Goal: Task Accomplishment & Management: Complete application form

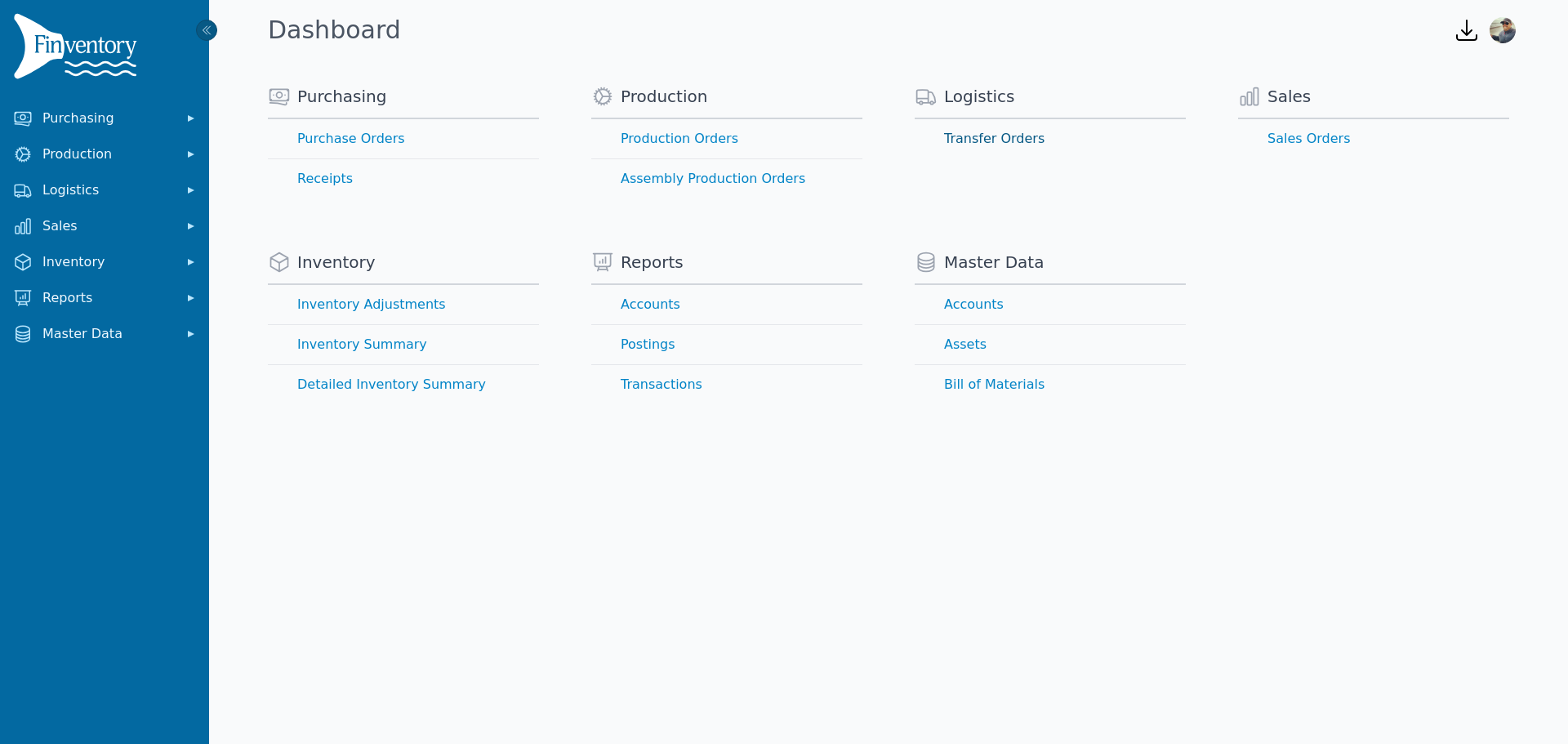
click at [977, 143] on link "Transfer Orders" at bounding box center [1050, 138] width 272 height 39
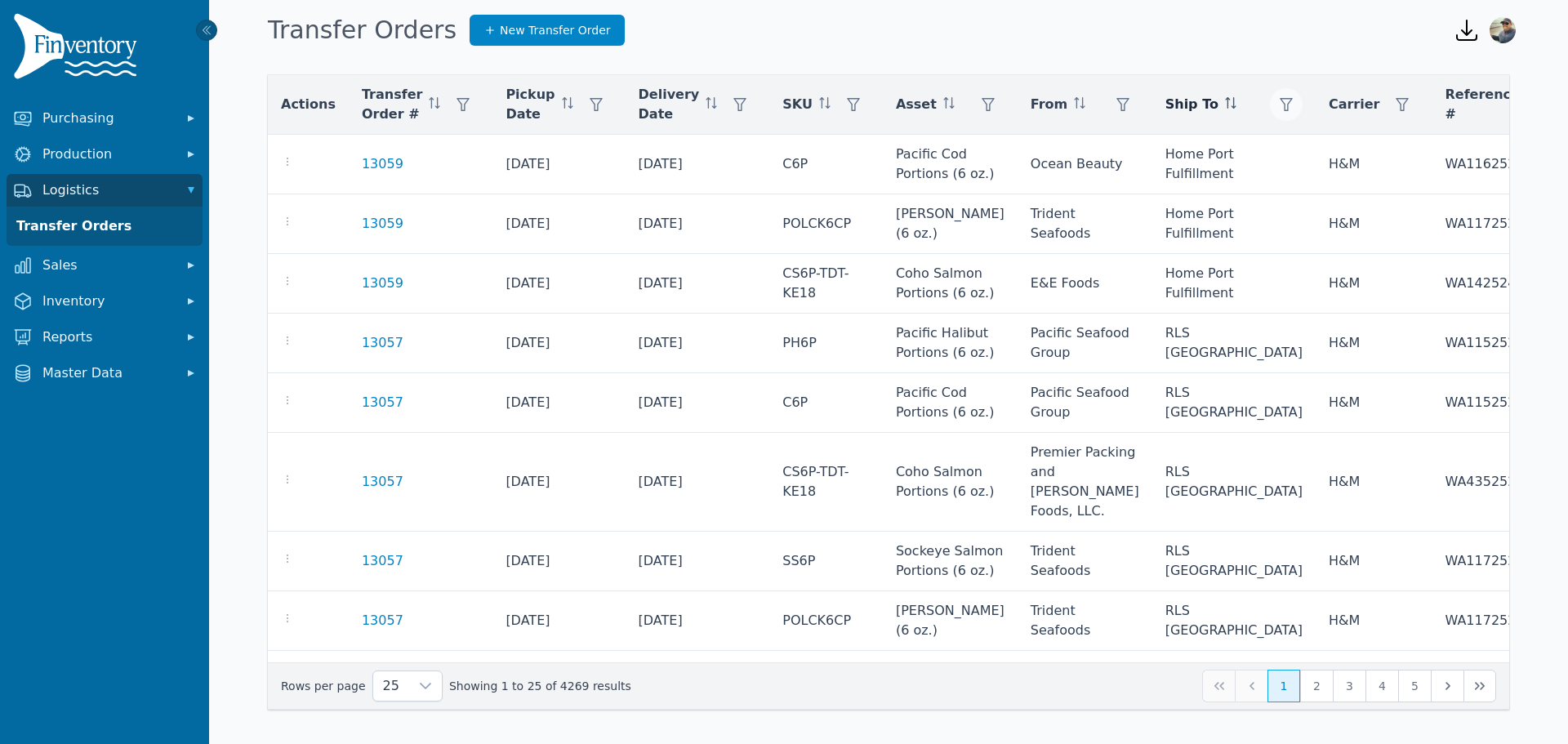
click at [1280, 104] on icon "button" at bounding box center [1286, 104] width 13 height 13
click at [1172, 153] on div "Any" at bounding box center [1206, 149] width 141 height 33
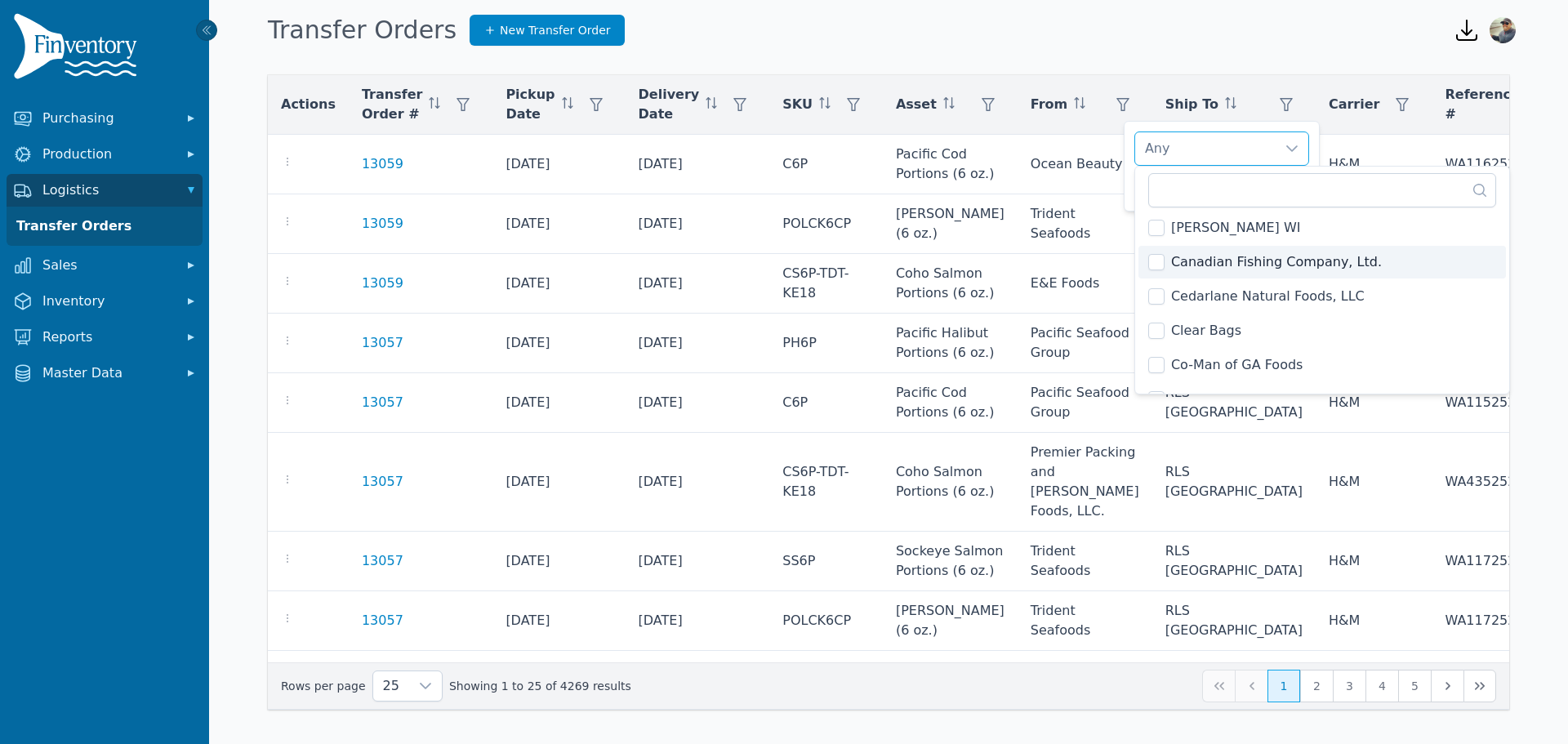
scroll to position [409, 0]
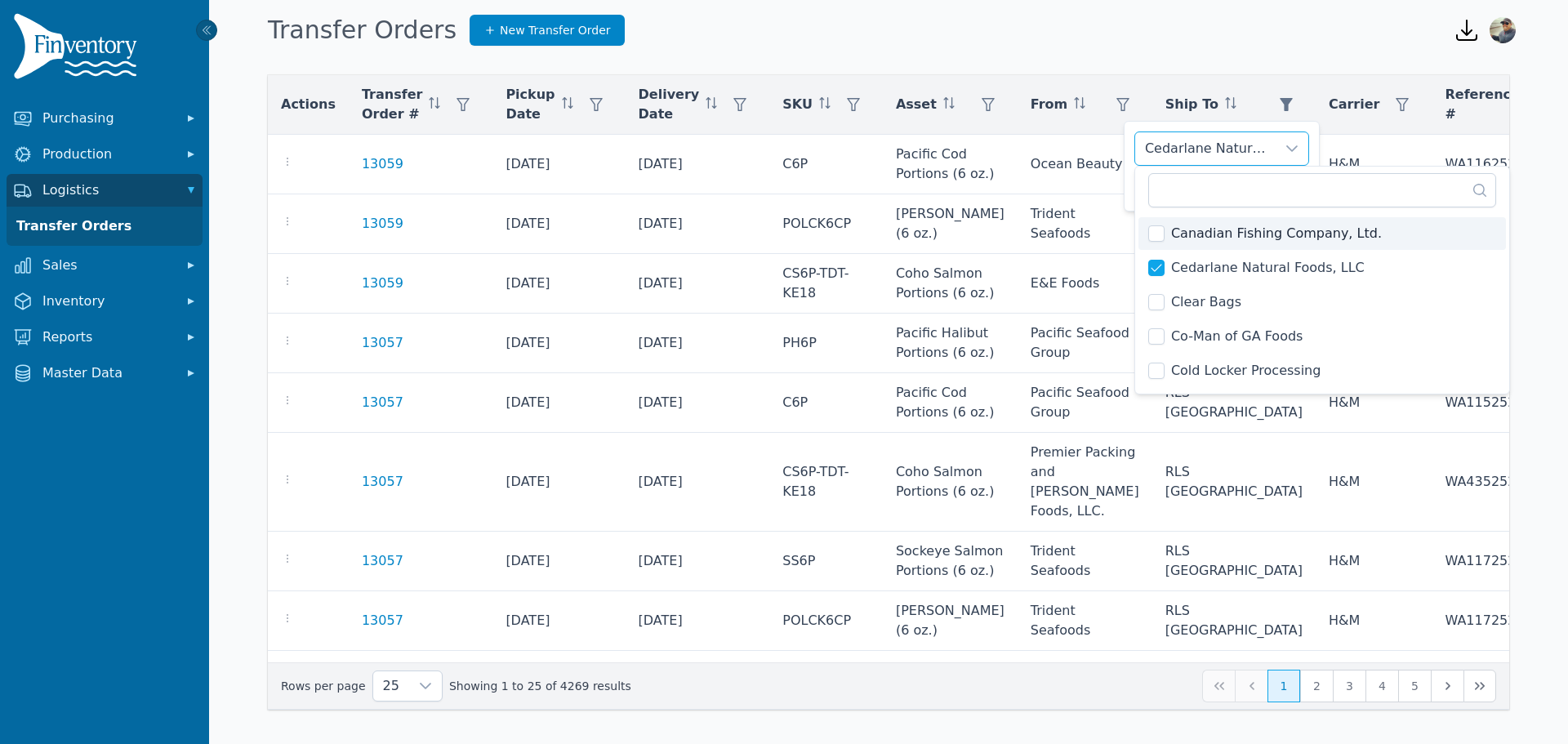
click at [1258, 134] on div "Cedarlane Natural Foods, LLC" at bounding box center [1206, 149] width 141 height 33
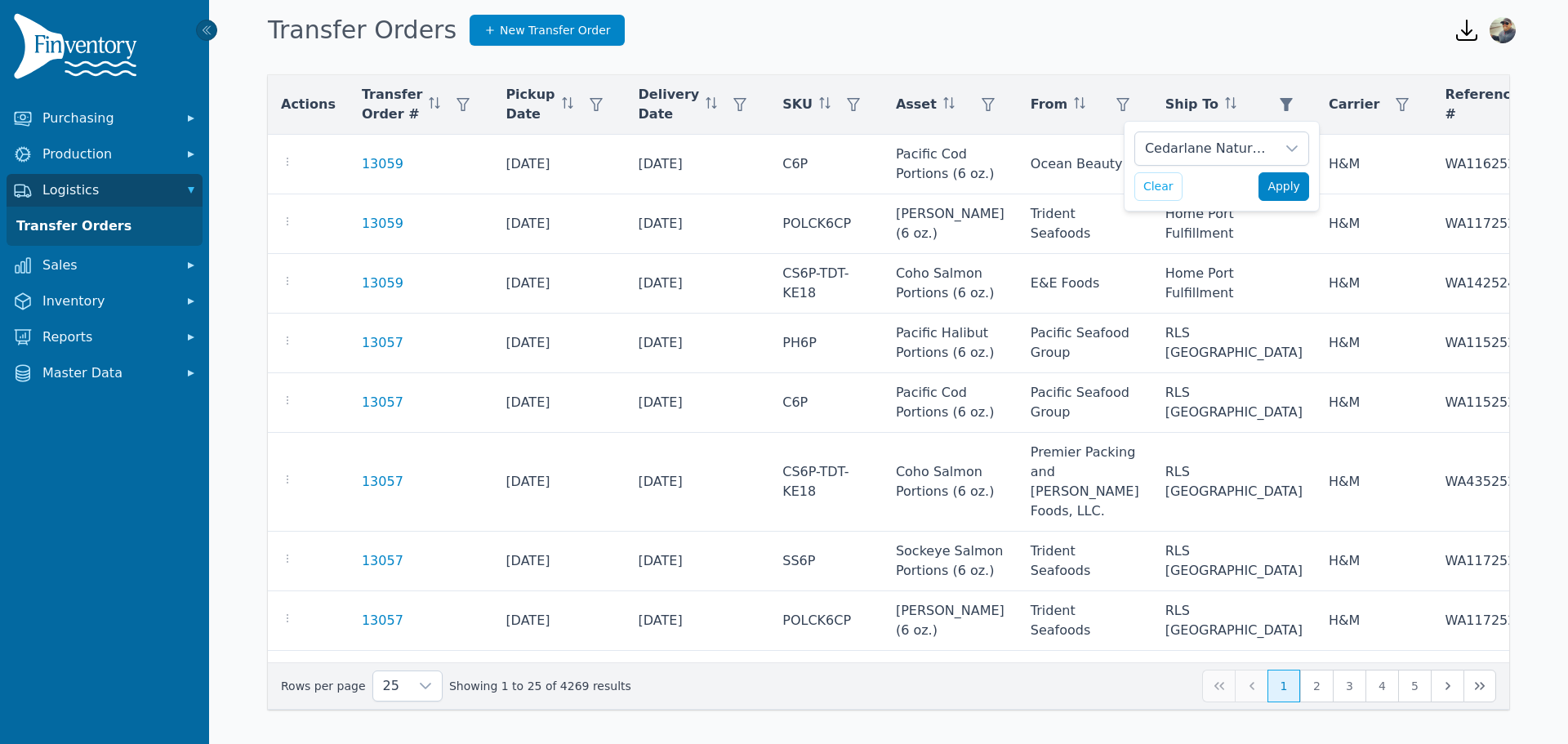
click at [1275, 186] on span "Apply" at bounding box center [1285, 186] width 33 height 17
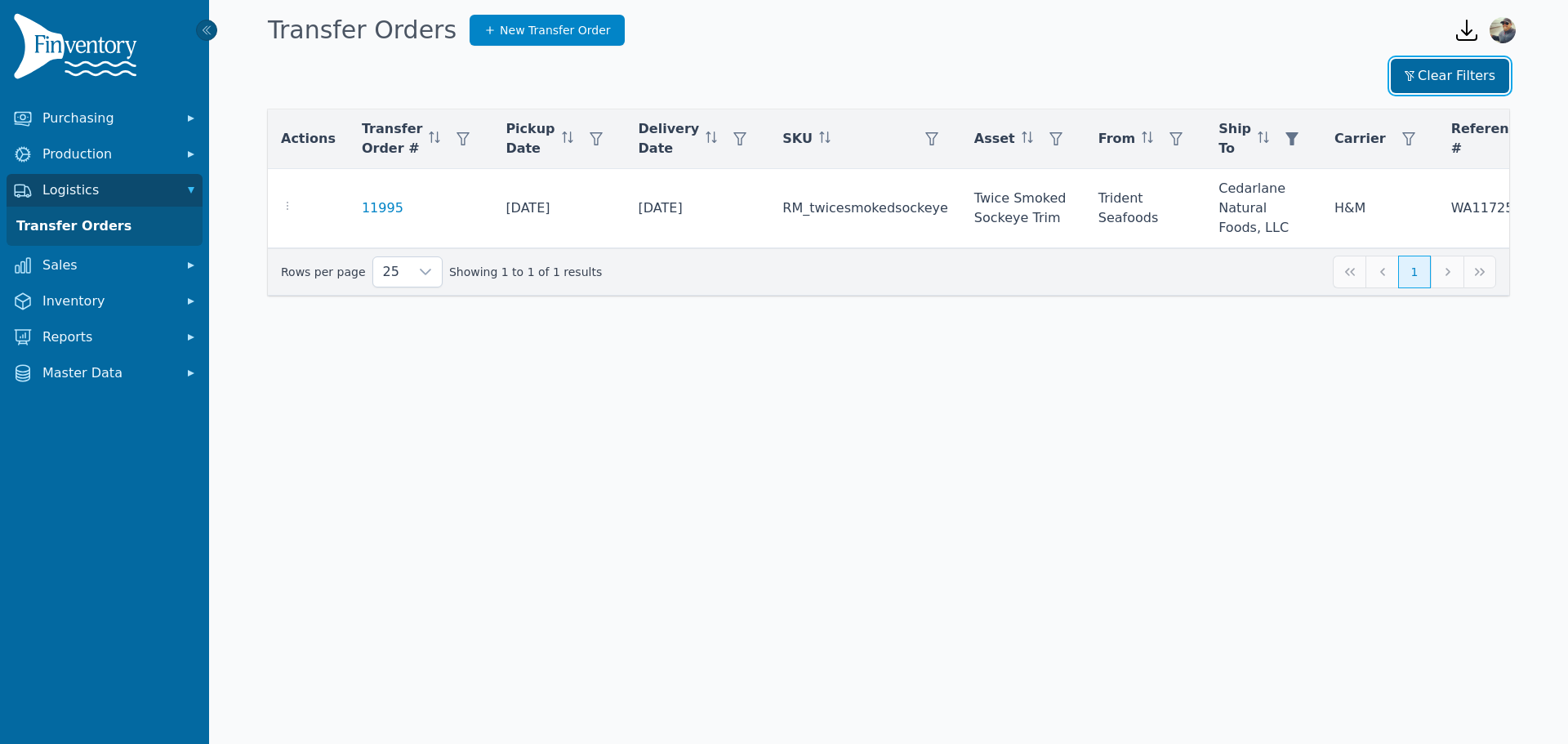
click at [1451, 79] on button "Clear Filters" at bounding box center [1450, 76] width 118 height 35
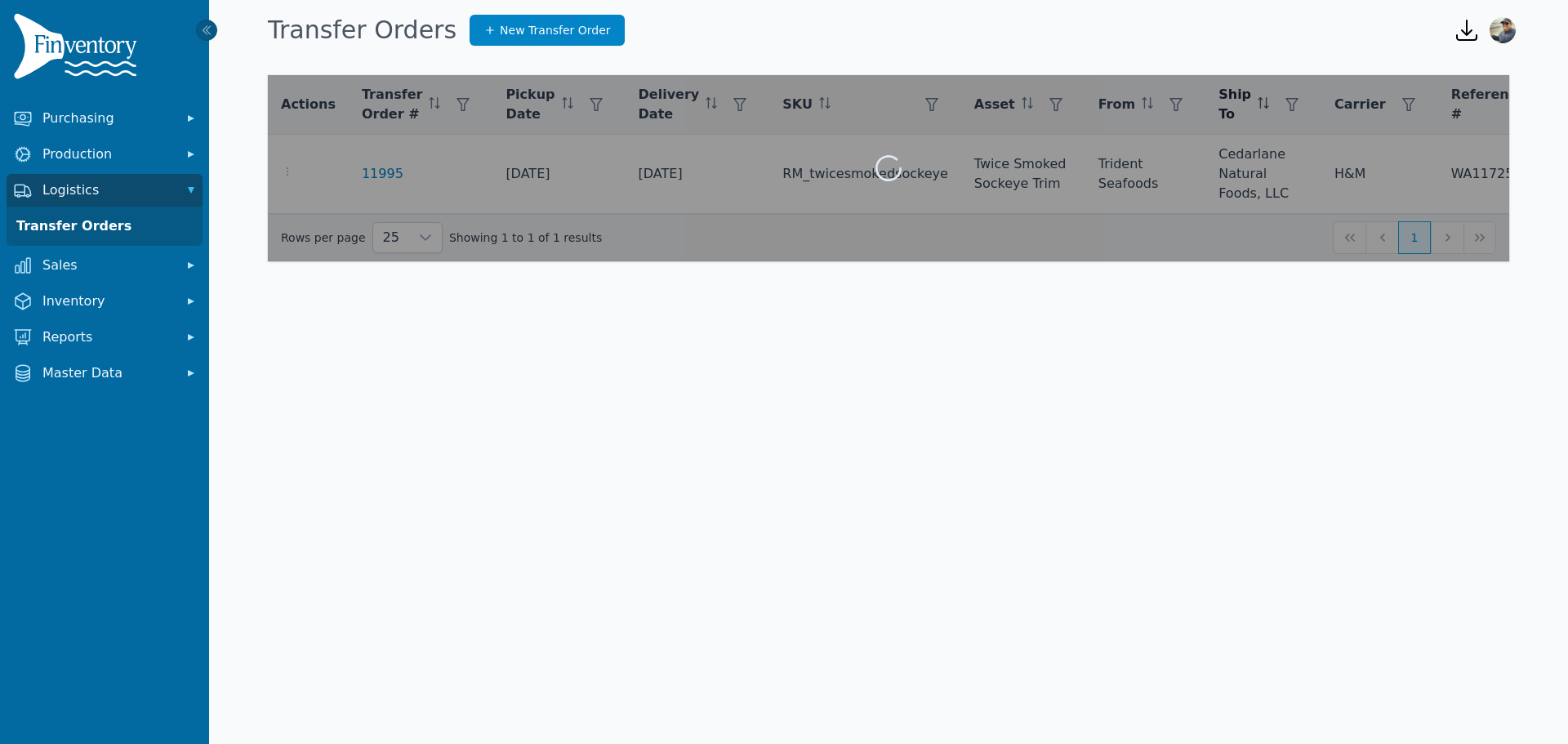
click at [1219, 102] on span "Ship To" at bounding box center [1236, 104] width 33 height 39
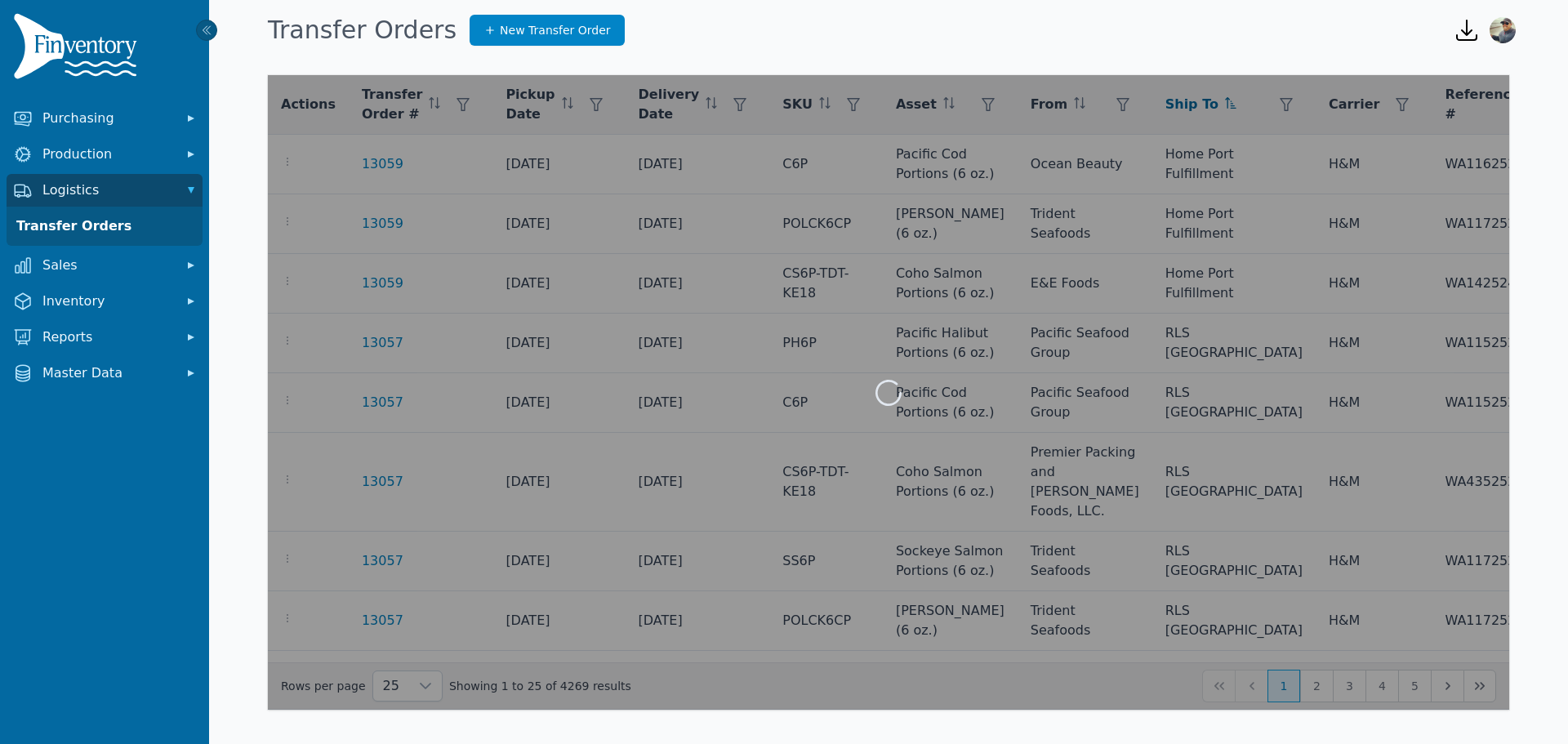
click at [1096, 105] on div at bounding box center [888, 392] width 1242 height 635
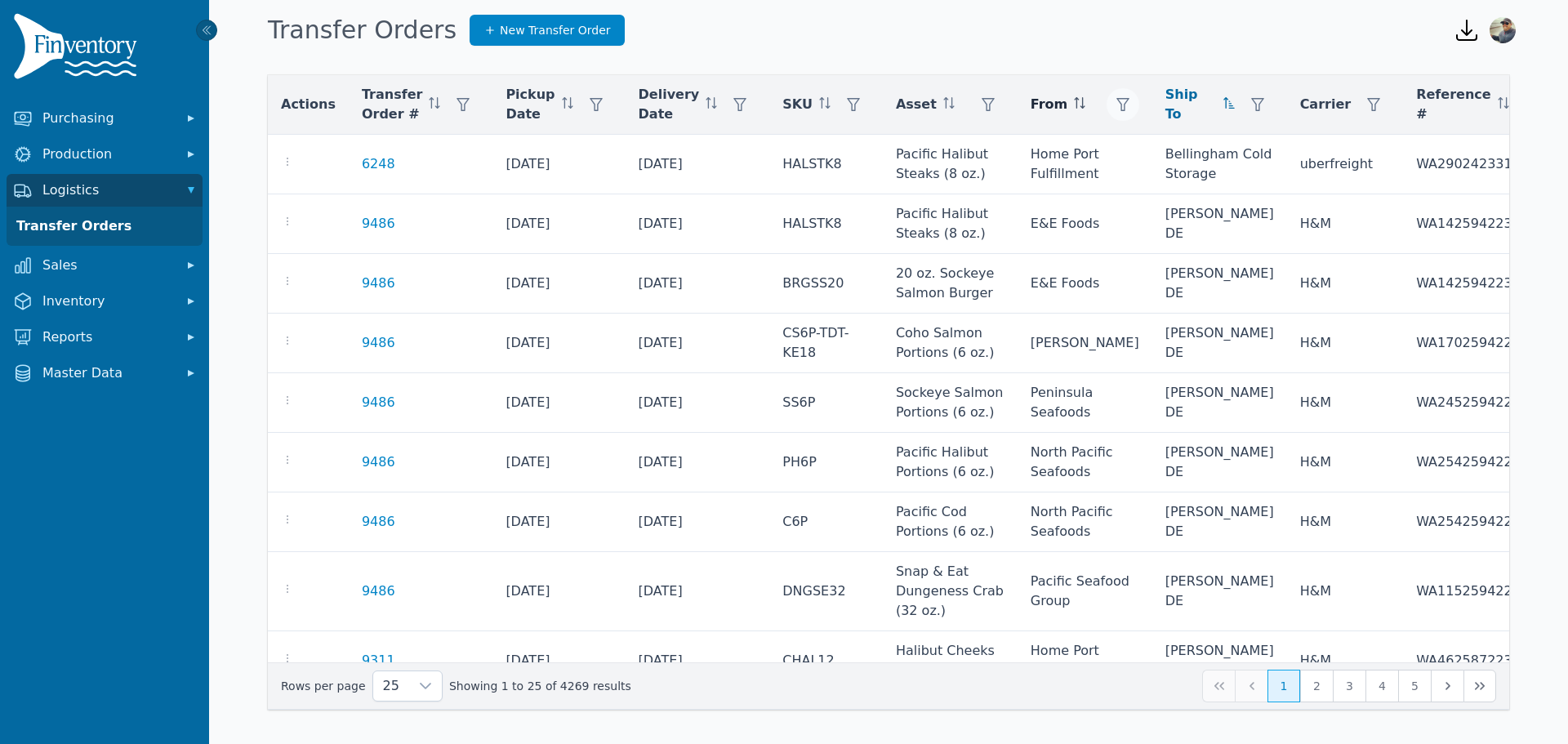
click at [1116, 110] on icon "button" at bounding box center [1123, 104] width 13 height 13
click at [1072, 156] on div "Any" at bounding box center [1096, 149] width 141 height 33
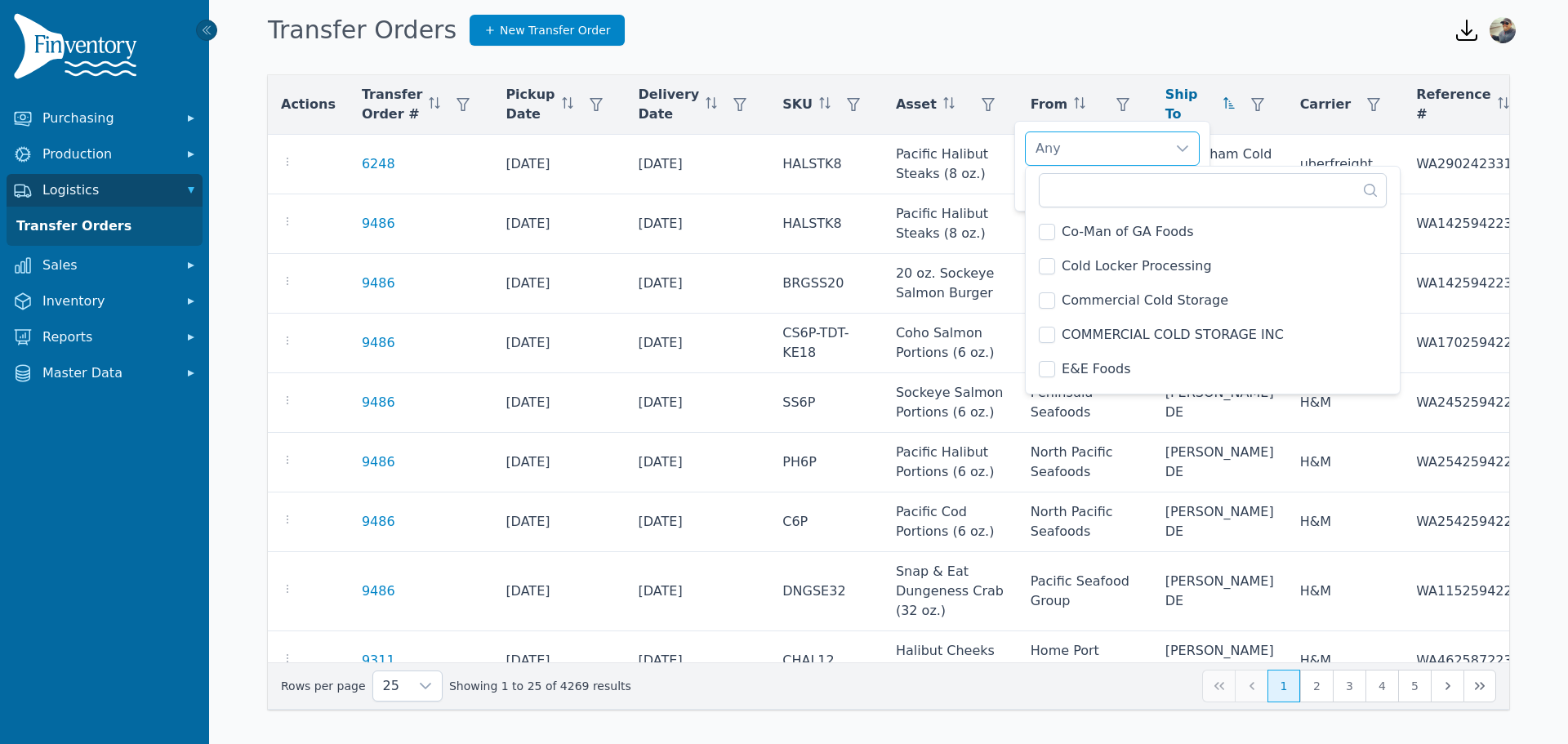
scroll to position [415, 0]
click at [1059, 259] on li "Cedarlane Natural Foods, LLC" at bounding box center [1213, 262] width 368 height 33
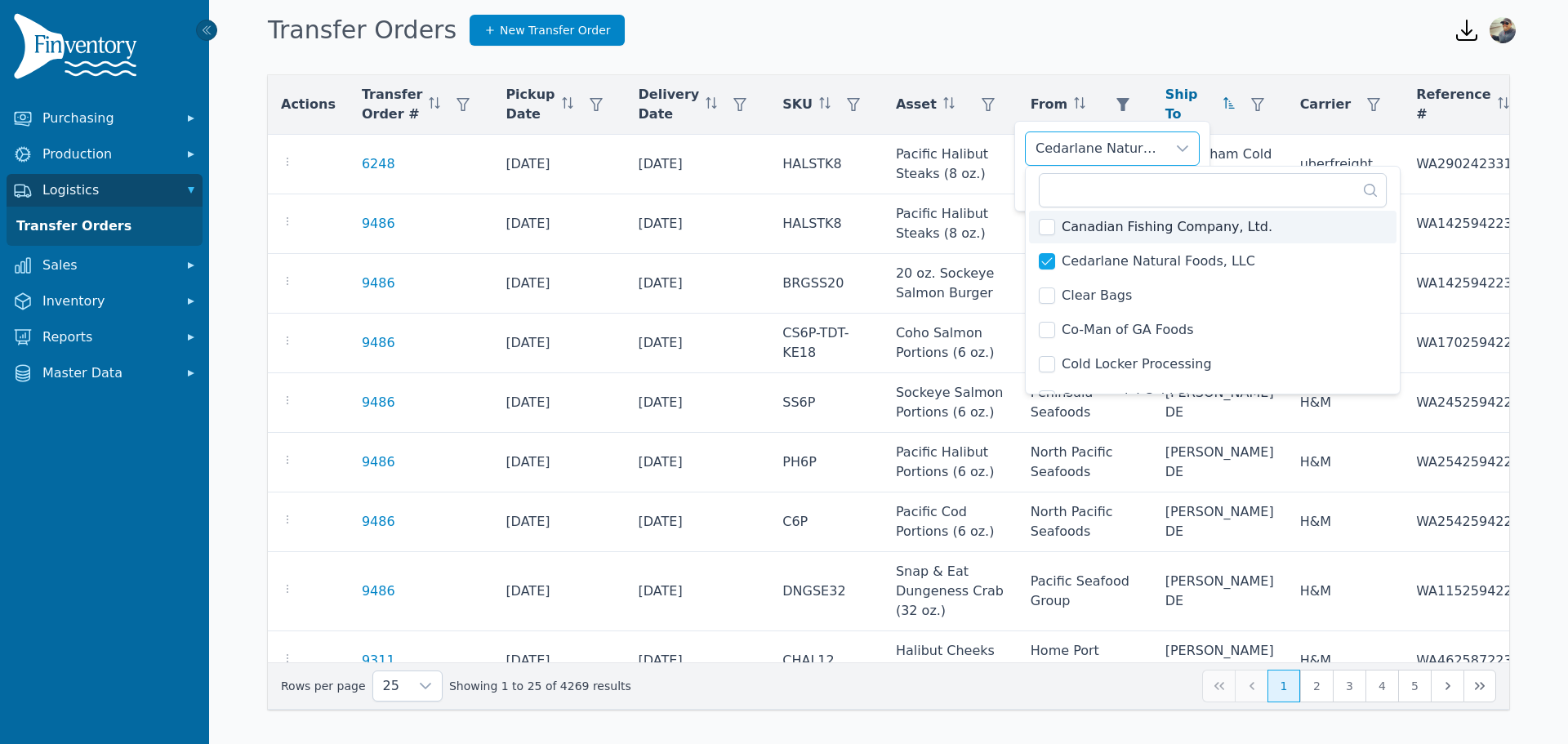
click at [1142, 142] on div "Cedarlane Natural Foods, LLC" at bounding box center [1096, 149] width 141 height 33
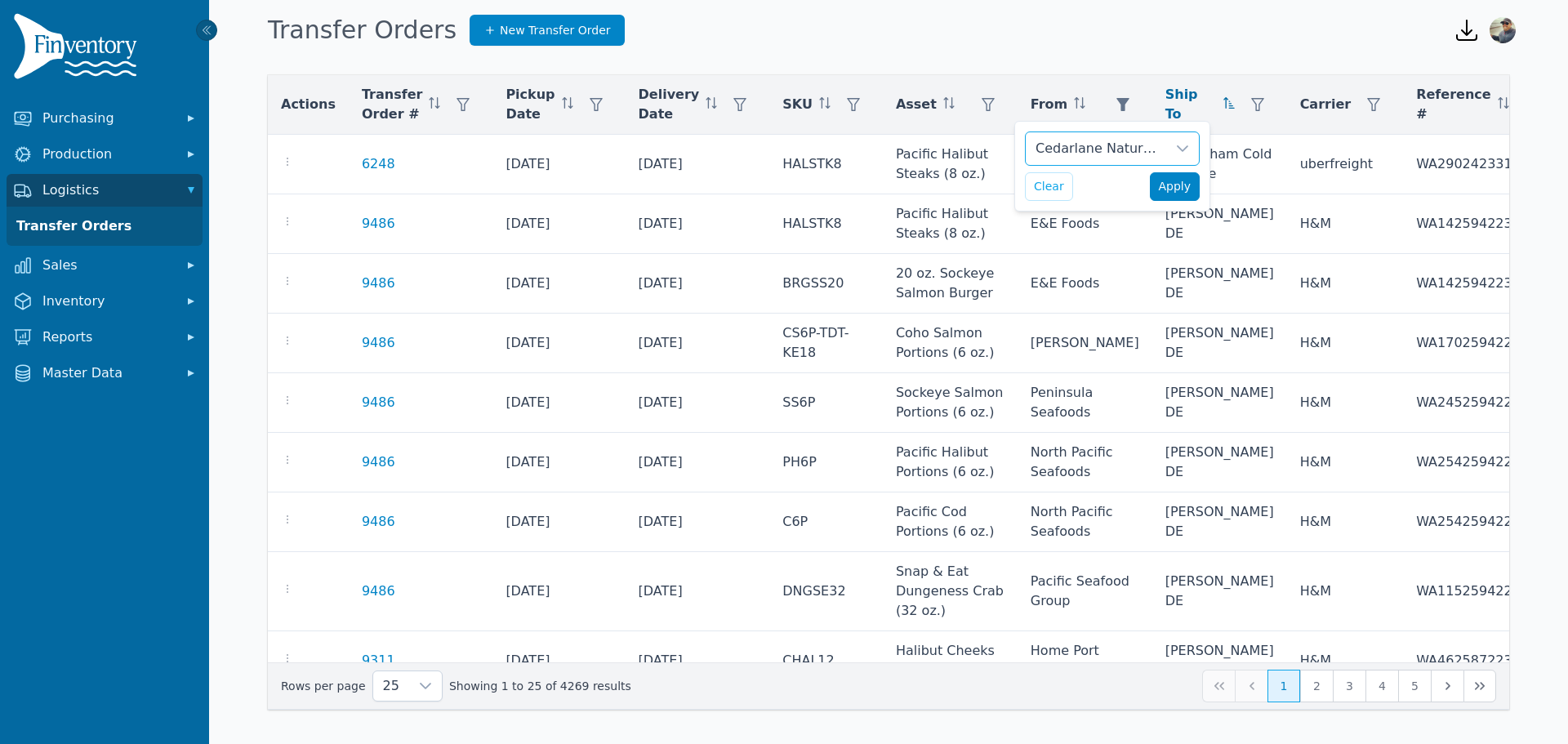
click at [1176, 184] on span "Apply" at bounding box center [1176, 186] width 33 height 17
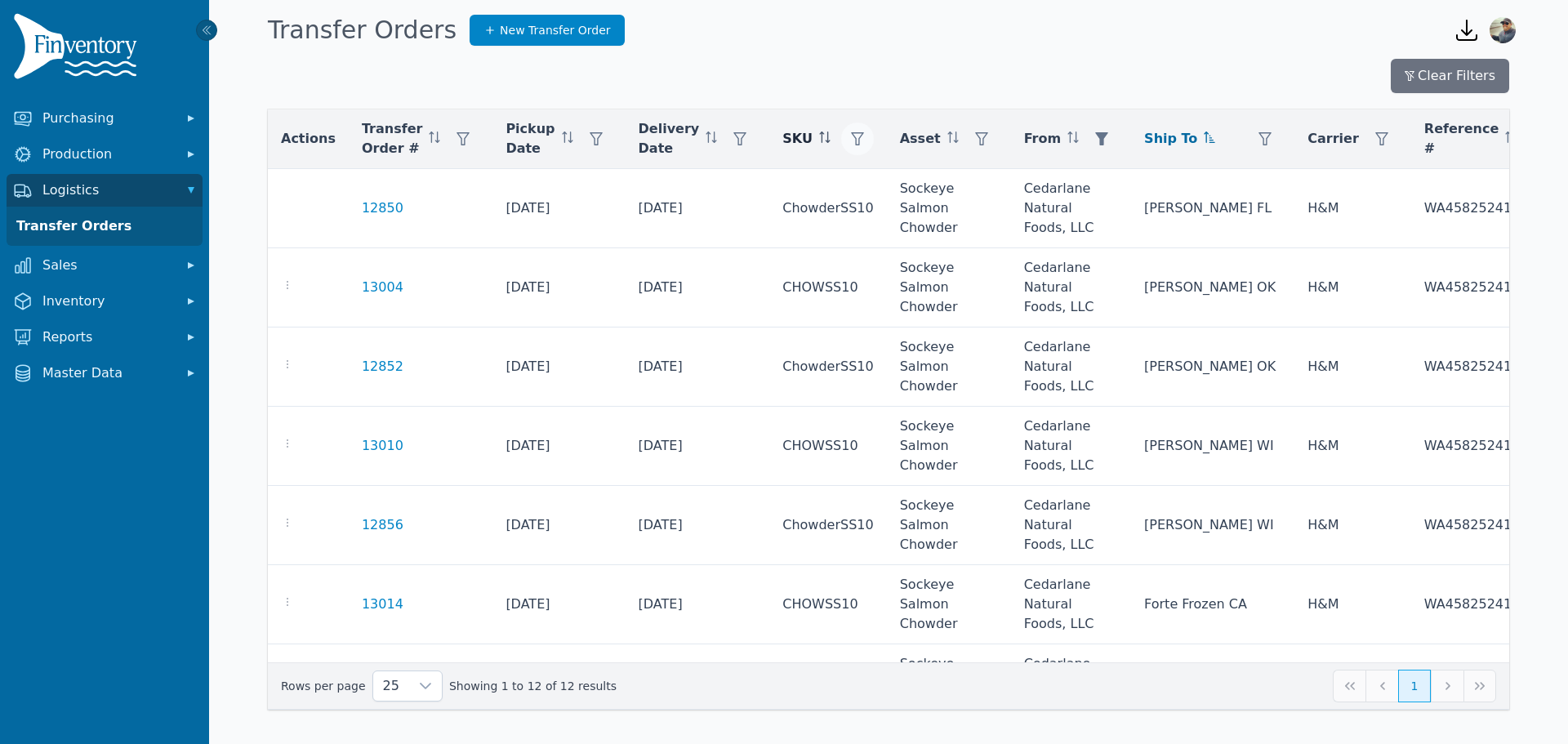
click at [851, 138] on icon "button" at bounding box center [858, 139] width 13 height 13
click at [857, 184] on div "Any" at bounding box center [868, 183] width 141 height 33
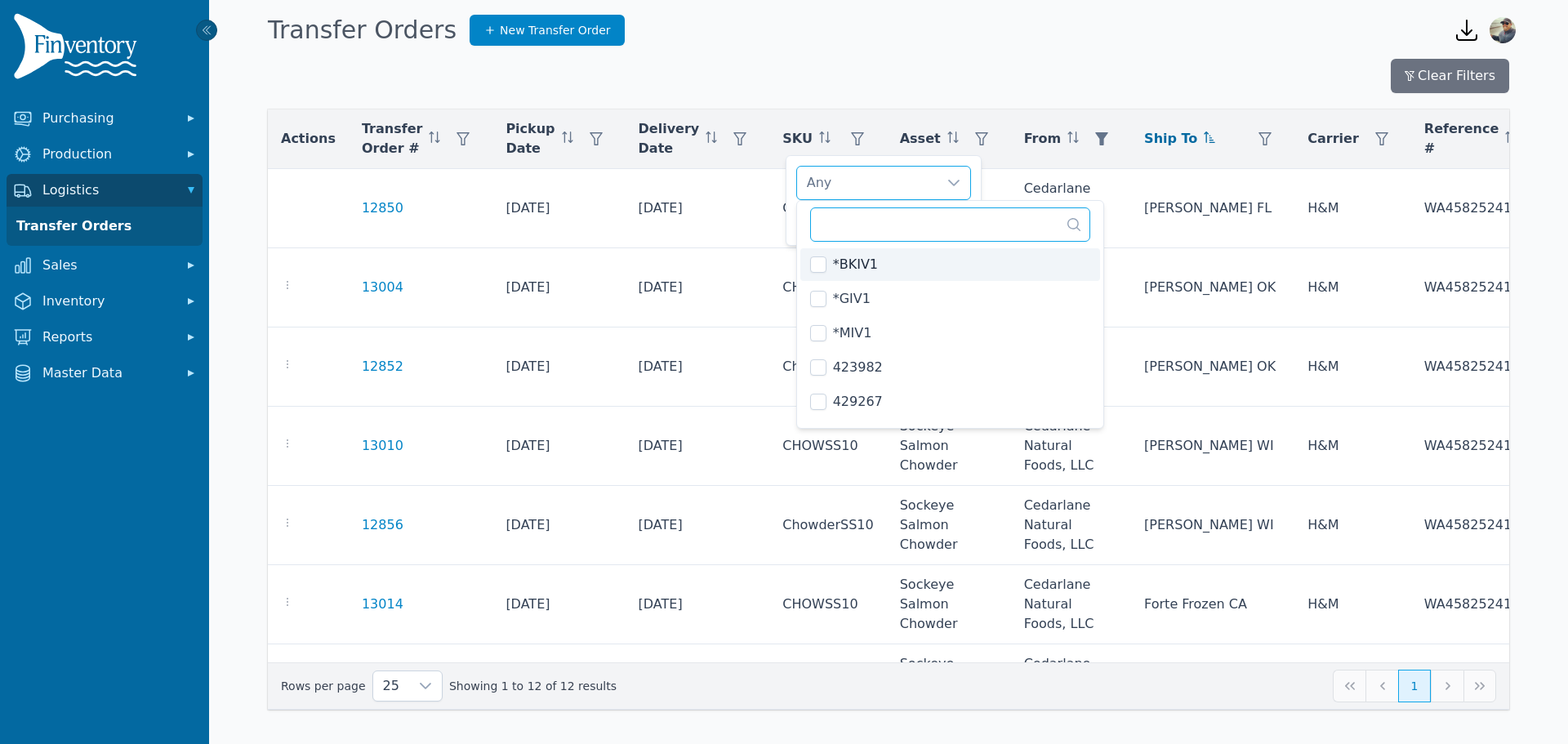
click at [907, 219] on input "text" at bounding box center [950, 224] width 281 height 35
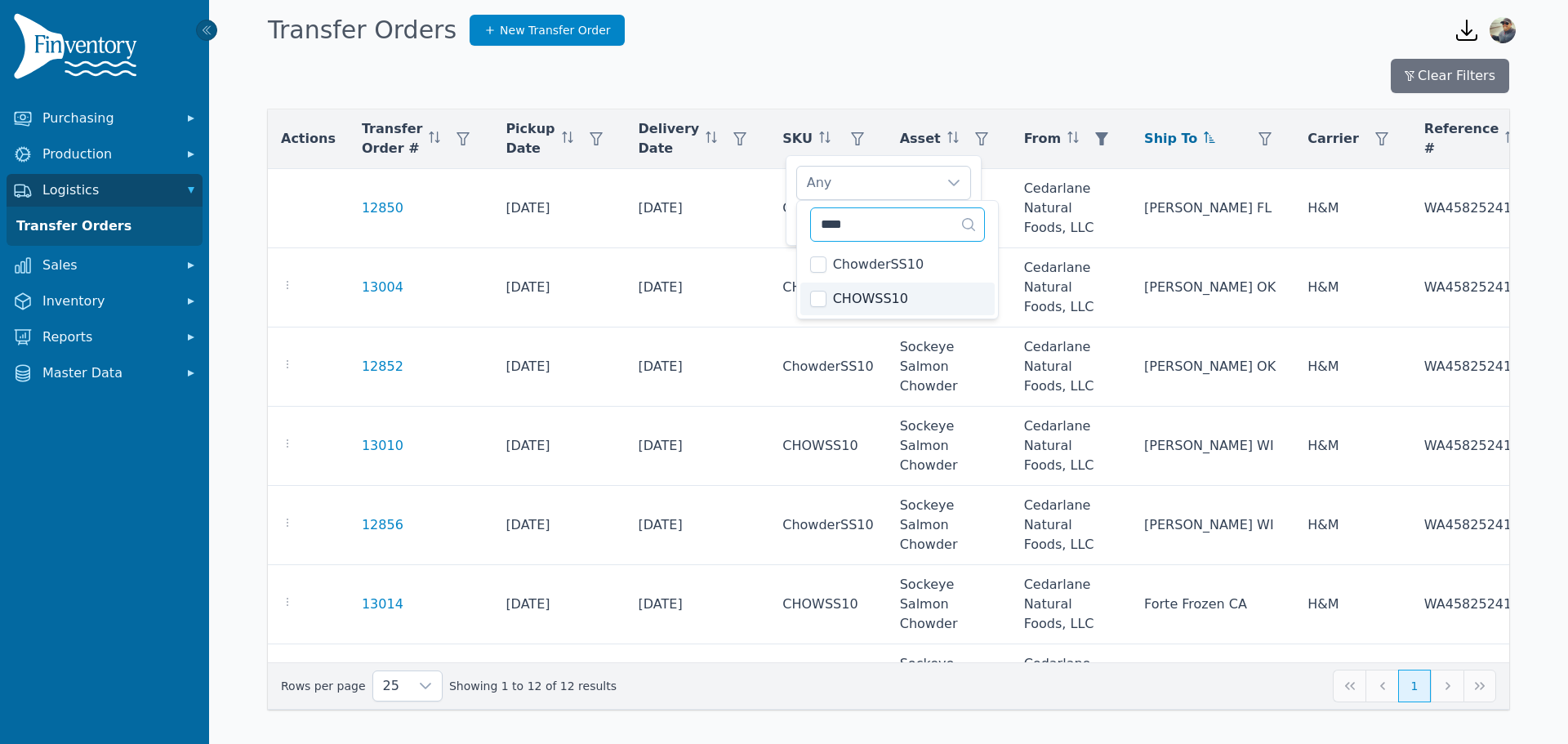
type input "****"
click at [912, 181] on div "CHOWSS10" at bounding box center [868, 183] width 141 height 33
click at [929, 210] on button "Apply" at bounding box center [946, 220] width 51 height 28
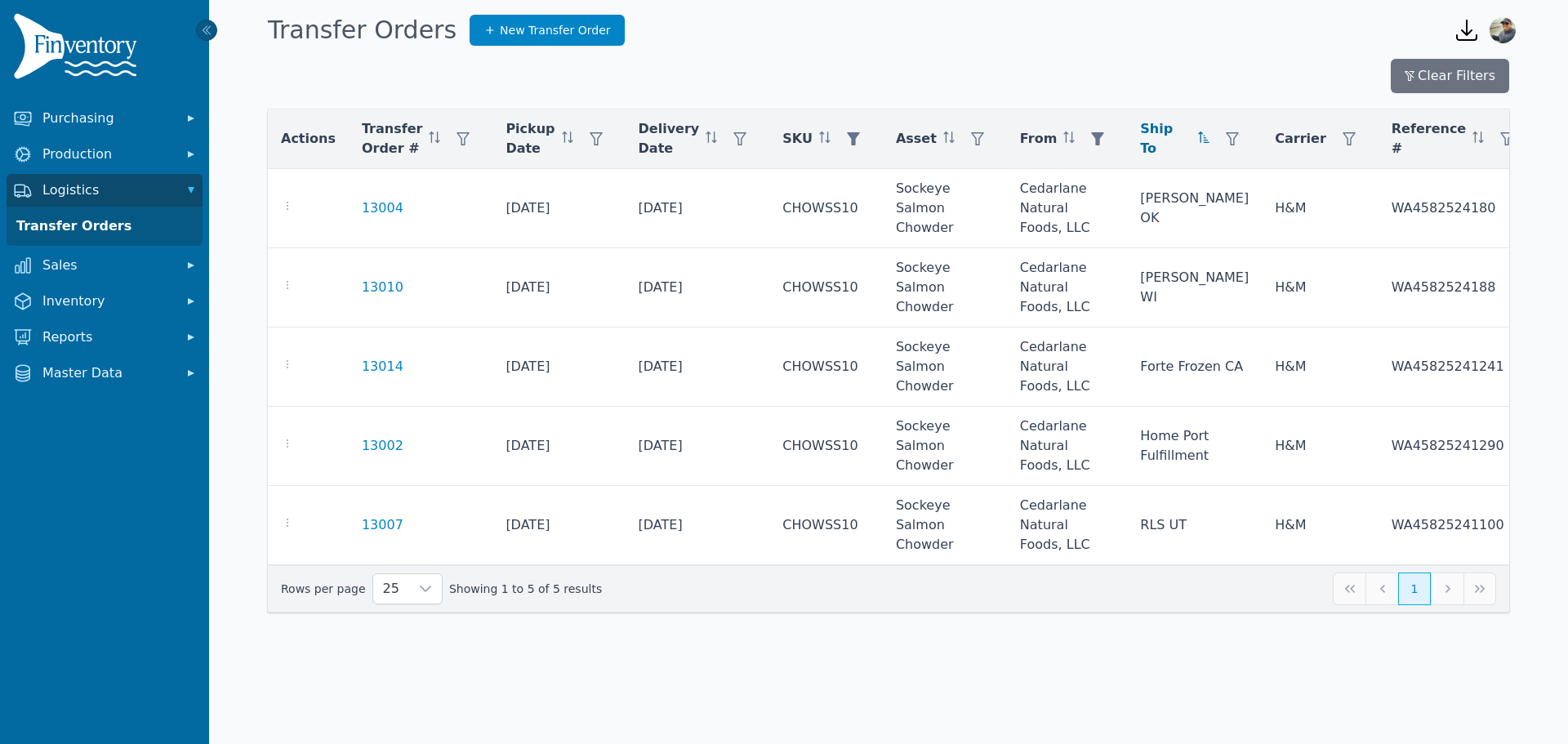
click at [1158, 689] on body "Purchasing Production Logistics Transfer Orders Sales Inventory Reports Master …" at bounding box center [784, 372] width 1568 height 744
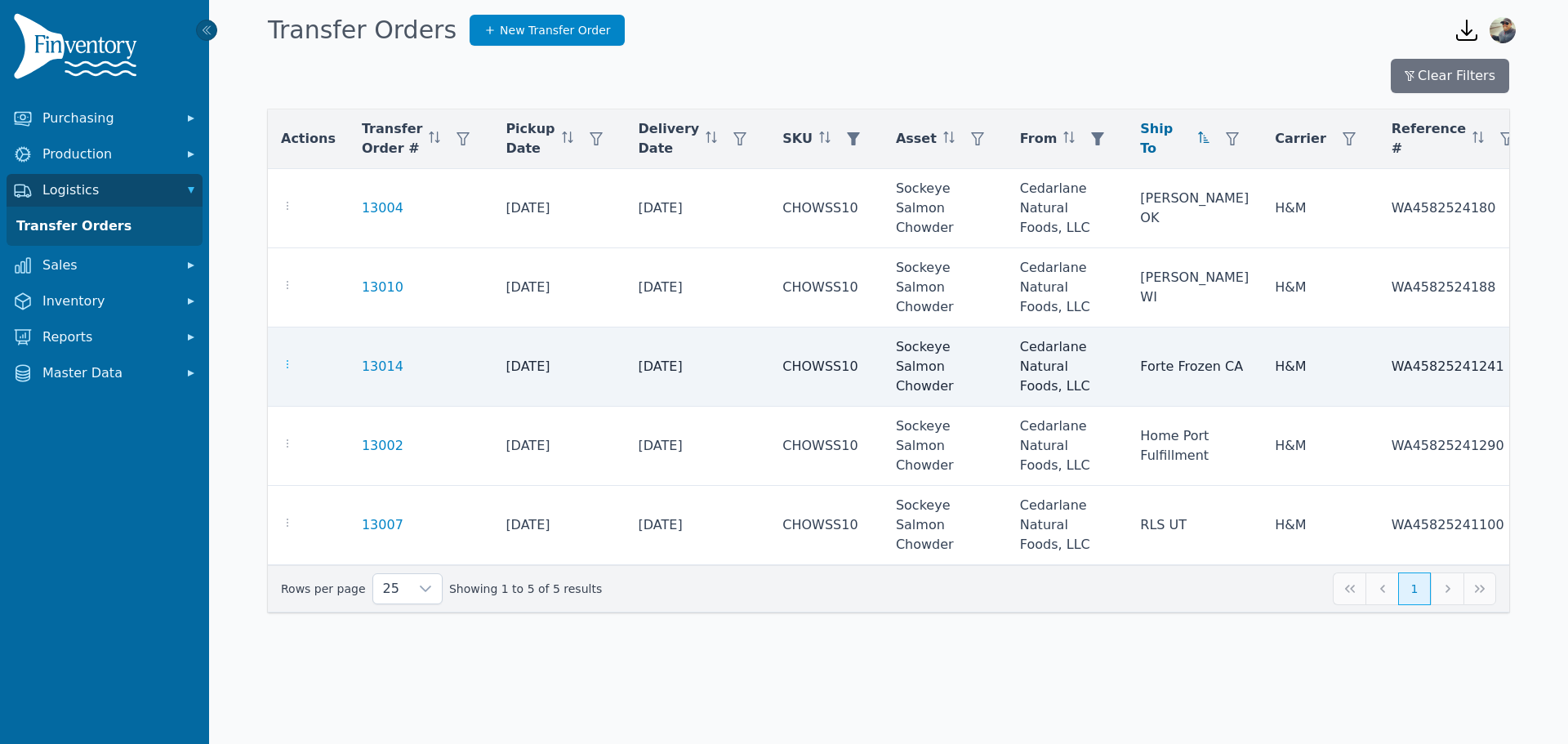
click at [286, 370] on icon "button" at bounding box center [287, 364] width 13 height 13
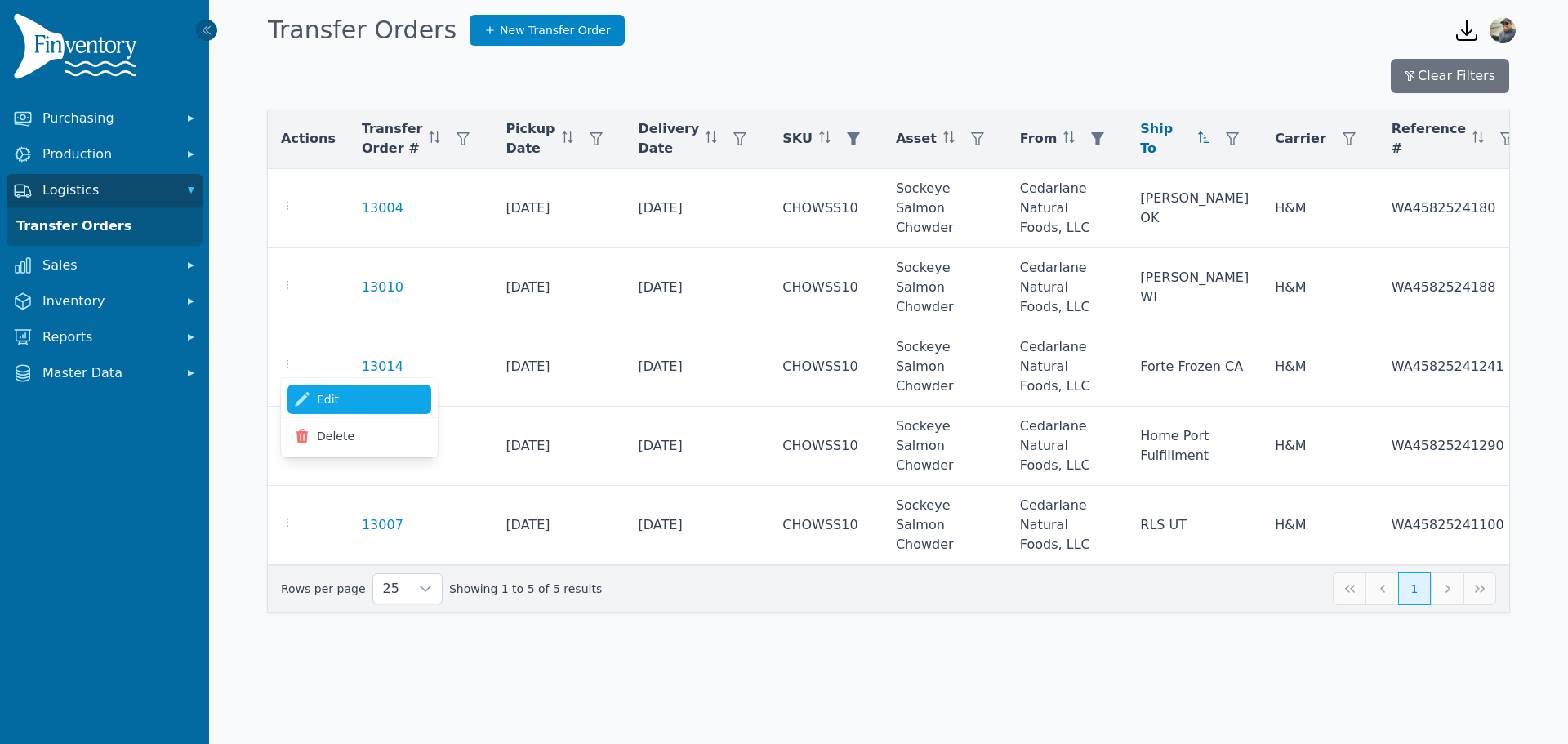
click at [313, 393] on link "Edit" at bounding box center [360, 400] width 144 height 29
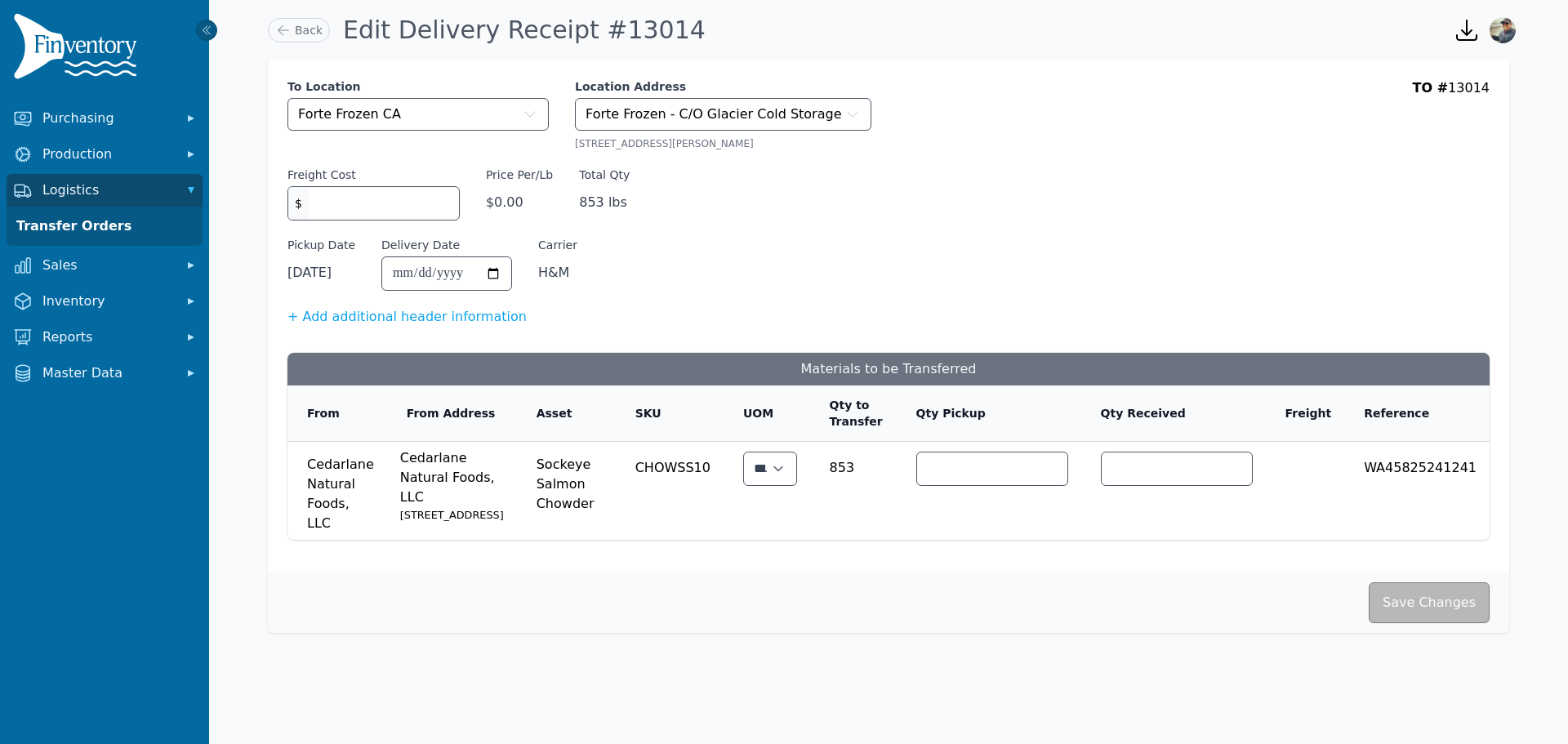
click at [961, 468] on input "***" at bounding box center [992, 469] width 150 height 33
type input "***"
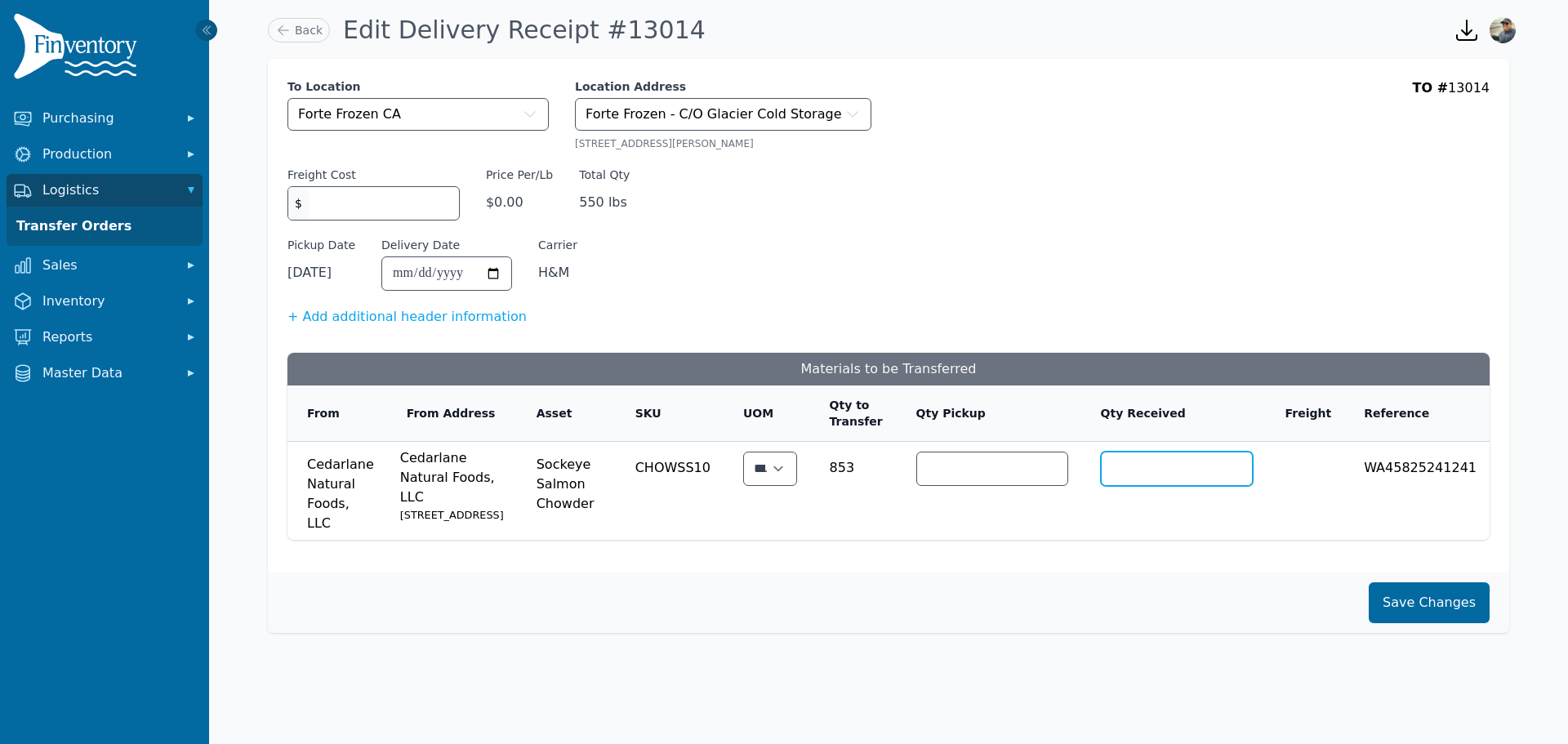
type input "***"
click at [1463, 623] on button "Save Changes" at bounding box center [1429, 602] width 121 height 41
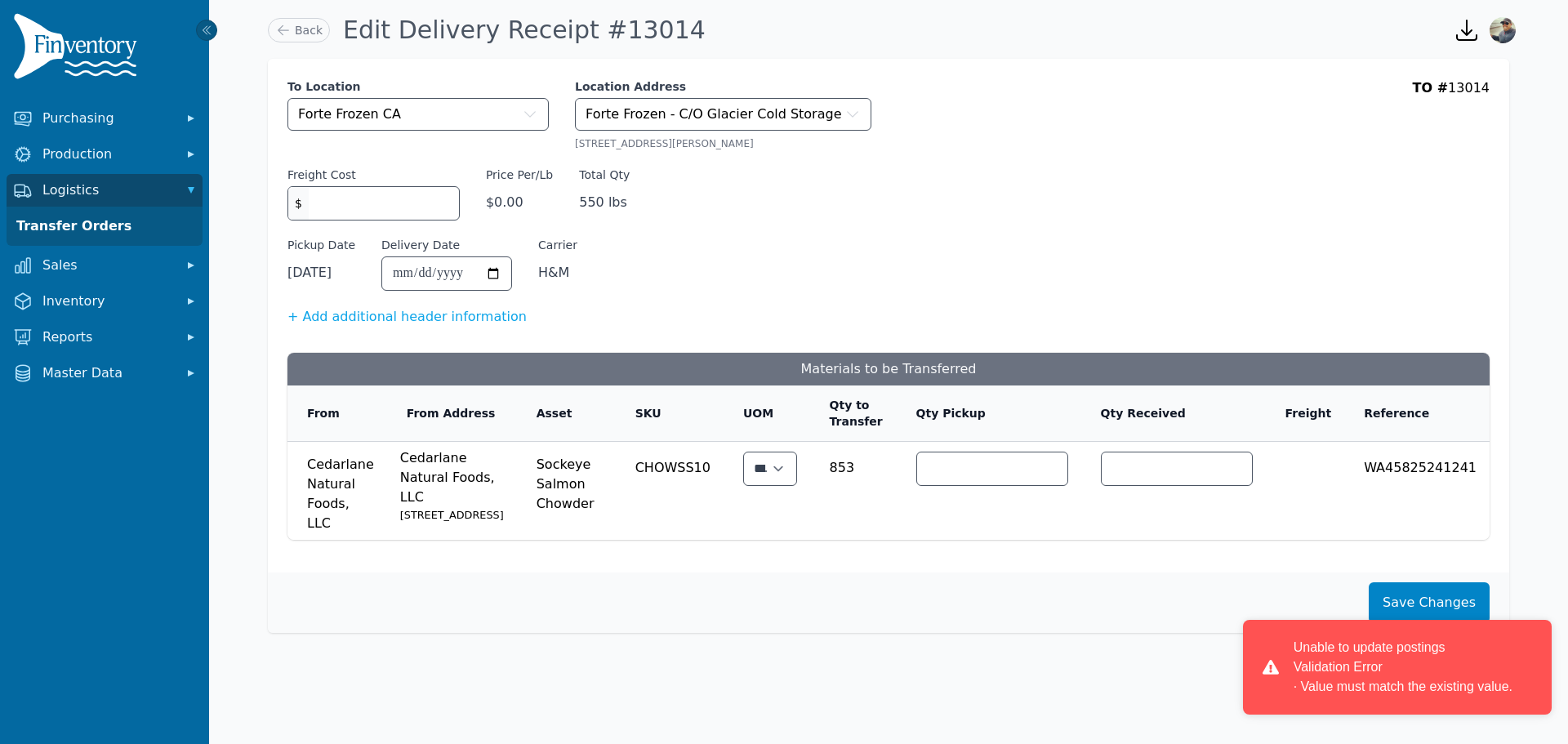
click at [1097, 633] on div "Save Changes" at bounding box center [888, 602] width 1242 height 61
click at [1530, 670] on button "×" at bounding box center [1523, 667] width 20 height 59
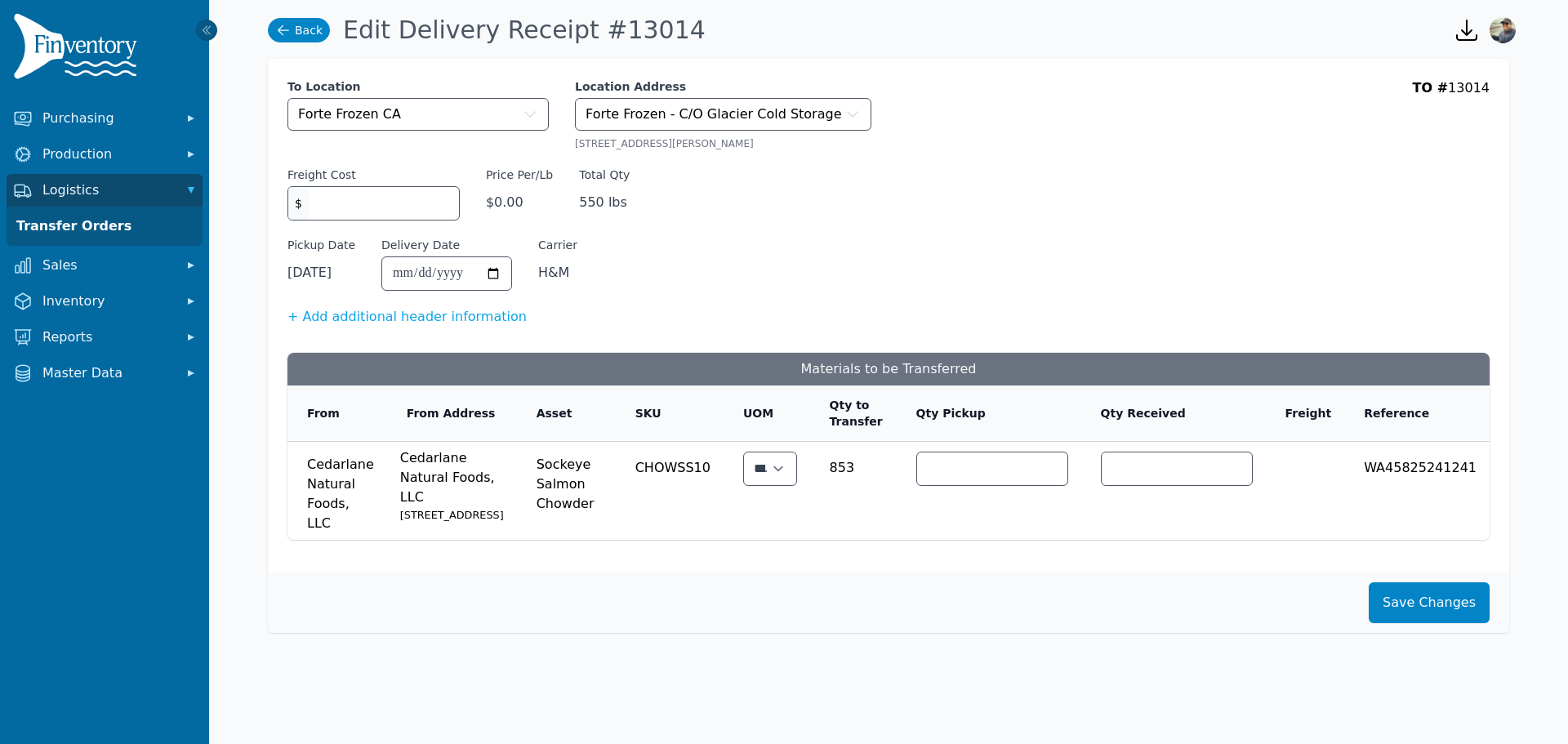
click at [302, 24] on link "Back" at bounding box center [299, 30] width 62 height 25
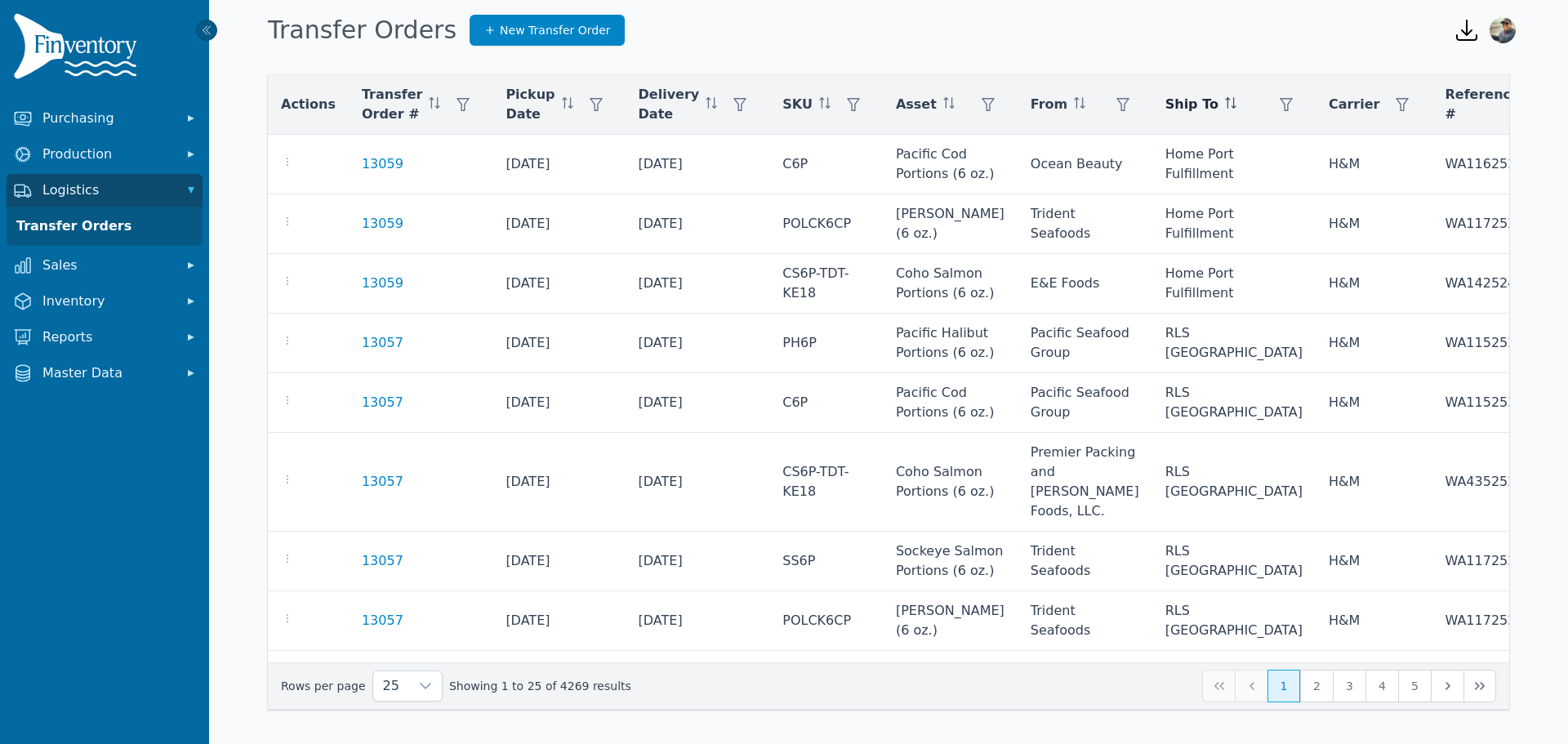
drag, startPoint x: 1126, startPoint y: 109, endPoint x: 1118, endPoint y: 106, distance: 8.5
click at [1166, 106] on div "Ship To" at bounding box center [1234, 104] width 137 height 33
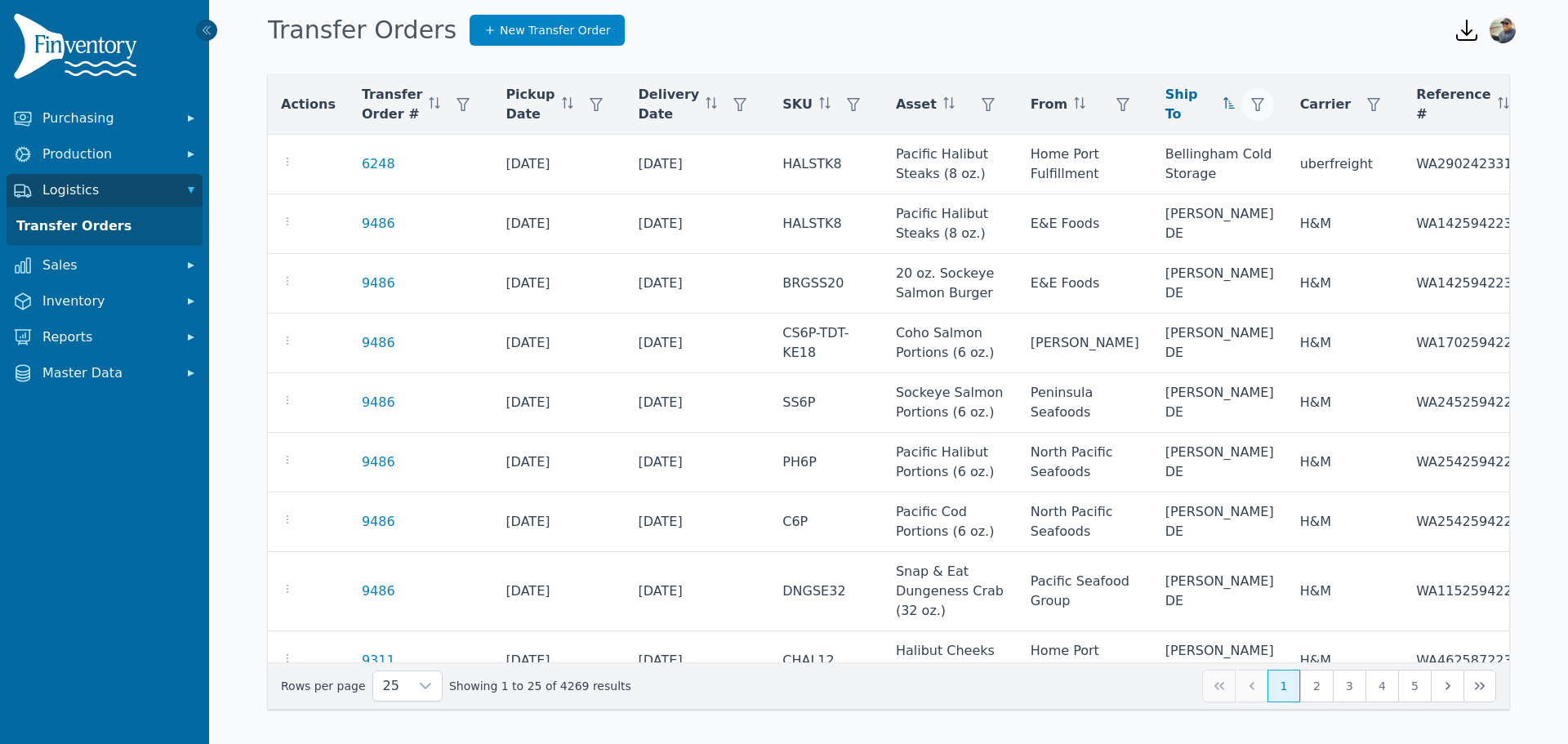
click at [1252, 104] on icon "button" at bounding box center [1258, 104] width 13 height 13
click at [1161, 144] on div "Any" at bounding box center [1206, 149] width 141 height 33
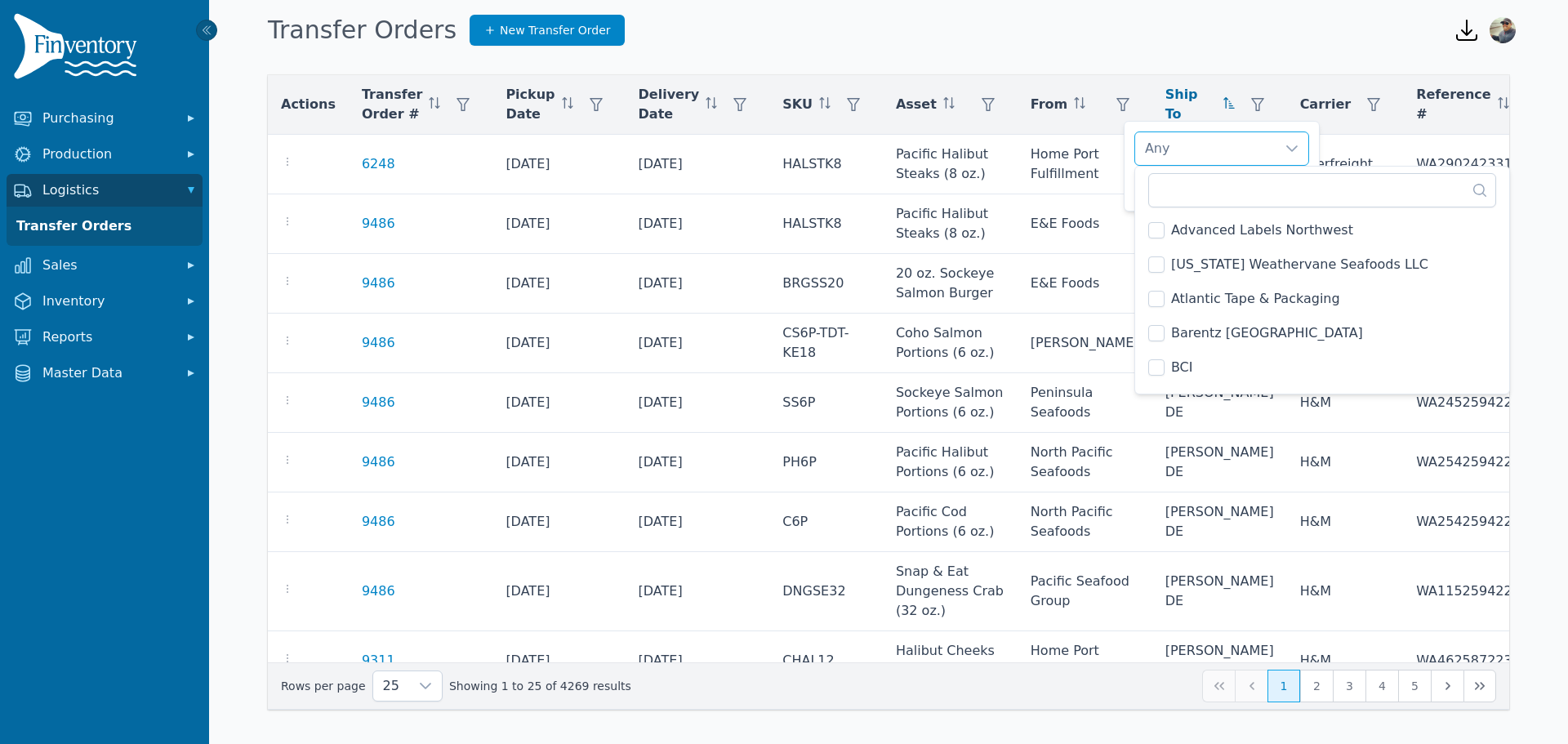
click at [1124, 55] on div "Actions Transfer Order # Pickup Date Delivery Date SKU Asset From Ship To Carri…" at bounding box center [888, 394] width 1359 height 684
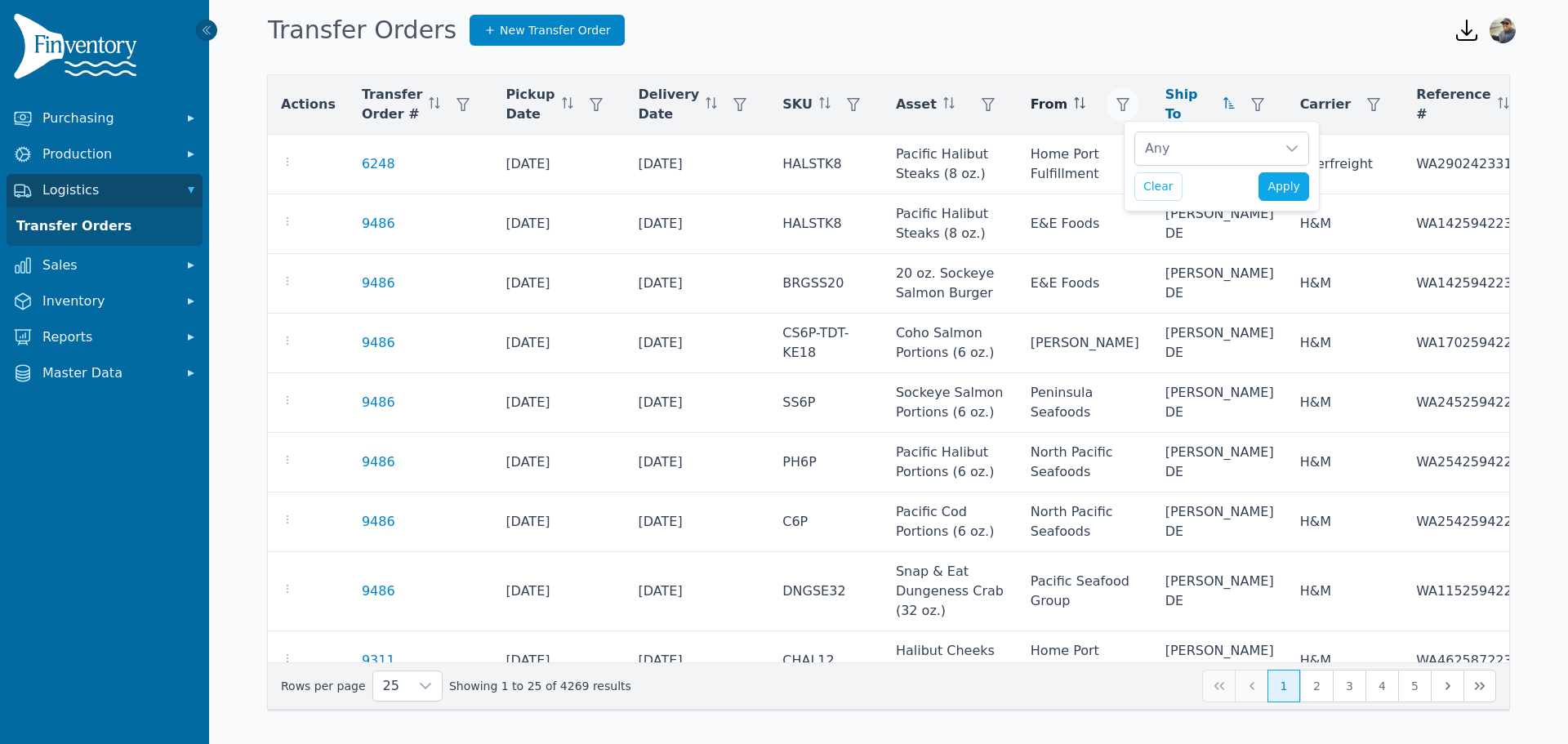
click at [1116, 109] on icon "button" at bounding box center [1123, 104] width 13 height 13
click at [1058, 156] on div "Any" at bounding box center [1096, 149] width 141 height 33
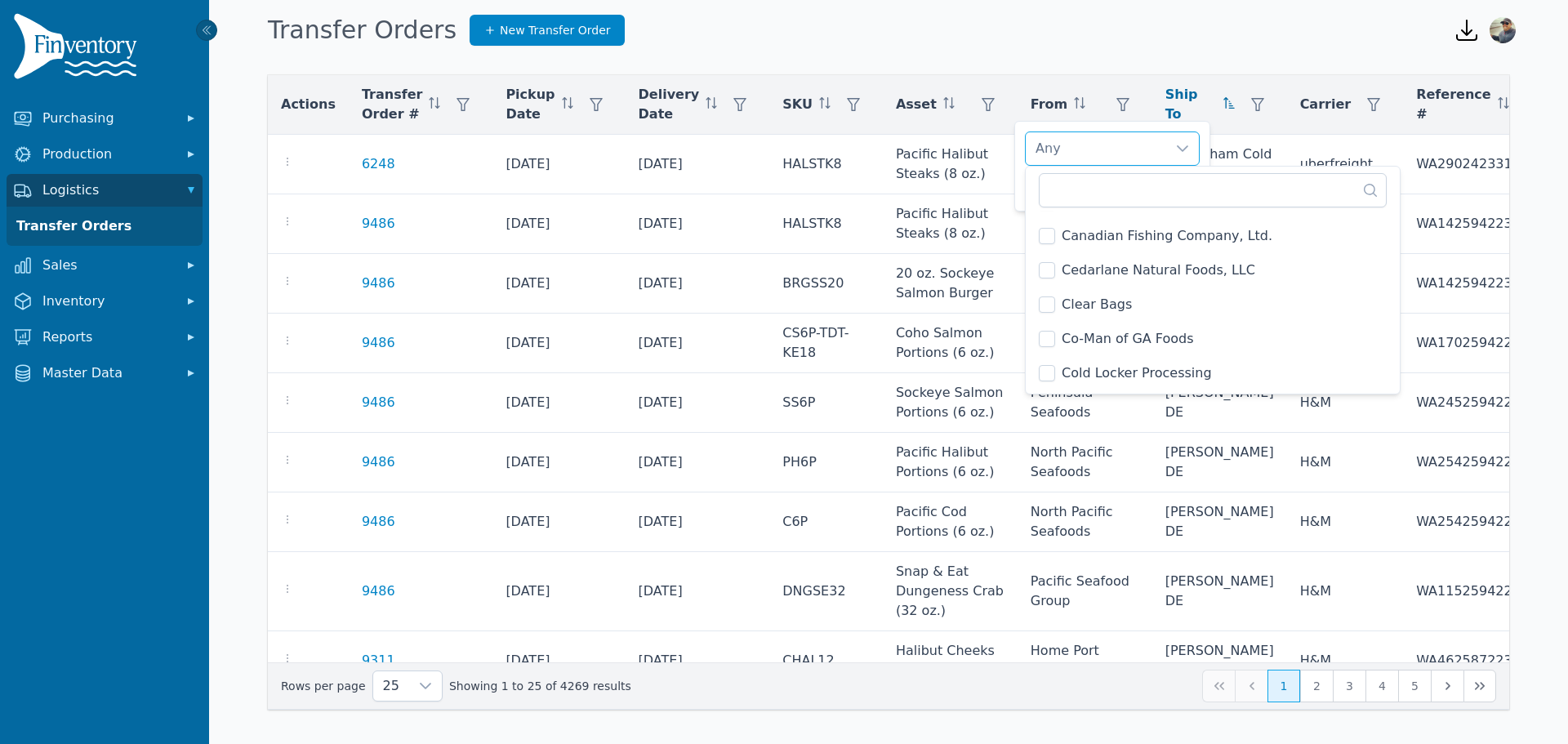
scroll to position [409, 0]
click at [1149, 141] on div "Cedarlane Natural Foods, LLC" at bounding box center [1096, 149] width 141 height 33
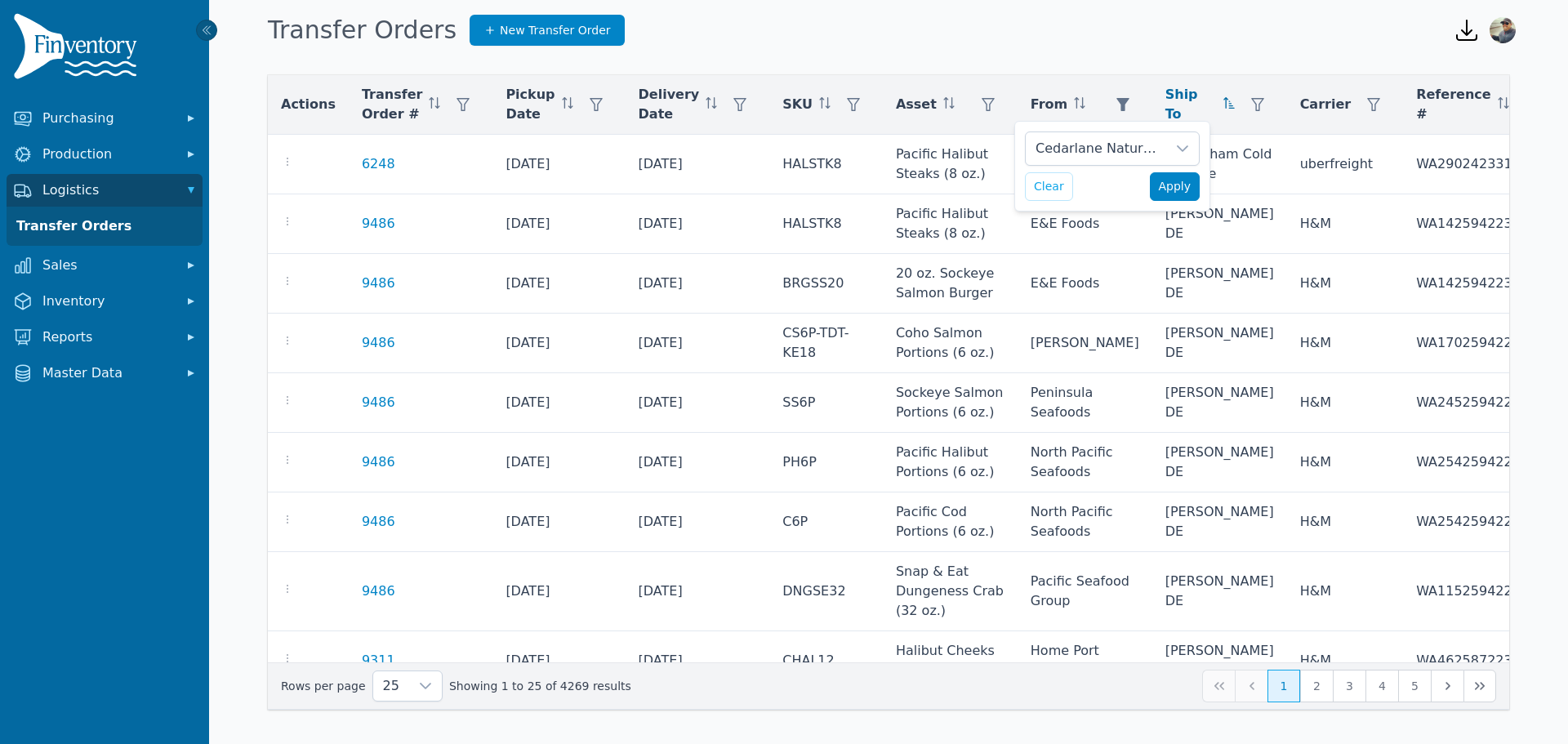
click at [1161, 193] on span "Apply" at bounding box center [1176, 186] width 33 height 17
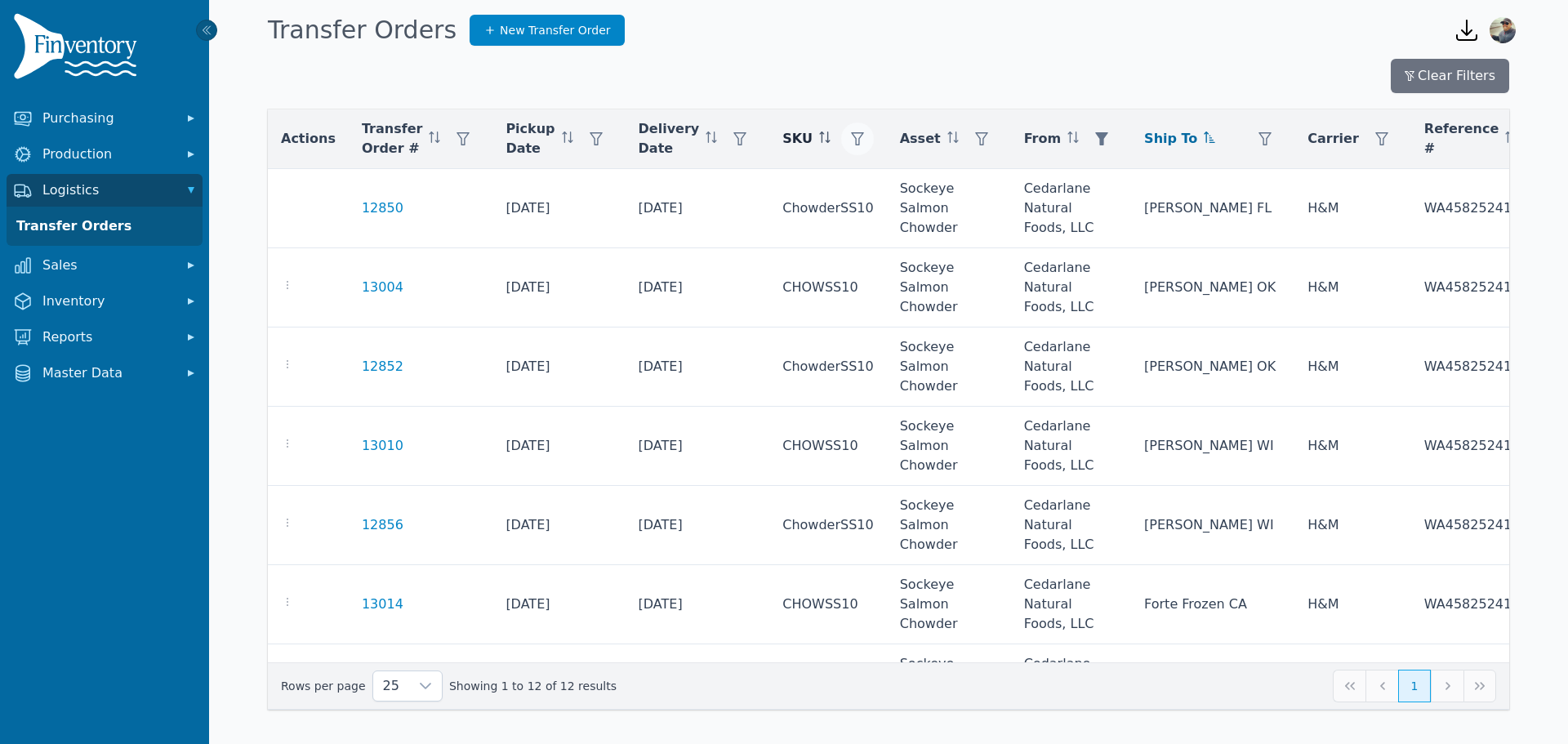
click at [851, 135] on icon "button" at bounding box center [858, 139] width 13 height 13
drag, startPoint x: 821, startPoint y: 187, endPoint x: 822, endPoint y: 198, distance: 11.0
click at [822, 187] on div "Any" at bounding box center [868, 183] width 141 height 33
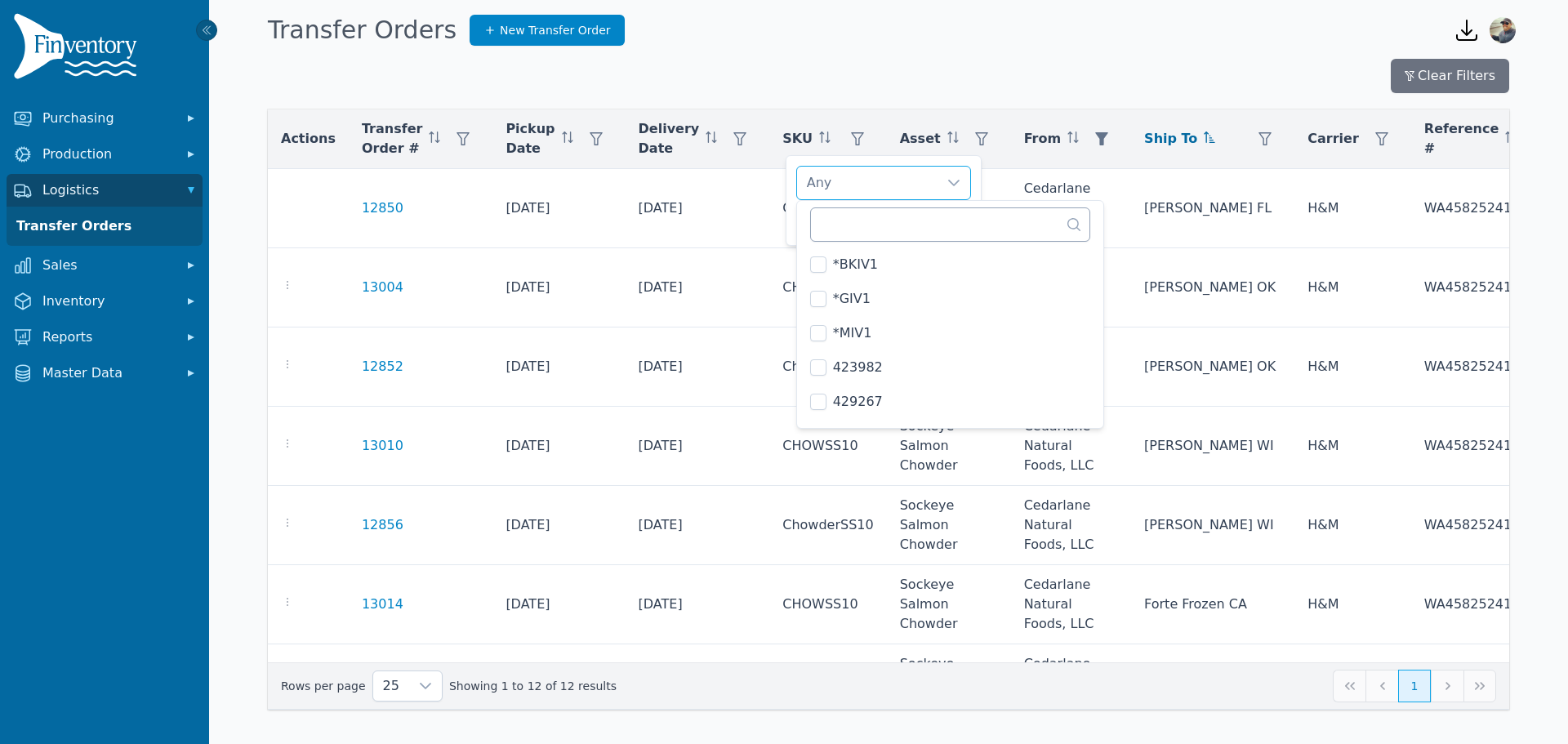
scroll to position [1054, 0]
click at [883, 224] on input "text" at bounding box center [950, 224] width 281 height 35
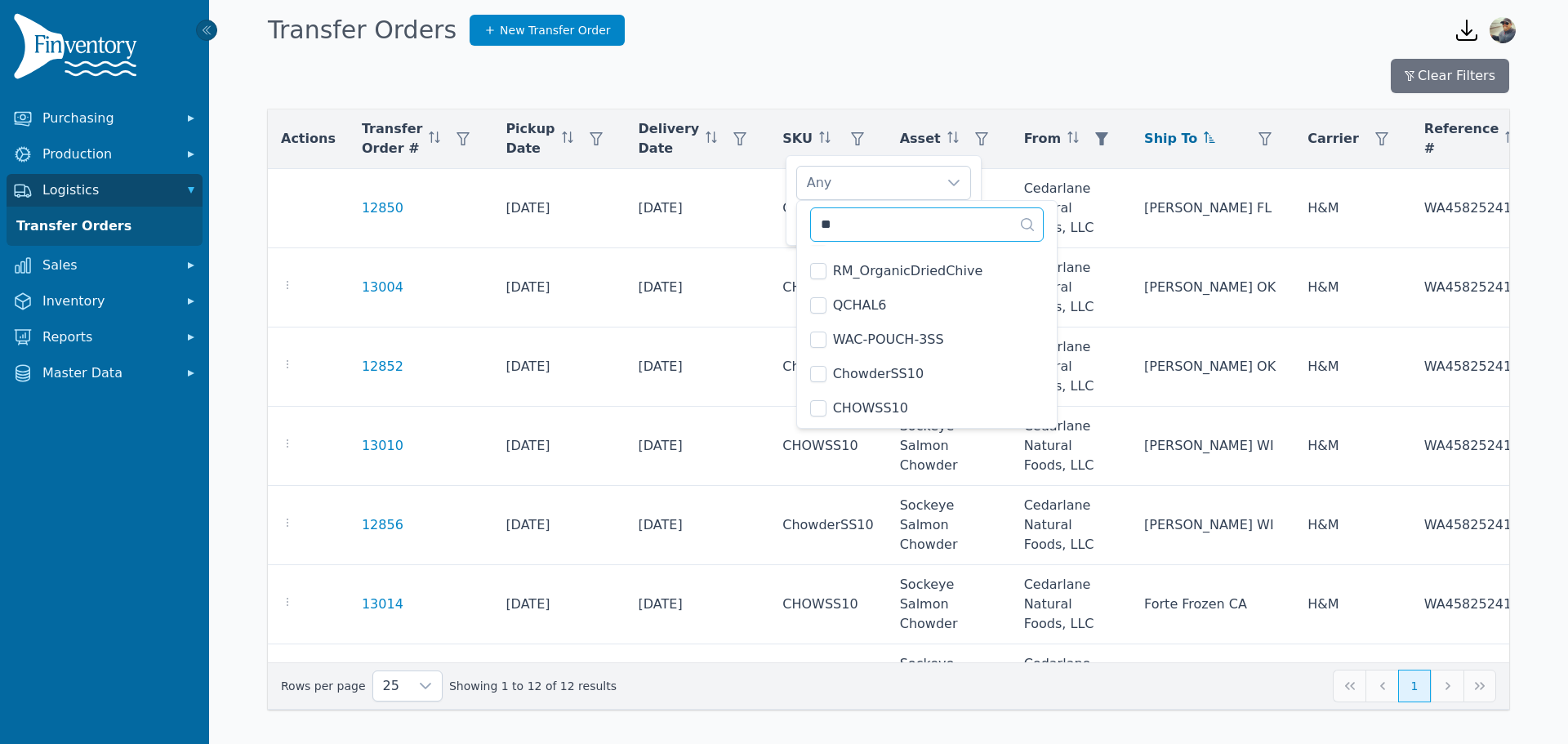
scroll to position [0, 0]
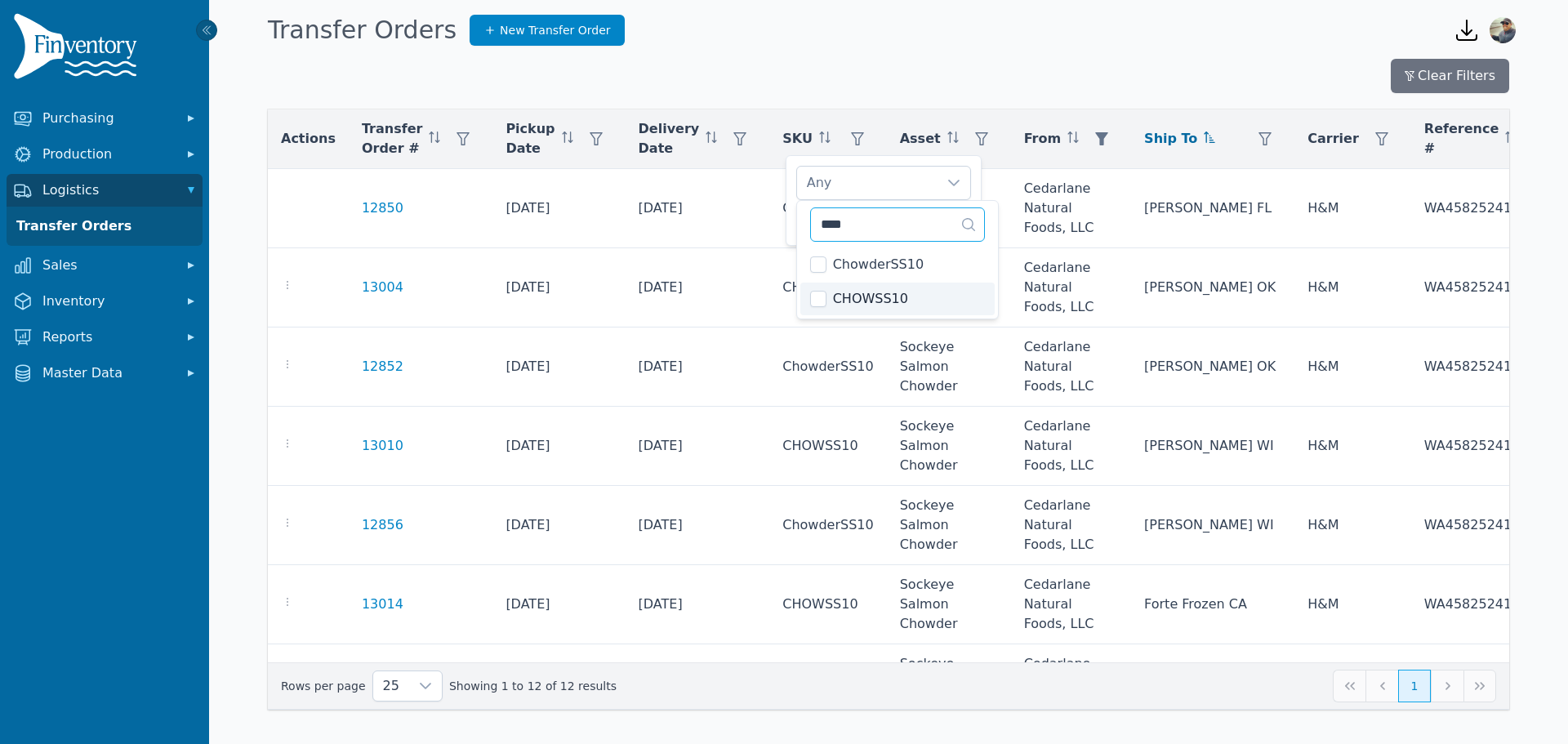
type input "****"
click at [903, 186] on div "CHOWSS10" at bounding box center [868, 183] width 141 height 33
click at [937, 221] on span "Apply" at bounding box center [946, 221] width 33 height 17
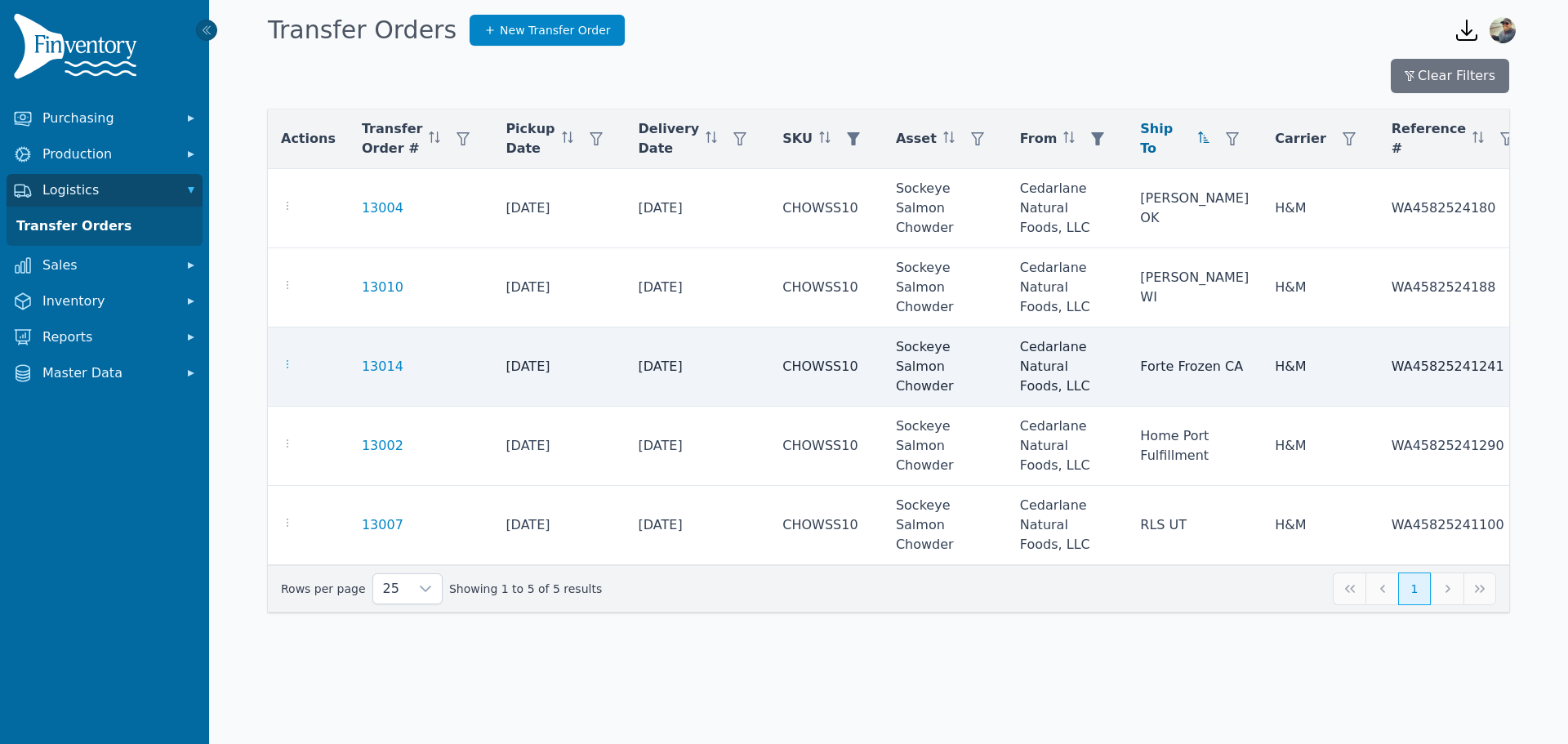
click at [294, 369] on div at bounding box center [308, 367] width 55 height 20
click at [286, 370] on icon "button" at bounding box center [287, 364] width 13 height 13
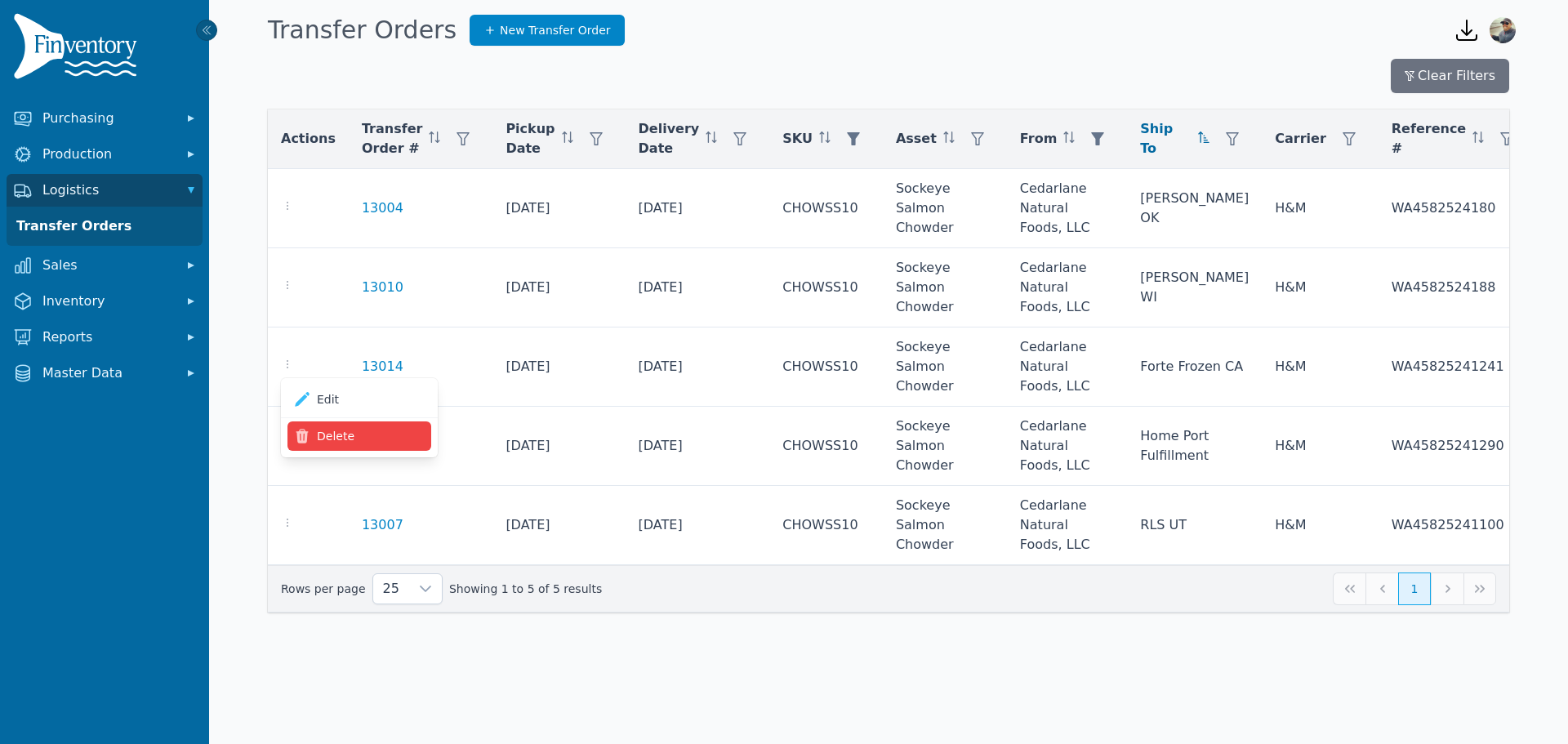
click at [333, 434] on button "Delete" at bounding box center [360, 436] width 144 height 29
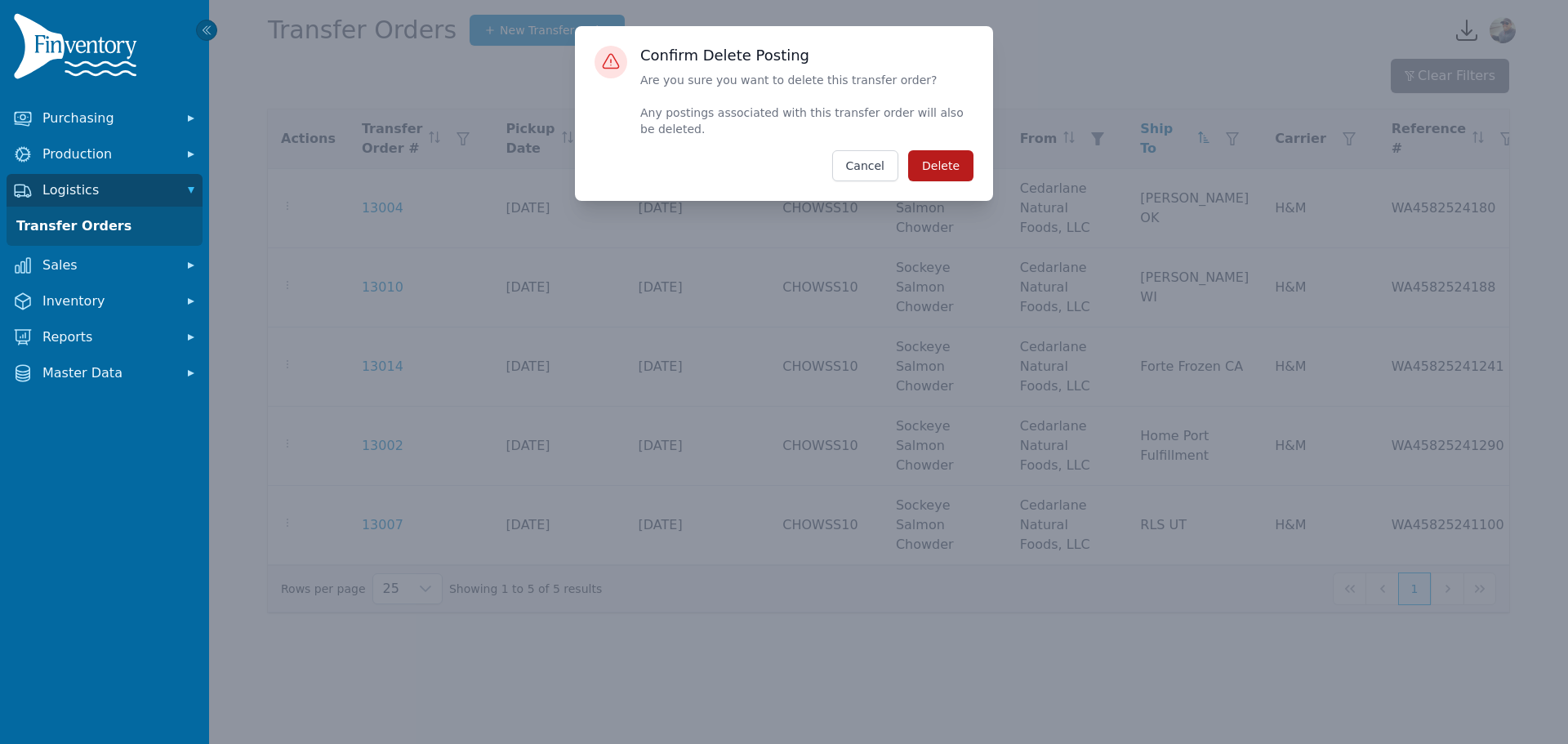
click at [938, 173] on button "Delete" at bounding box center [941, 165] width 65 height 31
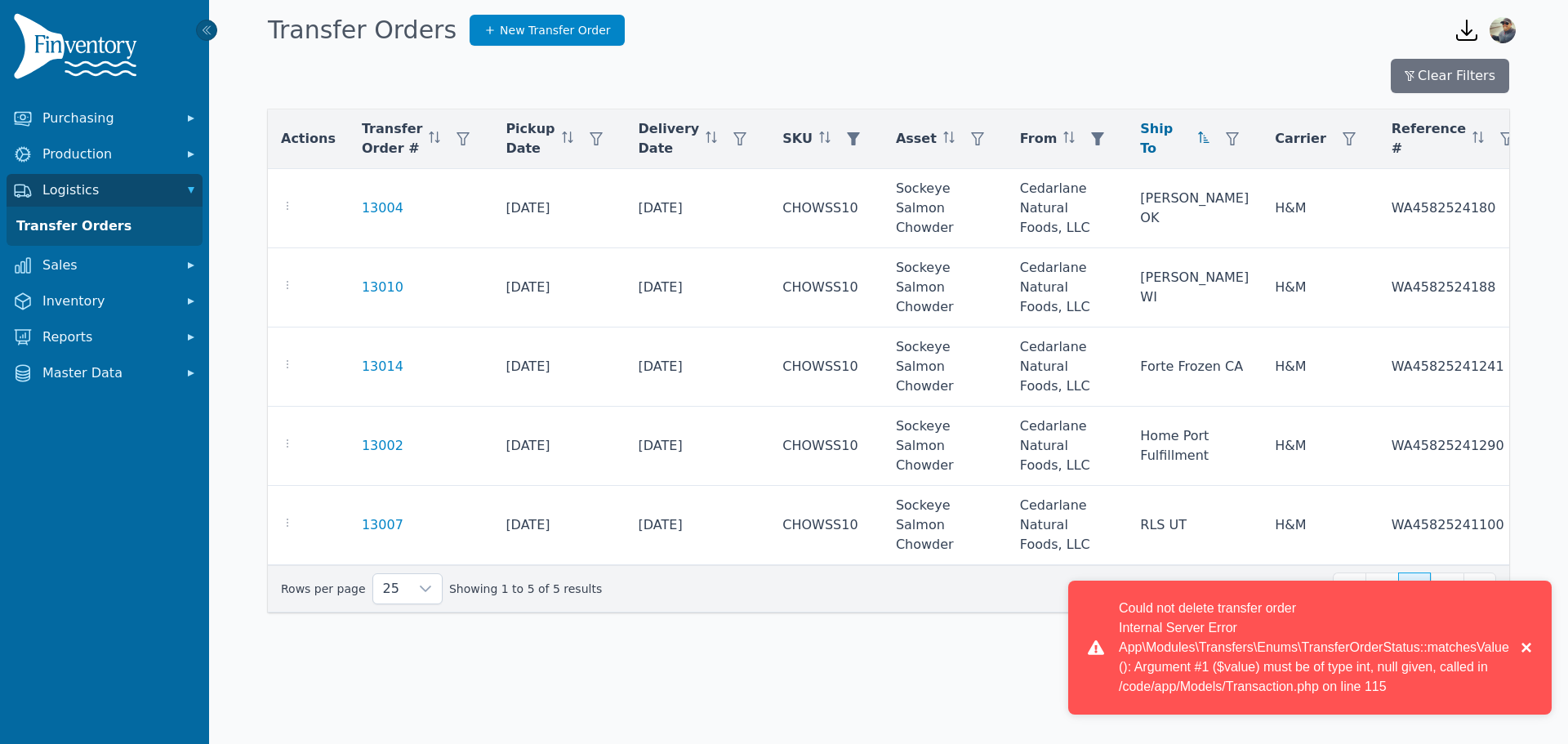
click at [1525, 646] on button "×" at bounding box center [1523, 648] width 20 height 98
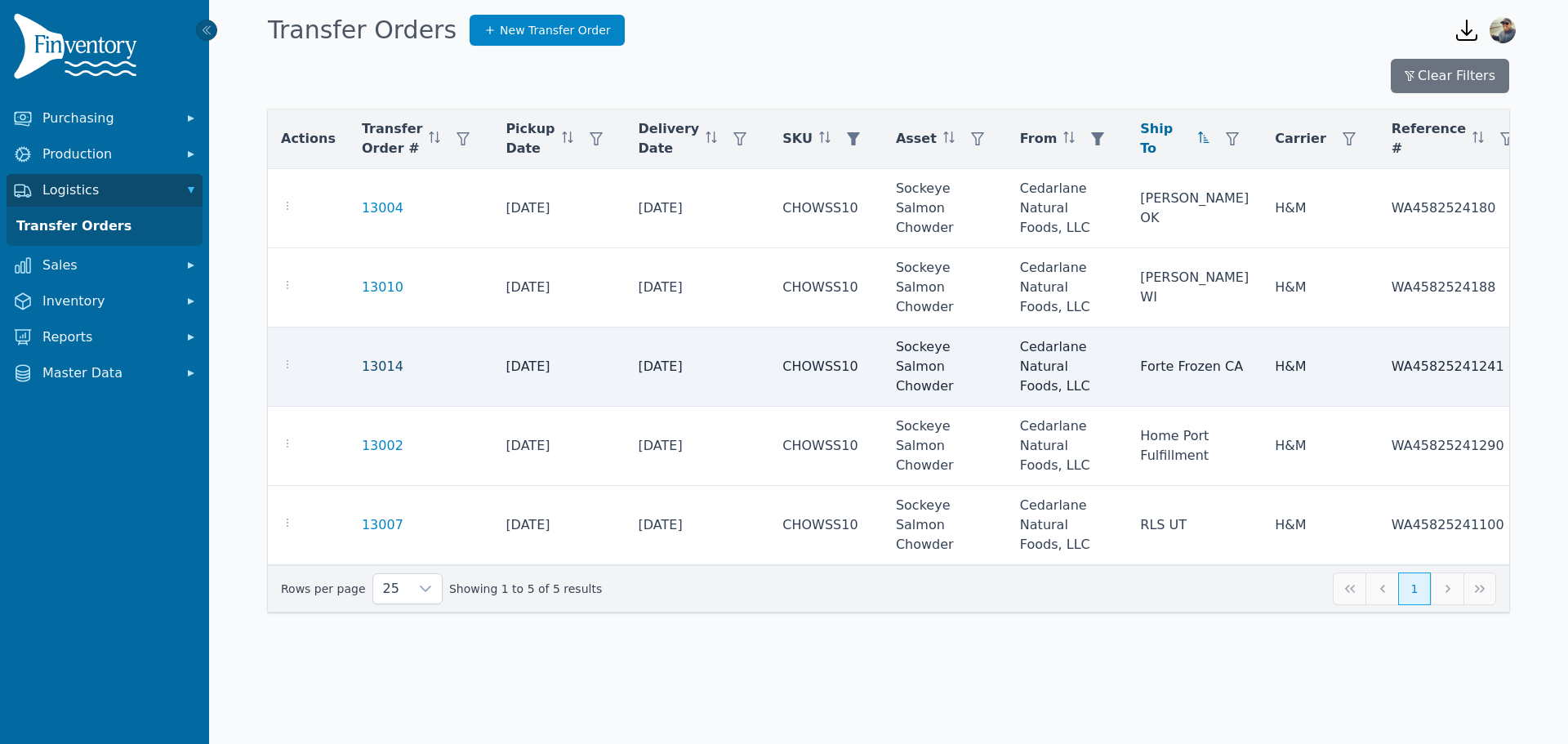
click at [378, 368] on link "13014" at bounding box center [382, 367] width 42 height 20
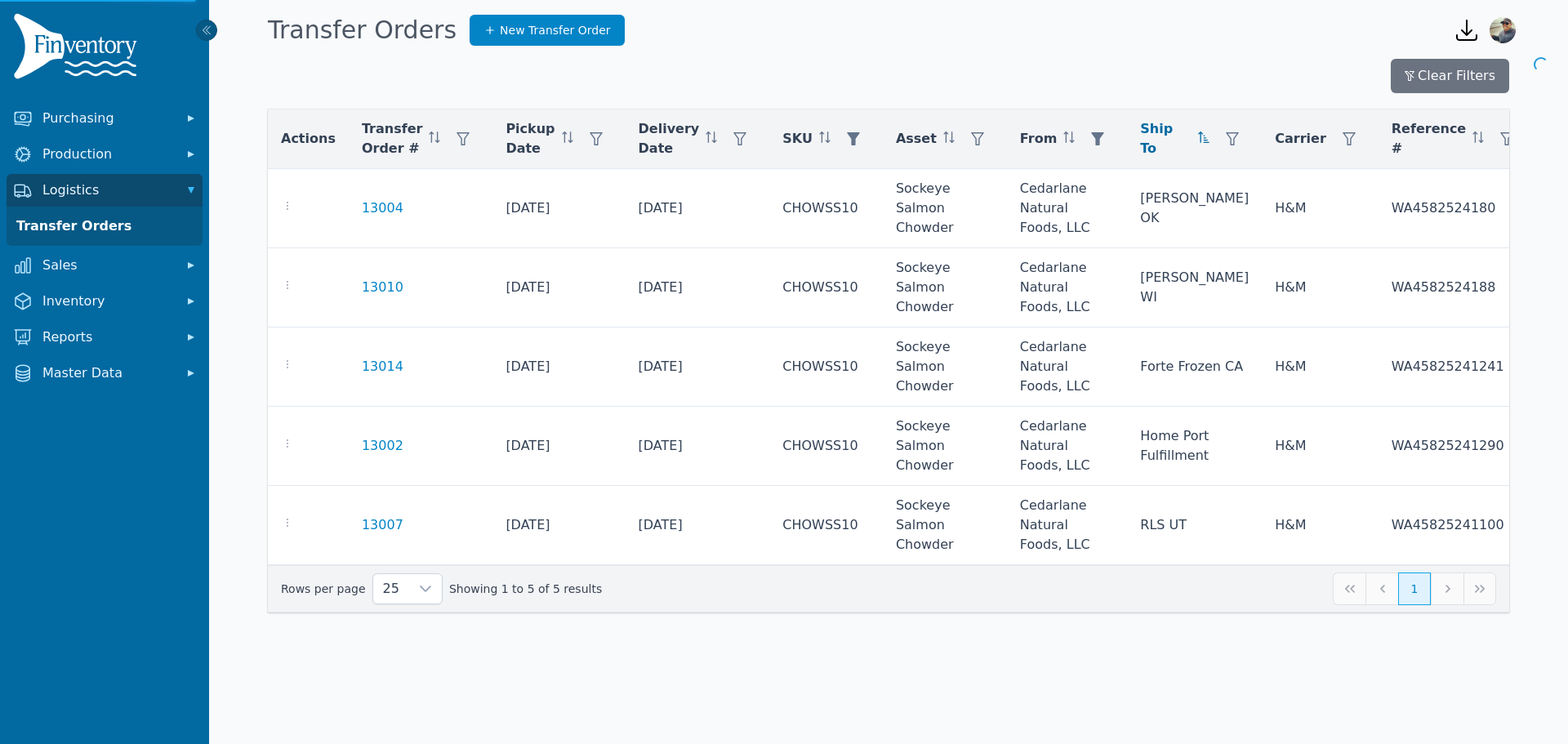
scroll to position [0, 322]
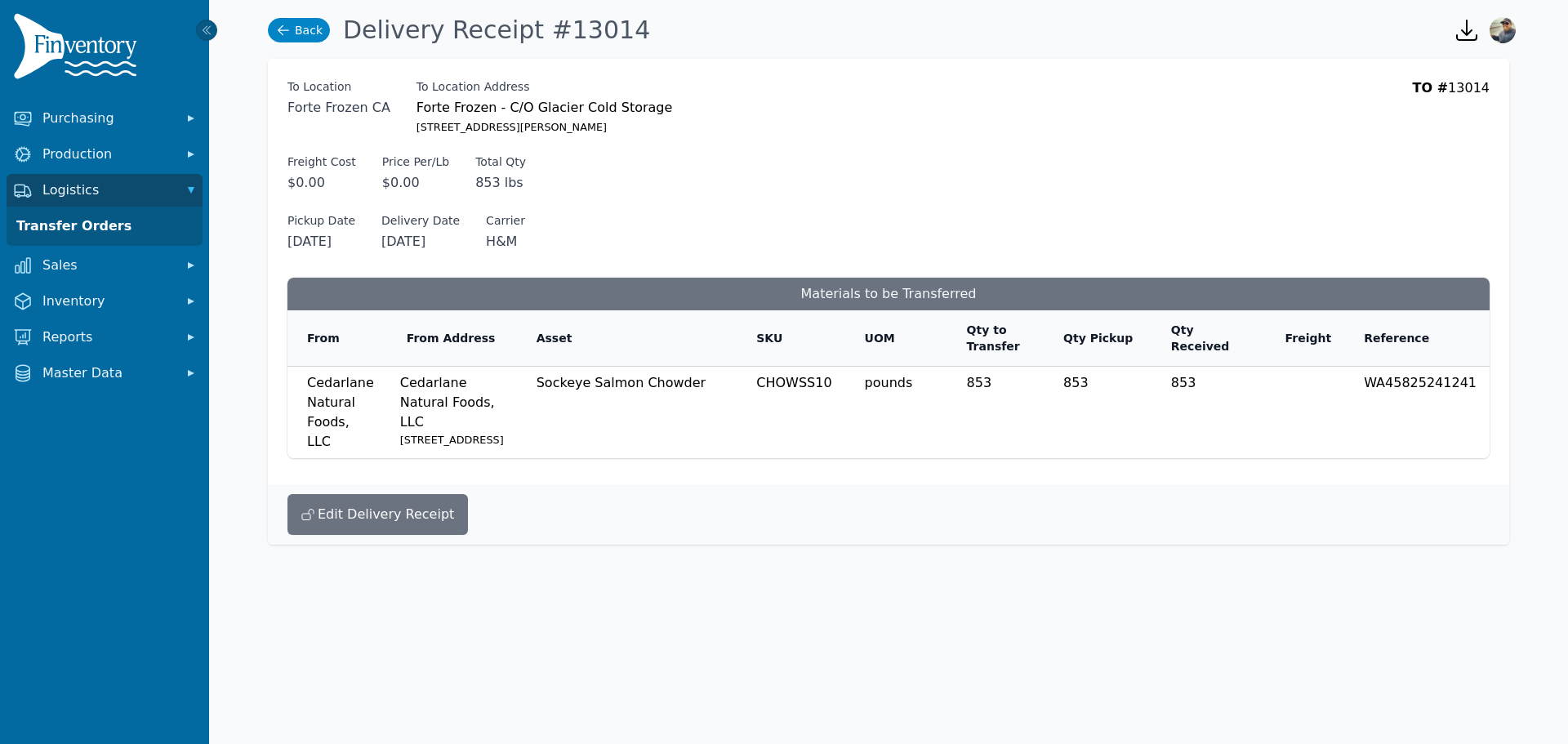
click at [282, 35] on icon at bounding box center [283, 30] width 16 height 16
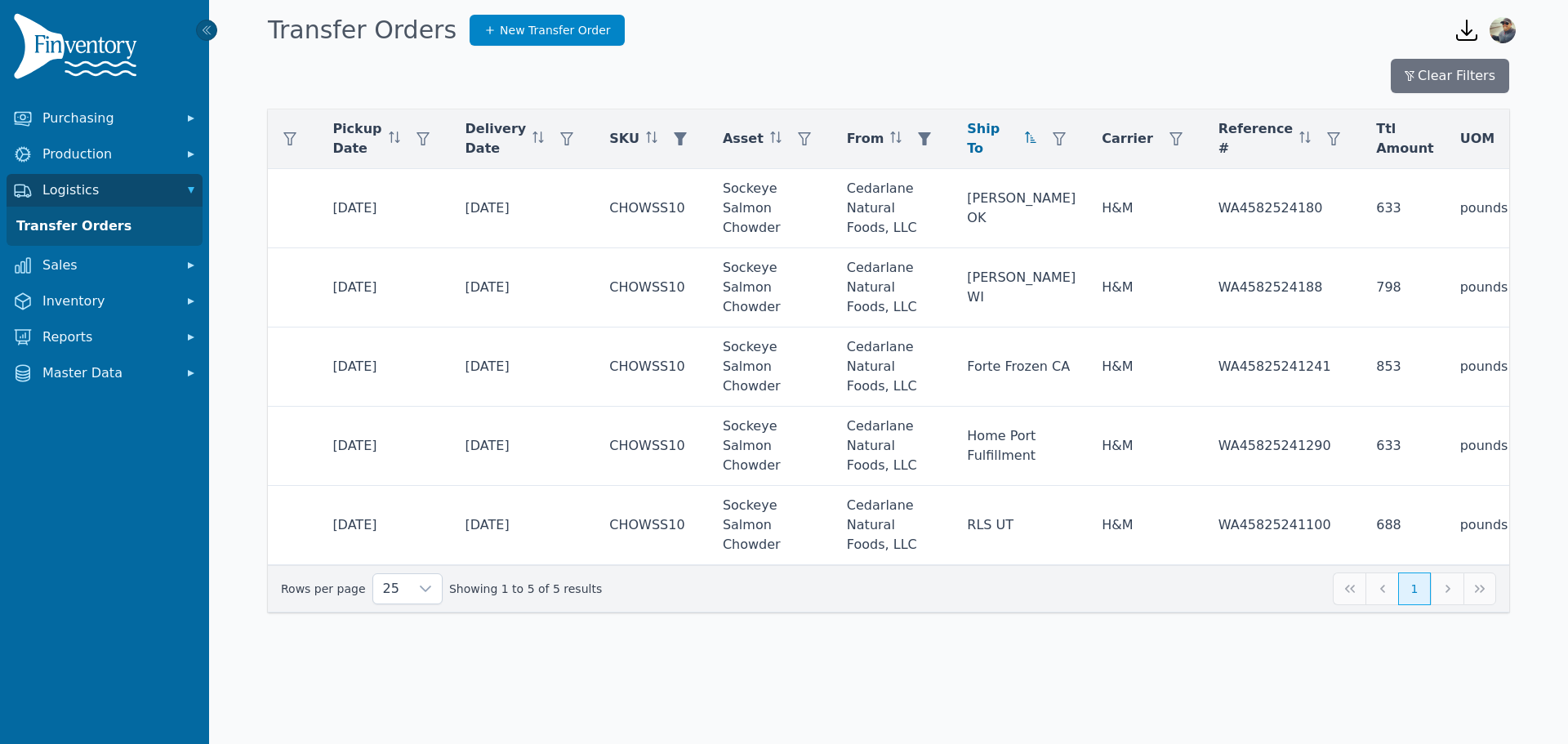
scroll to position [0, 282]
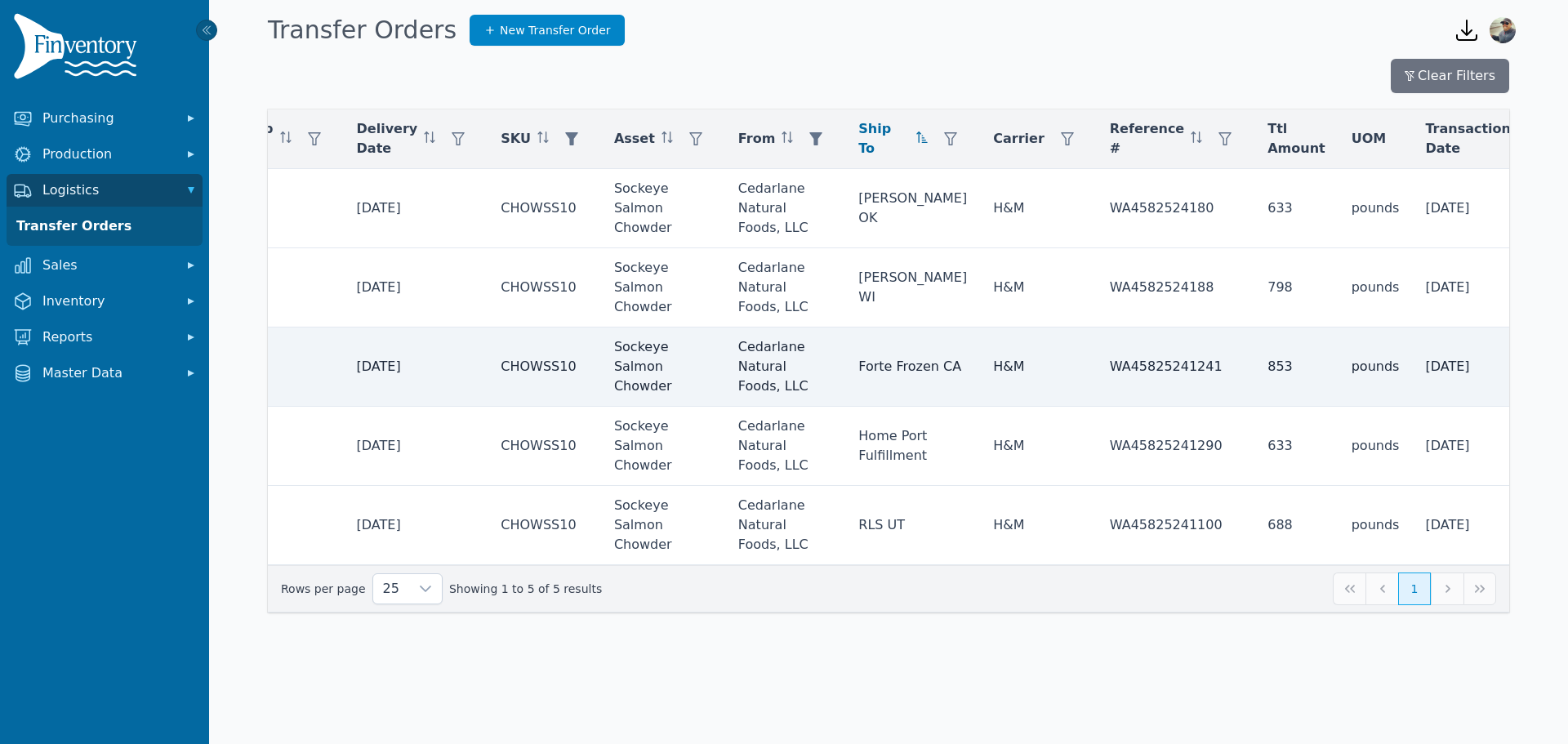
click at [1413, 370] on td "[DATE]" at bounding box center [1497, 367] width 169 height 79
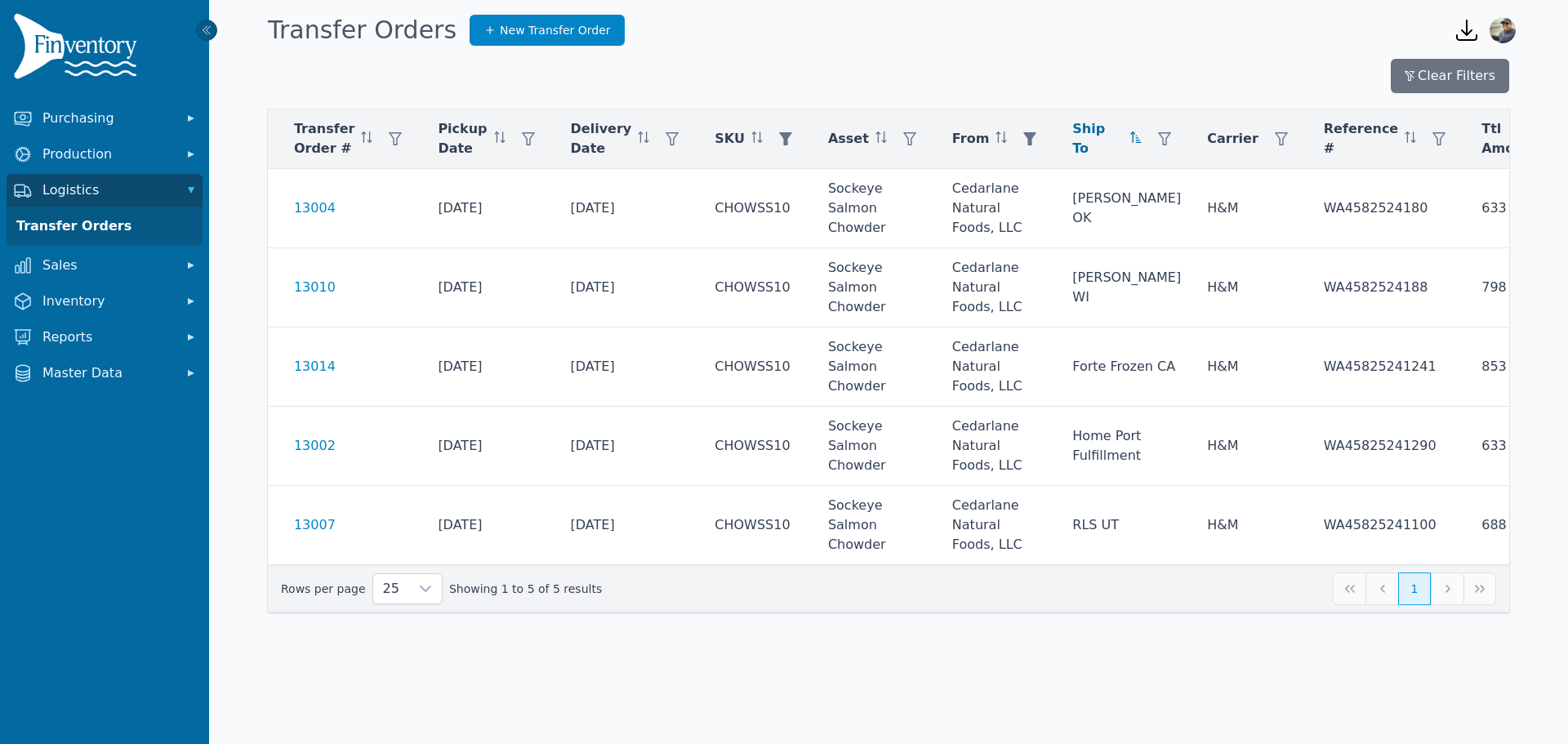
scroll to position [0, 0]
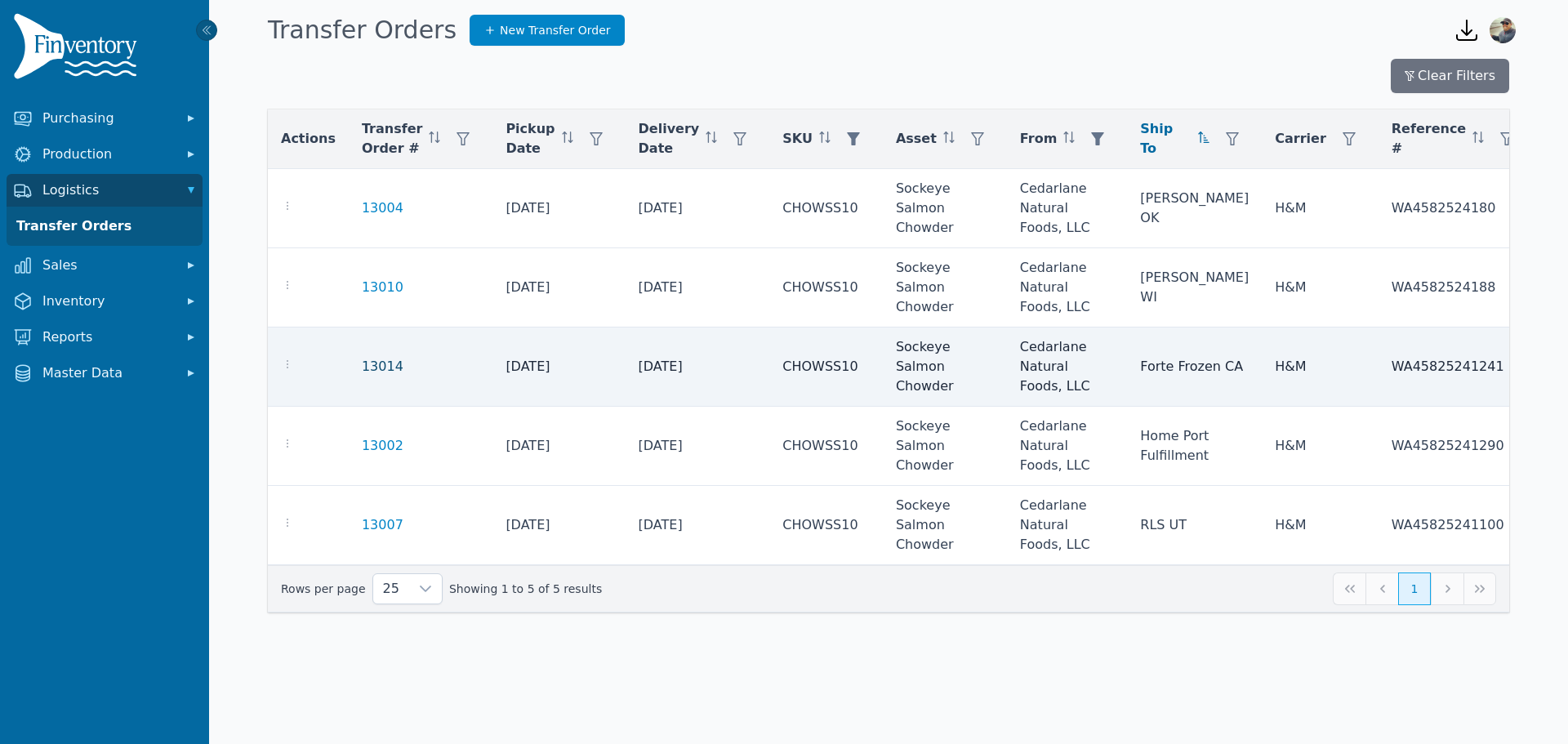
click at [362, 357] on link "13014" at bounding box center [382, 367] width 42 height 20
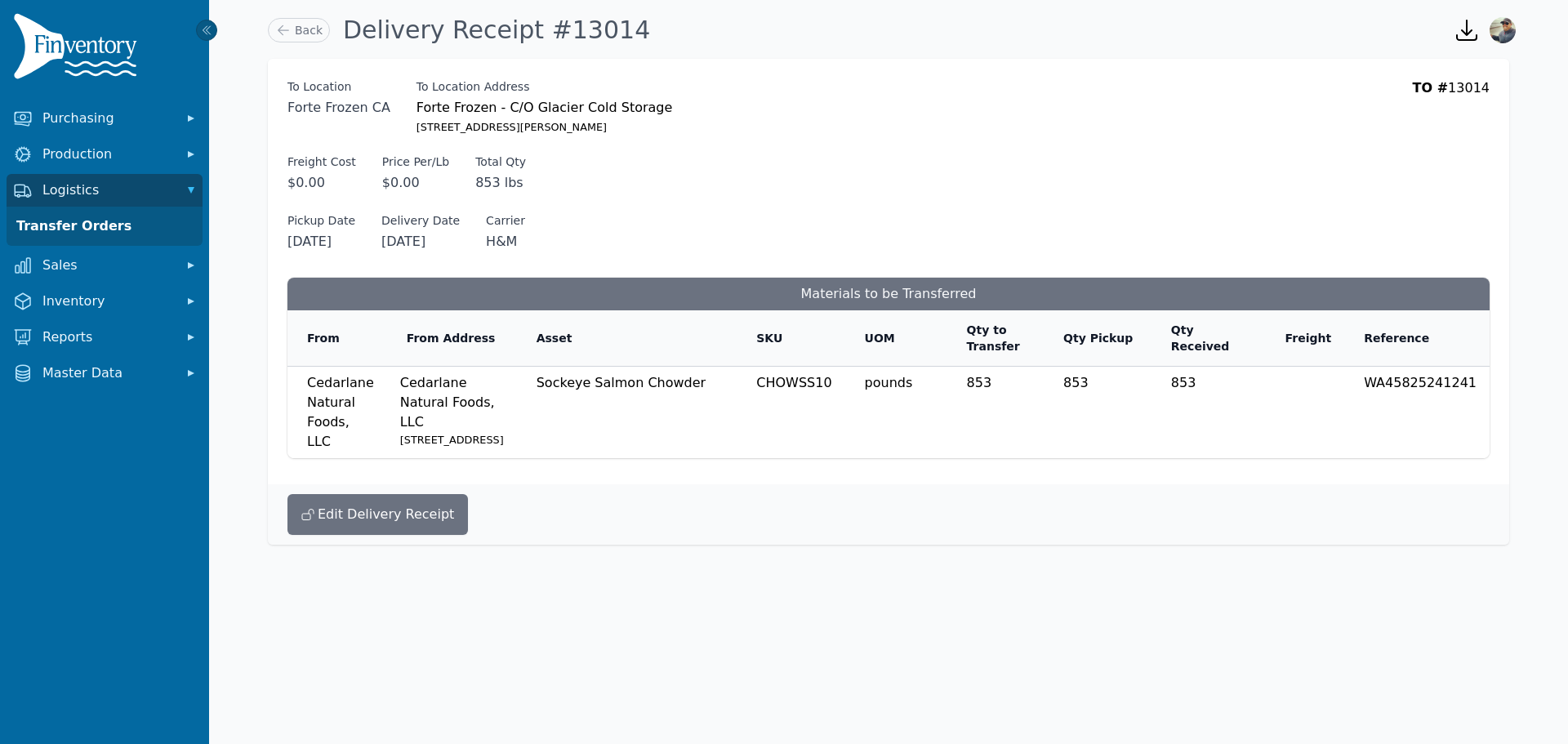
click at [988, 81] on div "To Location Forte Frozen CA To Location Forte Frozen CA To Location Address For…" at bounding box center [889, 107] width 1203 height 59
click at [1024, 81] on div "To Location Forte Frozen CA To Location Forte Frozen CA To Location Address For…" at bounding box center [889, 107] width 1203 height 59
click at [70, 229] on link "Transfer Orders" at bounding box center [104, 226] width 190 height 33
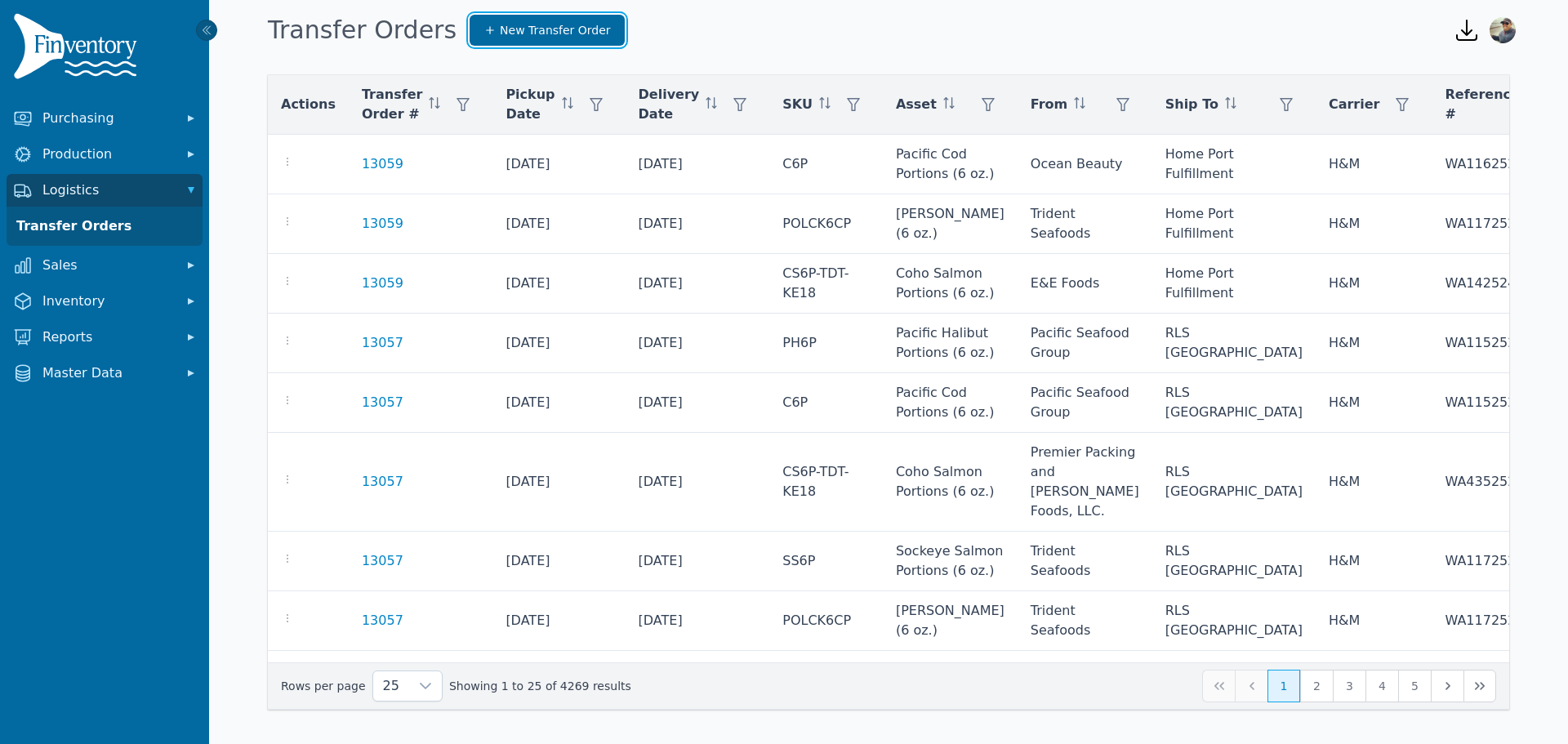
click at [498, 18] on link "New Transfer Order" at bounding box center [547, 30] width 155 height 31
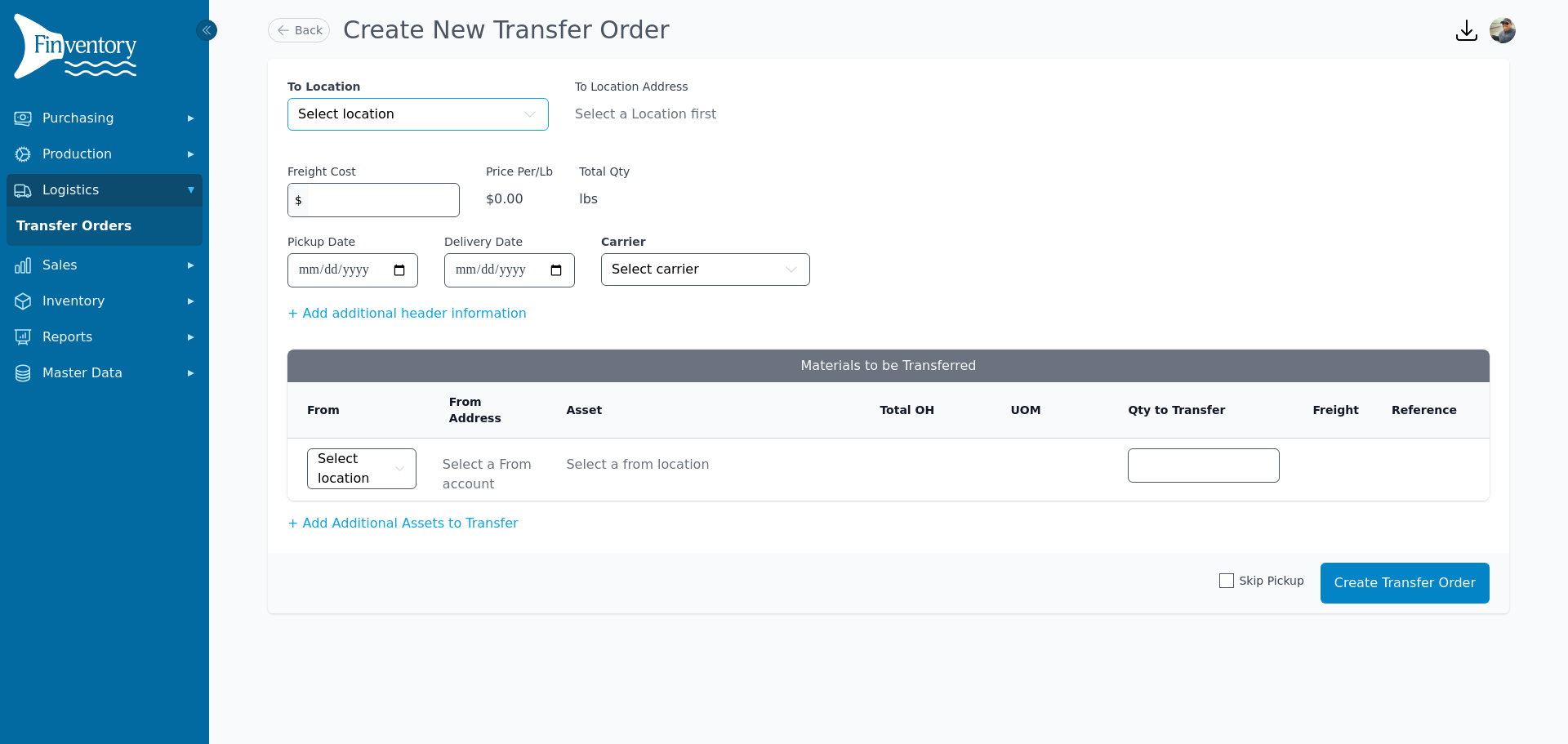
click at [438, 108] on button "Select location" at bounding box center [419, 114] width 262 height 33
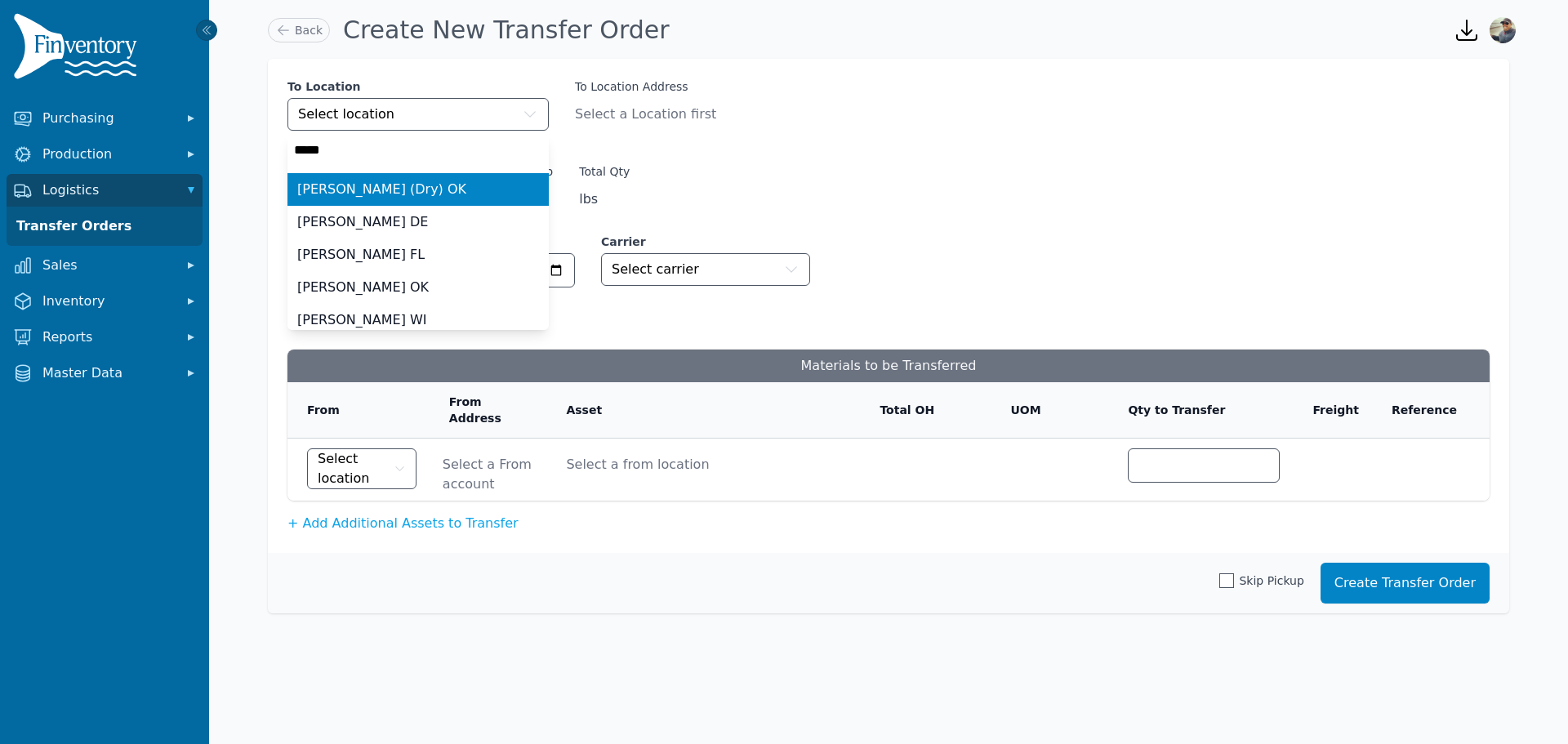
type input "******"
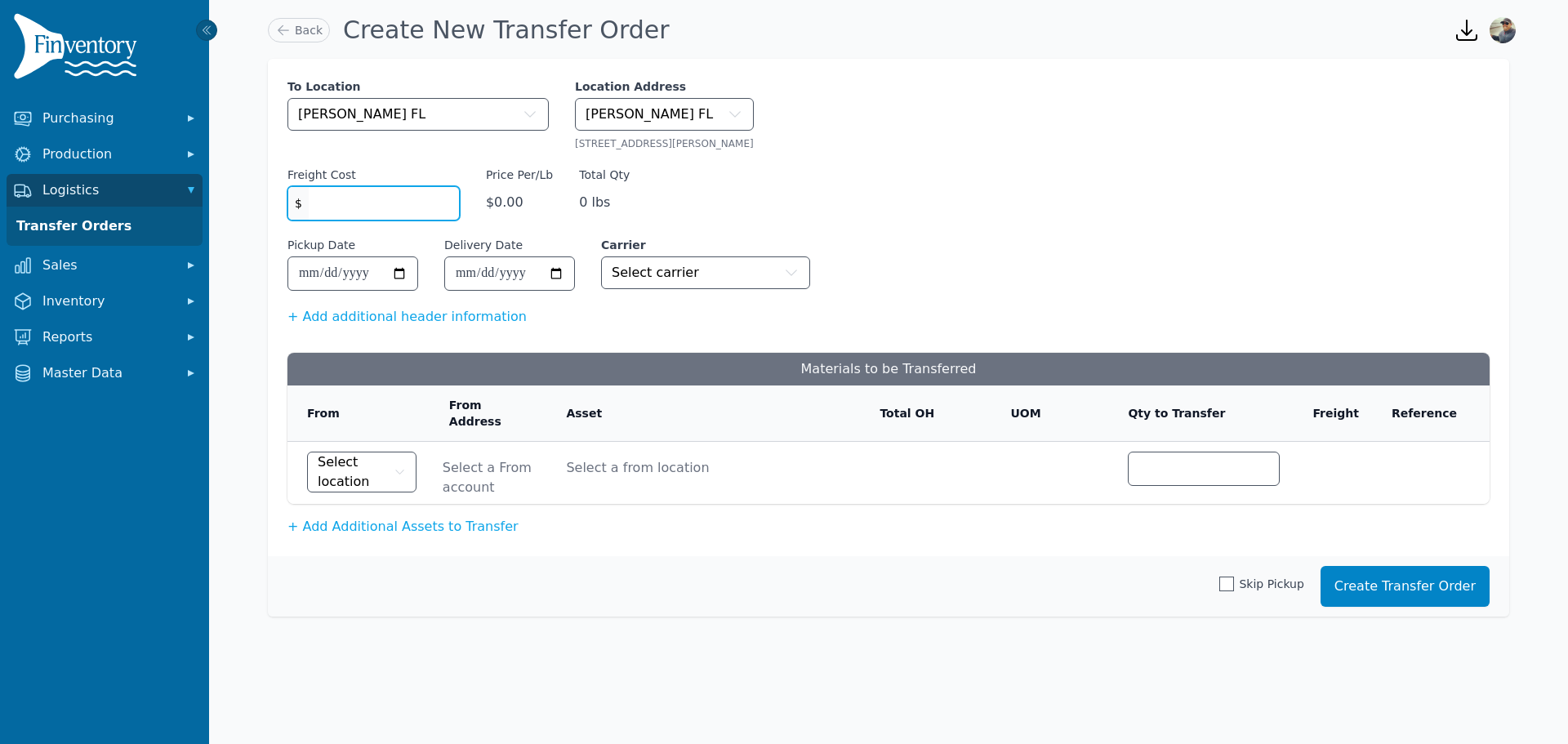
click at [360, 206] on input "Freight Cost" at bounding box center [383, 203] width 150 height 33
click at [396, 274] on div "Pickup Date" at bounding box center [353, 263] width 131 height 54
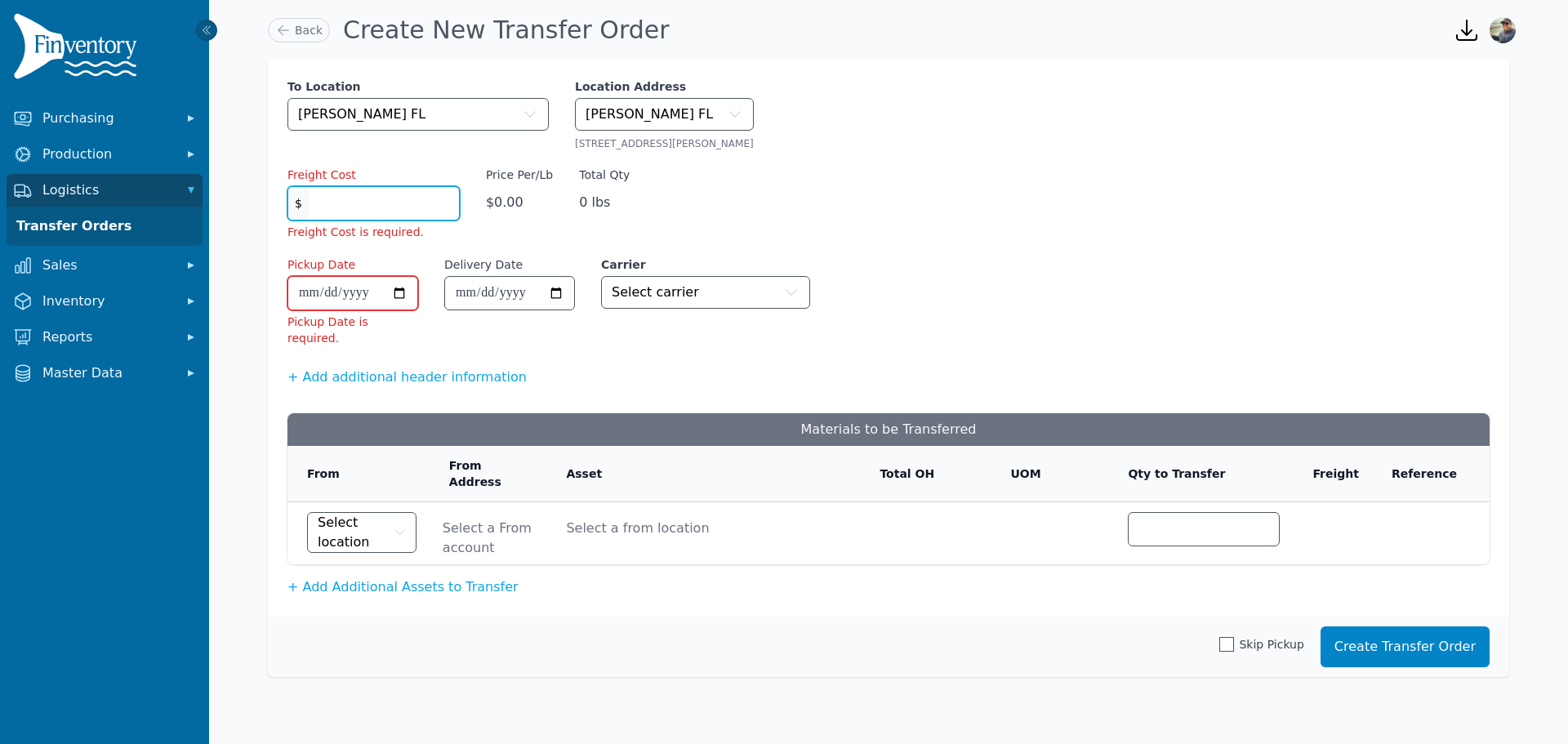
click at [356, 206] on input "Freight Cost" at bounding box center [383, 203] width 150 height 33
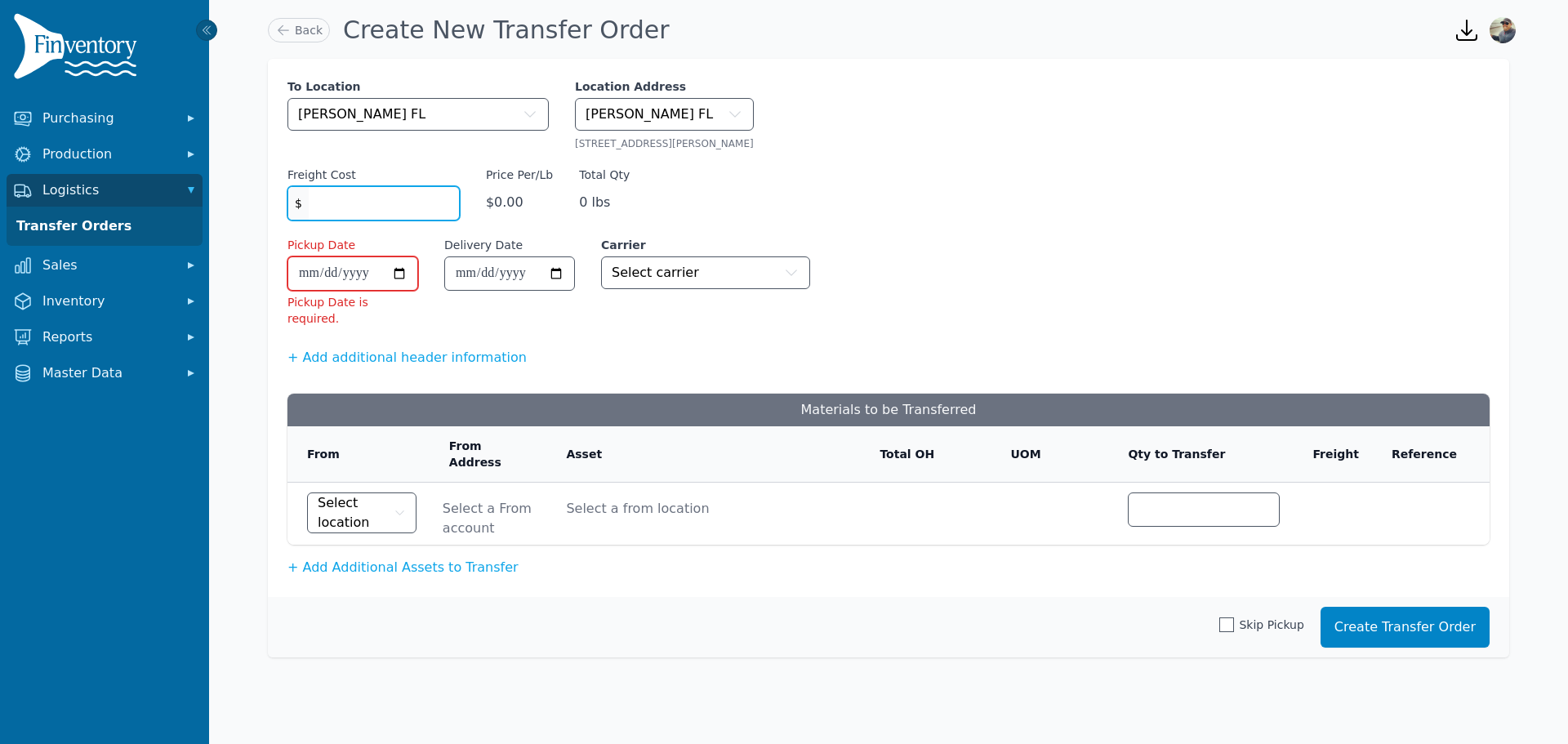
type input "*"
click at [396, 271] on input "Pickup Date" at bounding box center [352, 273] width 129 height 33
type input "**********"
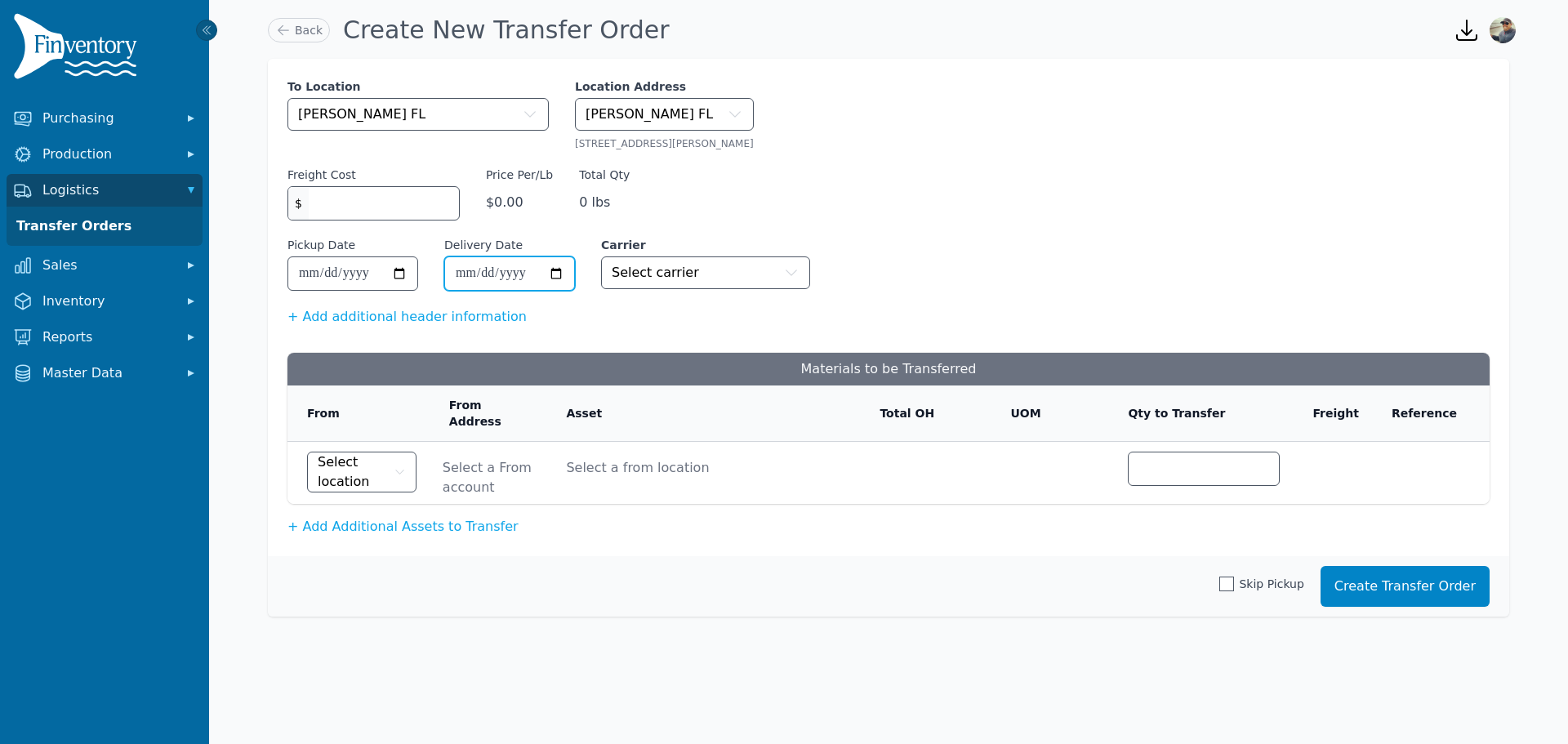
click at [552, 276] on input "Delivery Date" at bounding box center [510, 273] width 129 height 33
type input "**********"
click at [661, 277] on span "Select carrier" at bounding box center [655, 273] width 87 height 20
click at [382, 454] on span "Select location" at bounding box center [354, 471] width 73 height 39
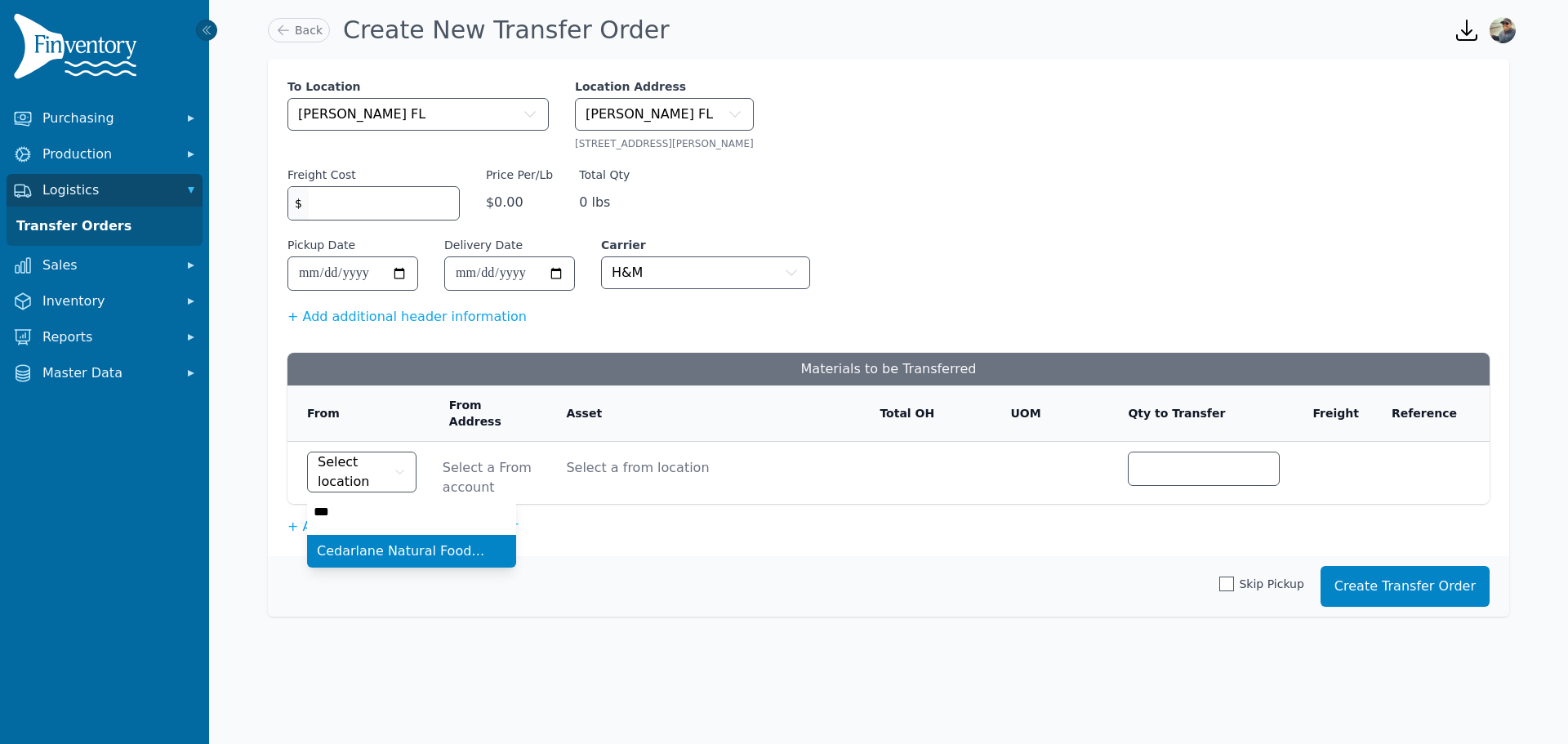
type input "****"
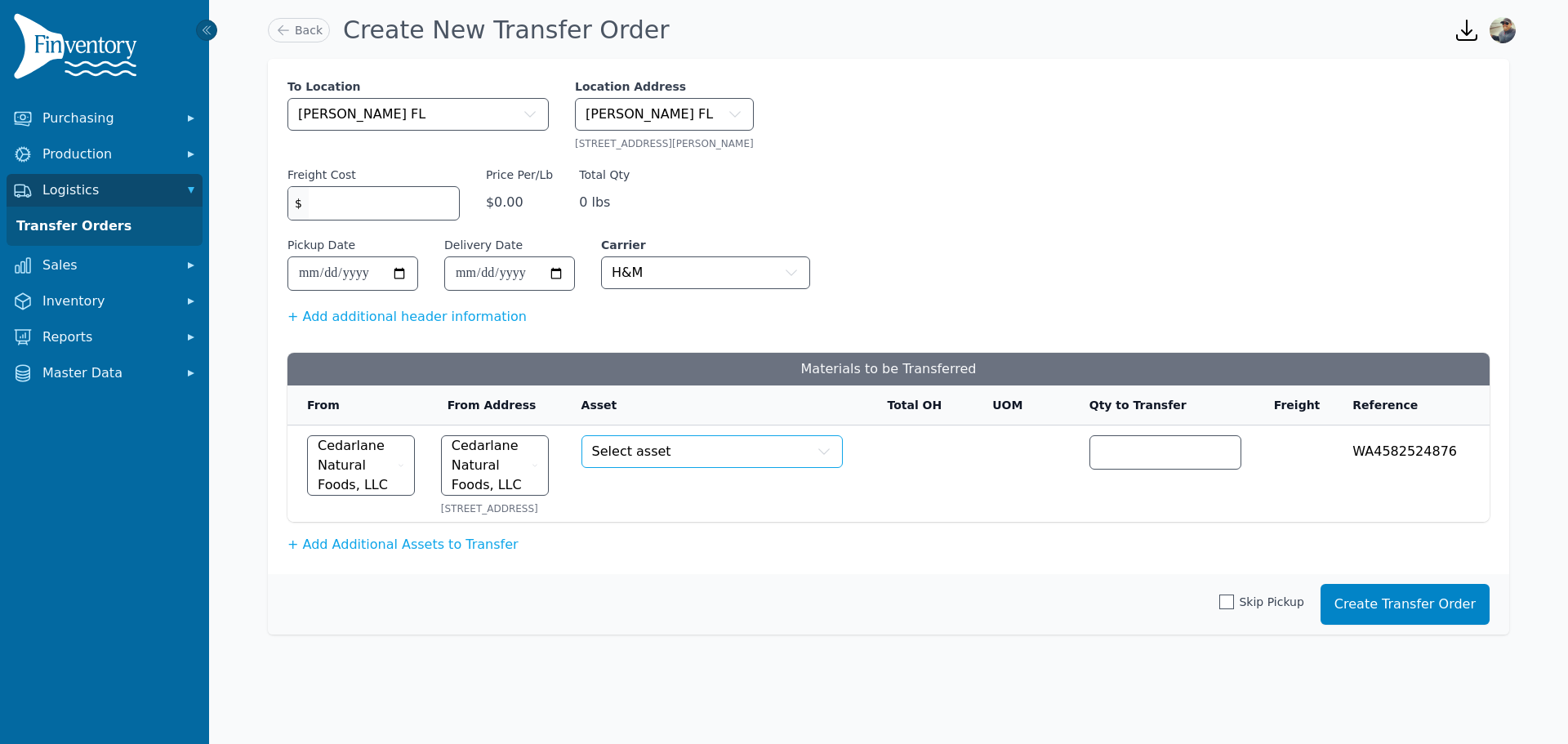
click at [592, 452] on span "Select asset" at bounding box center [631, 451] width 79 height 20
click at [1106, 462] on input "number" at bounding box center [1165, 452] width 150 height 33
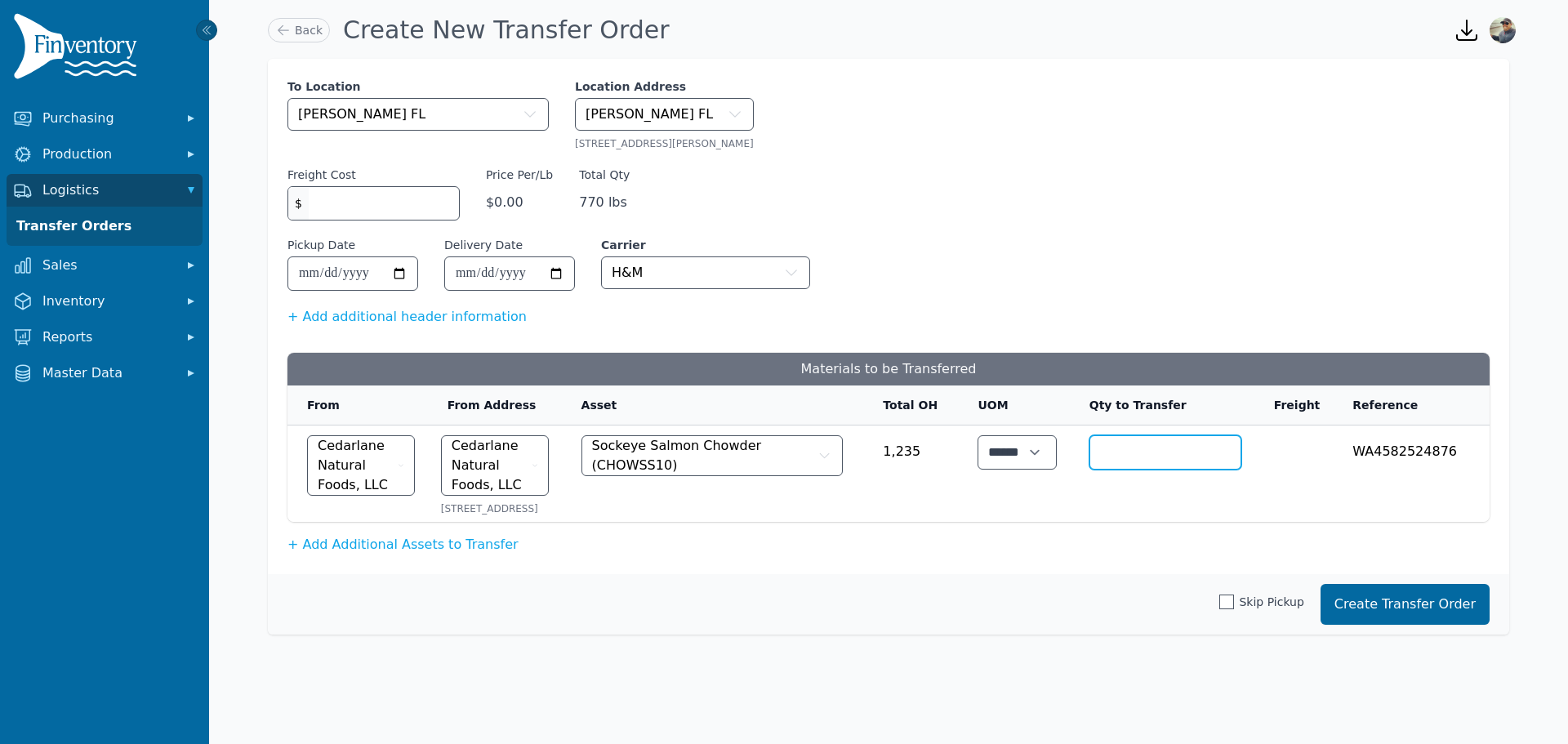
type input "***"
click at [1392, 620] on button "Create Transfer Order" at bounding box center [1405, 604] width 169 height 41
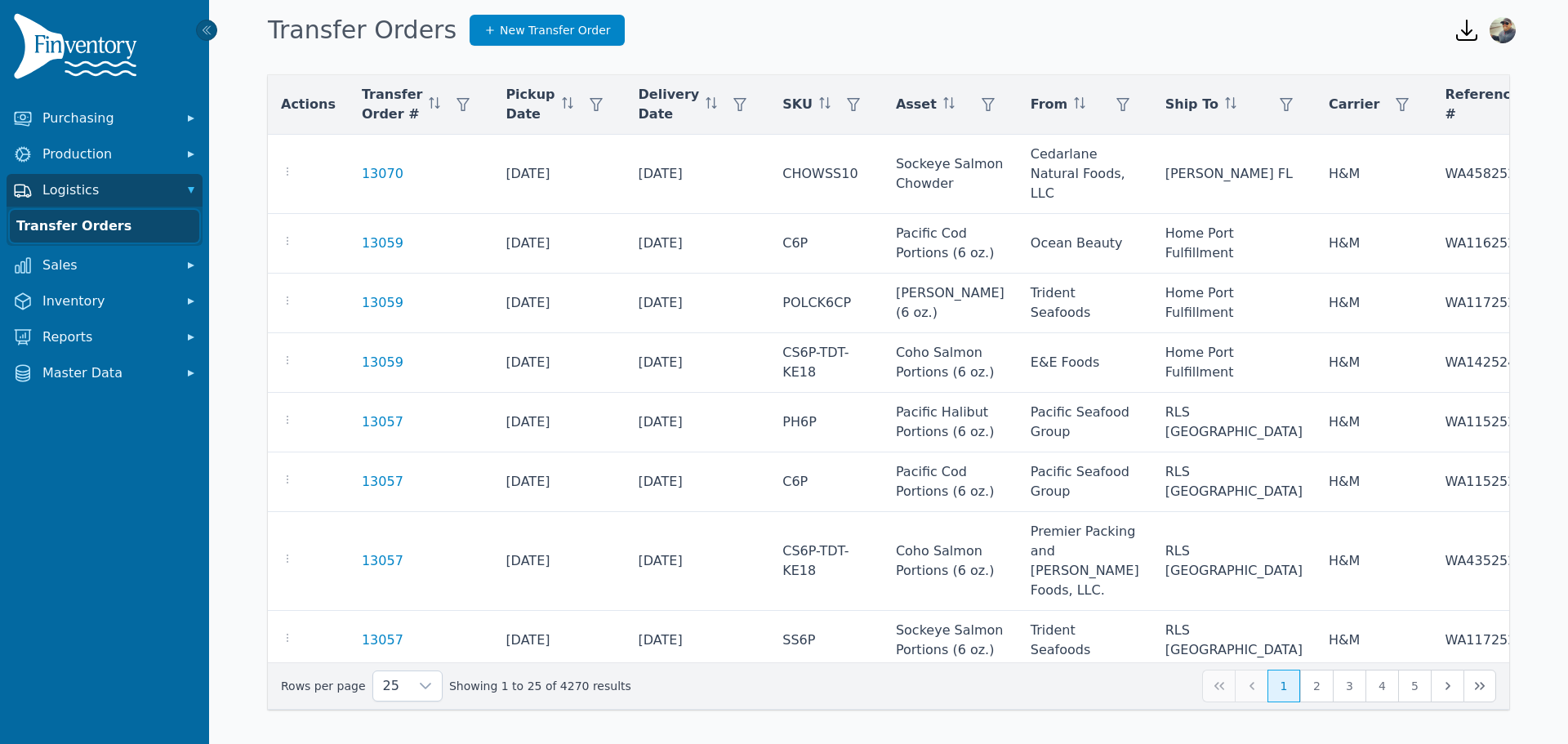
click at [61, 220] on link "Transfer Orders" at bounding box center [104, 226] width 190 height 33
click at [544, 26] on span "New Transfer Order" at bounding box center [555, 30] width 111 height 16
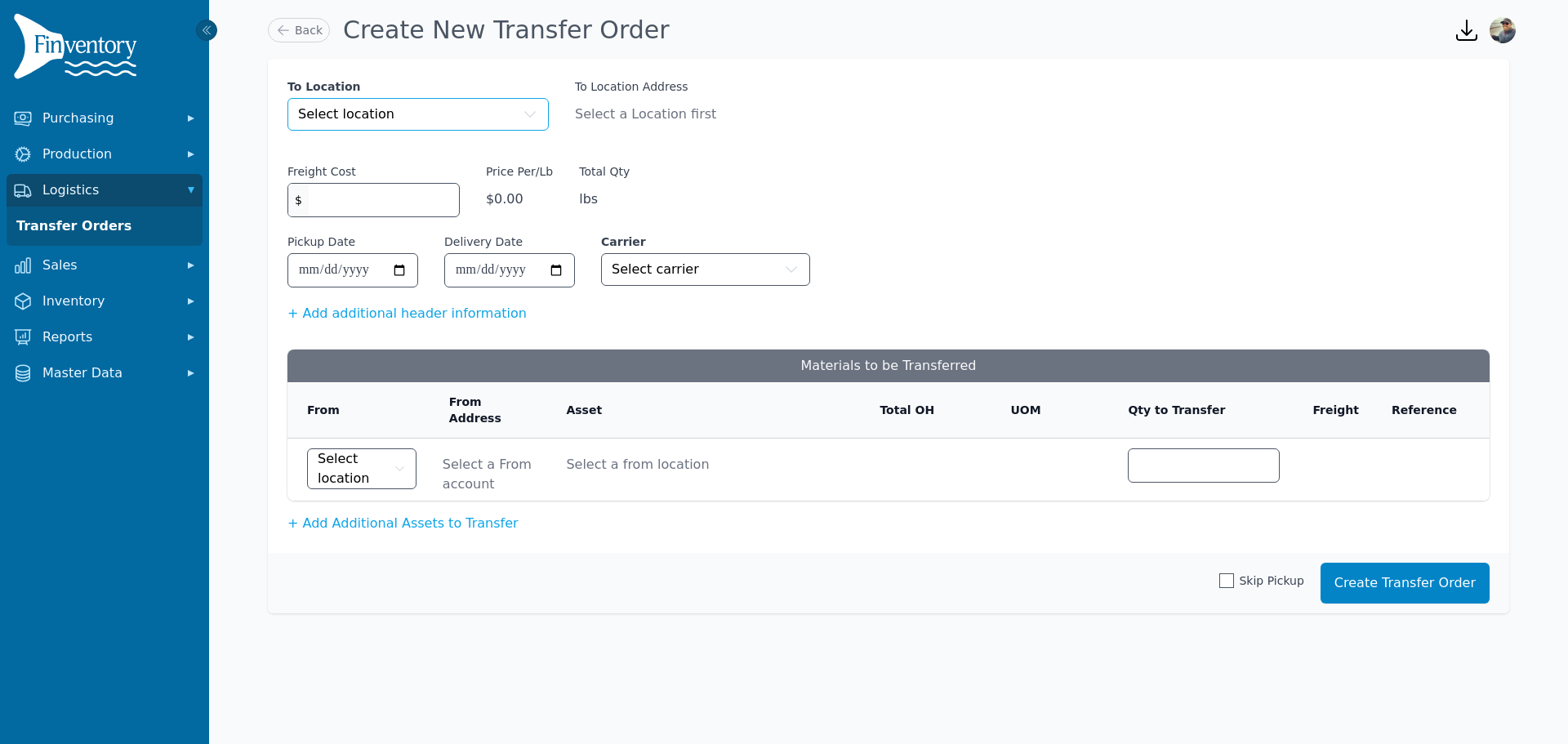
click at [373, 116] on span "Select location" at bounding box center [346, 114] width 96 height 20
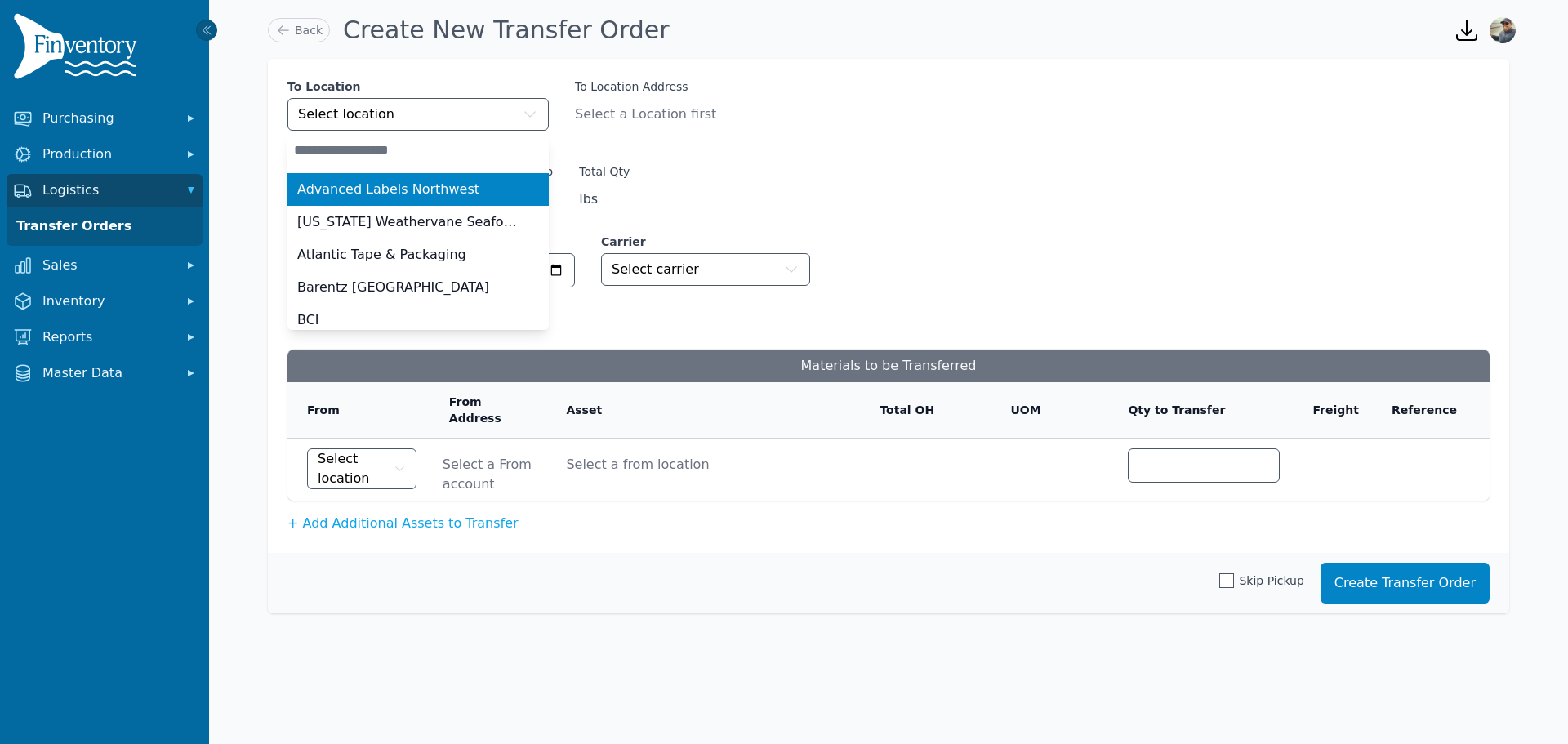
type input "*"
type input "***"
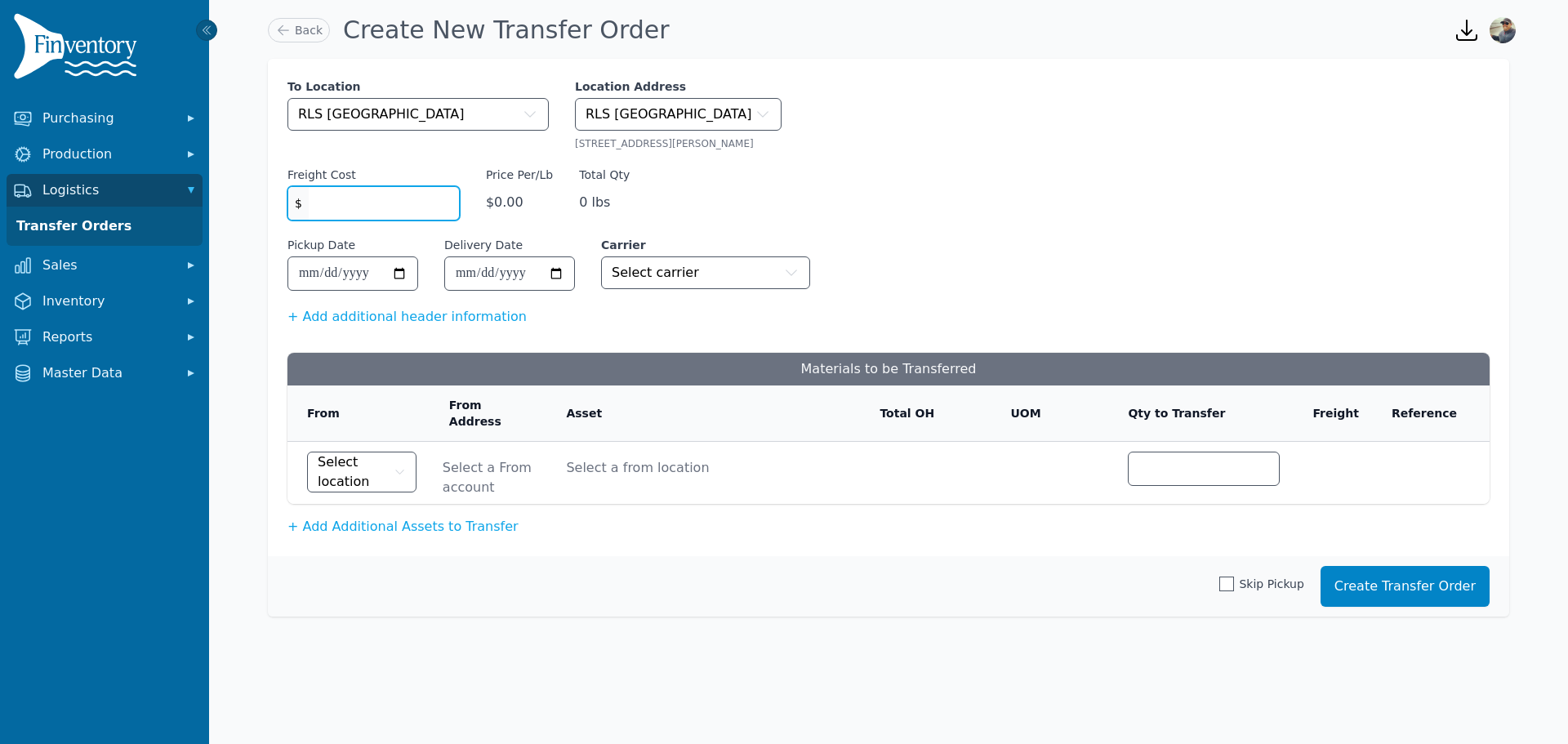
click at [372, 210] on input "Freight Cost" at bounding box center [383, 203] width 150 height 33
type input "*"
click at [384, 281] on input "Pickup Date" at bounding box center [352, 273] width 129 height 33
click at [394, 285] on input "Pickup Date" at bounding box center [352, 273] width 129 height 33
click at [395, 282] on input "Pickup Date" at bounding box center [352, 273] width 129 height 33
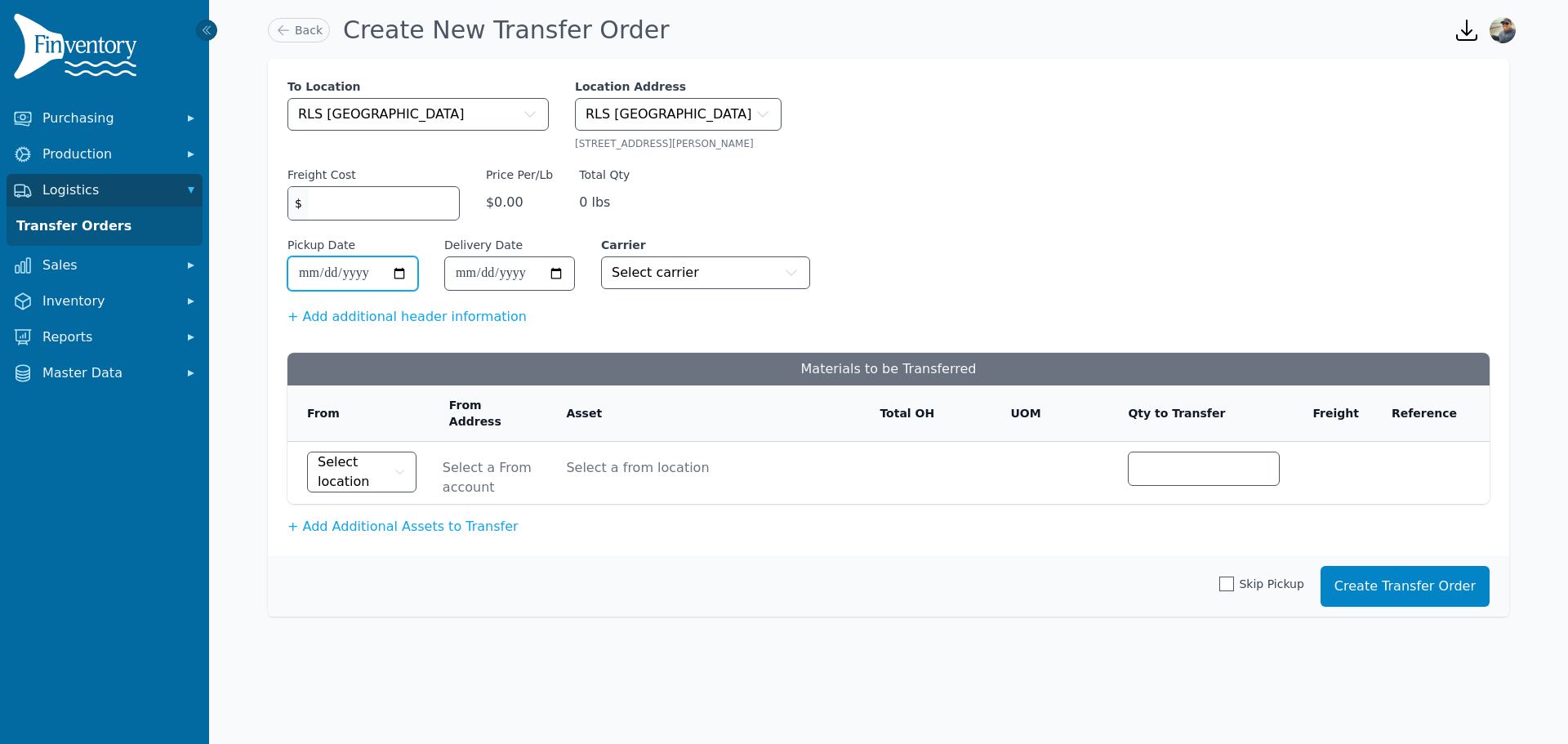
click at [398, 280] on input "Pickup Date" at bounding box center [352, 273] width 129 height 33
type input "**********"
click at [570, 269] on input "Delivery Date" at bounding box center [510, 273] width 129 height 33
click at [563, 272] on input "Delivery Date" at bounding box center [510, 273] width 129 height 33
type input "**********"
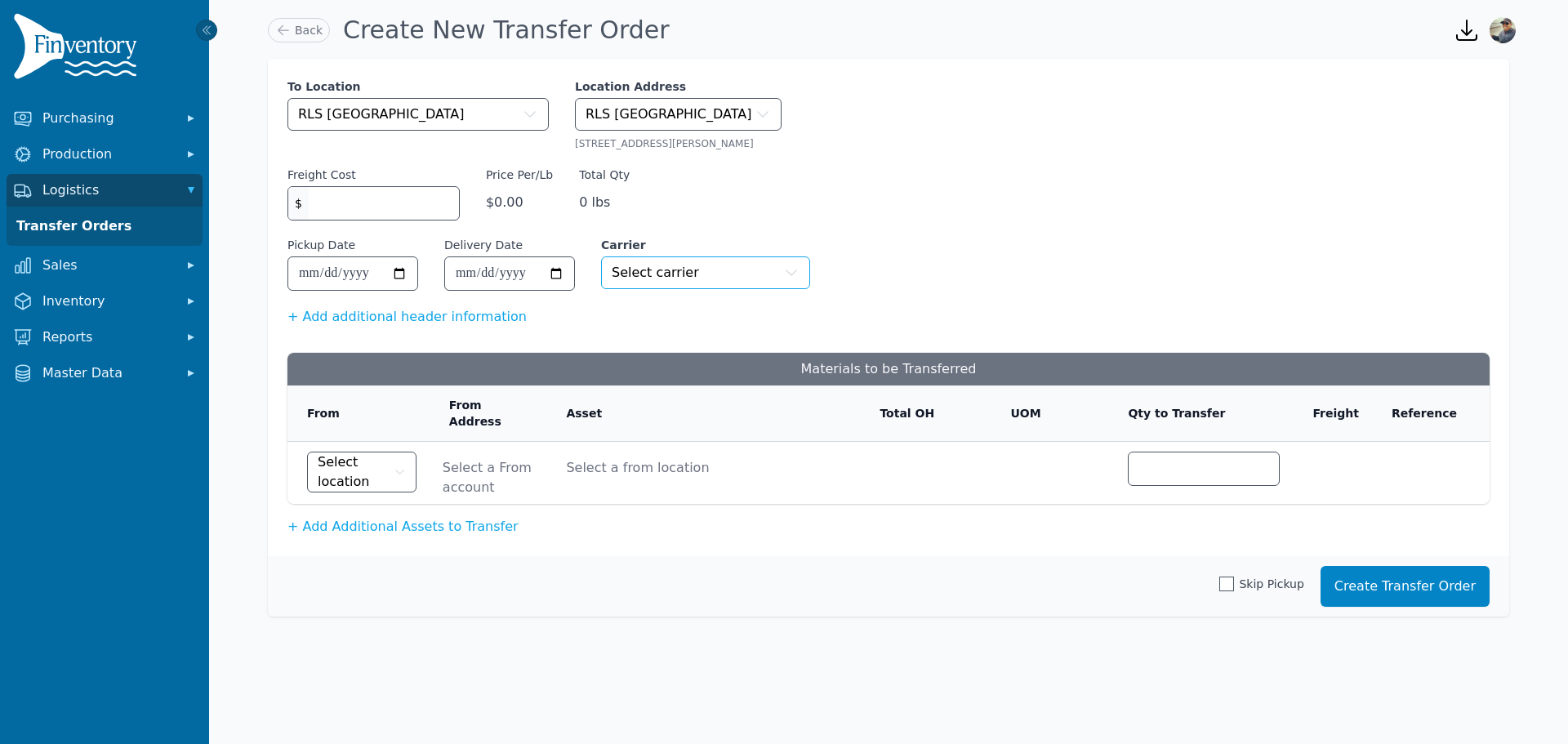
click at [618, 281] on span "Select carrier" at bounding box center [655, 273] width 87 height 20
click at [340, 459] on span "Select location" at bounding box center [354, 471] width 73 height 39
type input "*****"
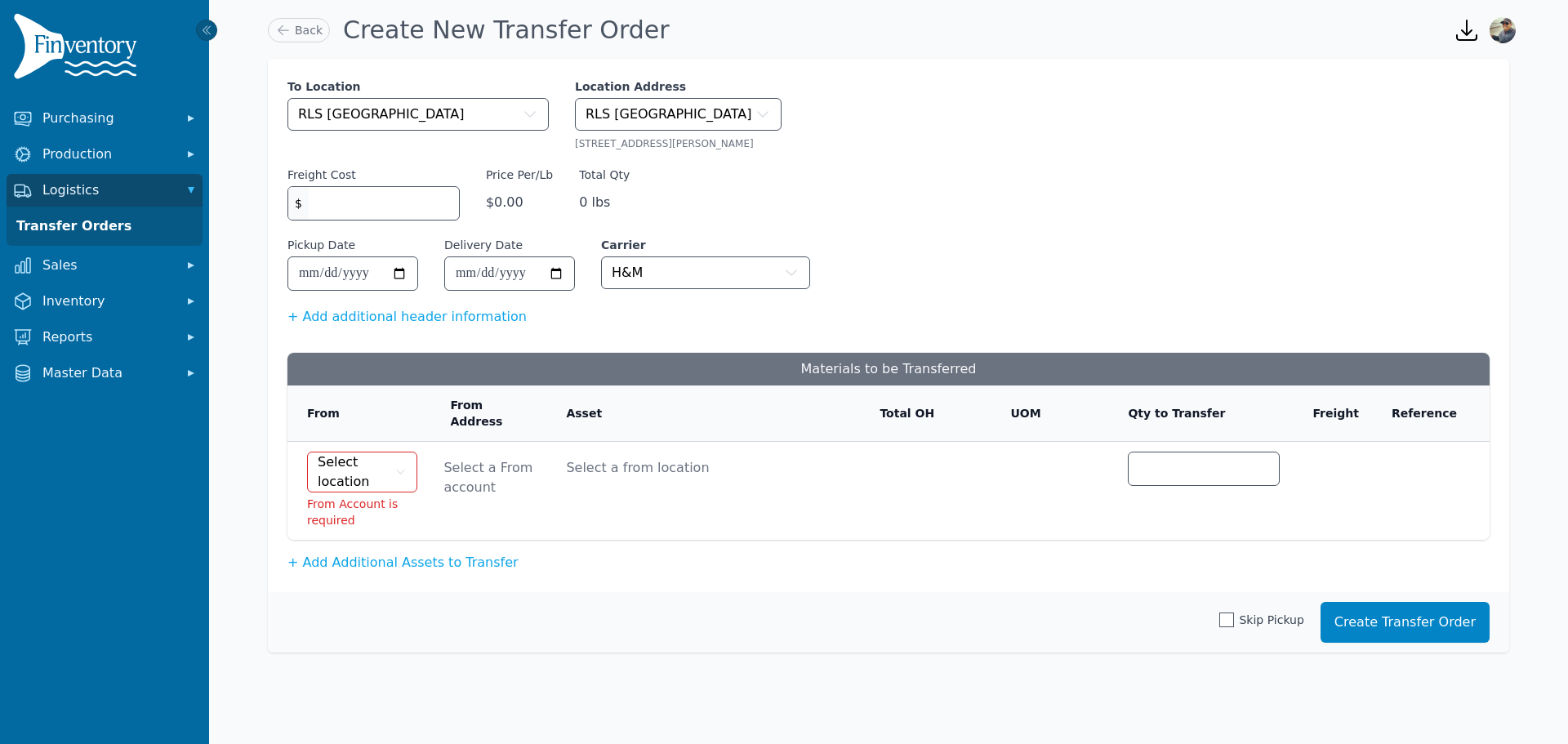
click at [424, 553] on div "**********" at bounding box center [888, 356] width 1242 height 594
click at [377, 472] on span "Select location" at bounding box center [354, 471] width 74 height 39
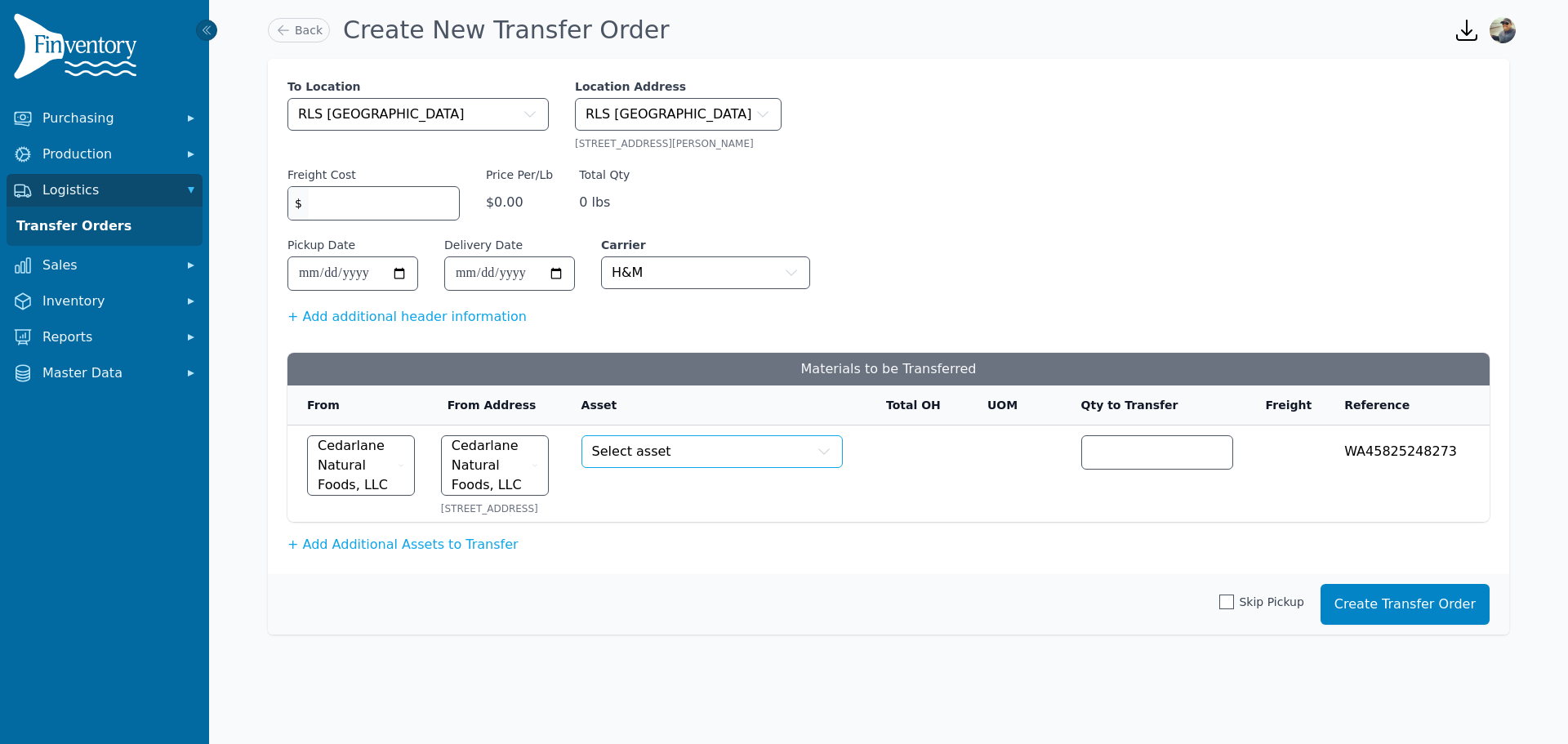
click at [640, 455] on span "Select asset" at bounding box center [631, 451] width 79 height 20
click at [1146, 455] on input "number" at bounding box center [1156, 452] width 150 height 33
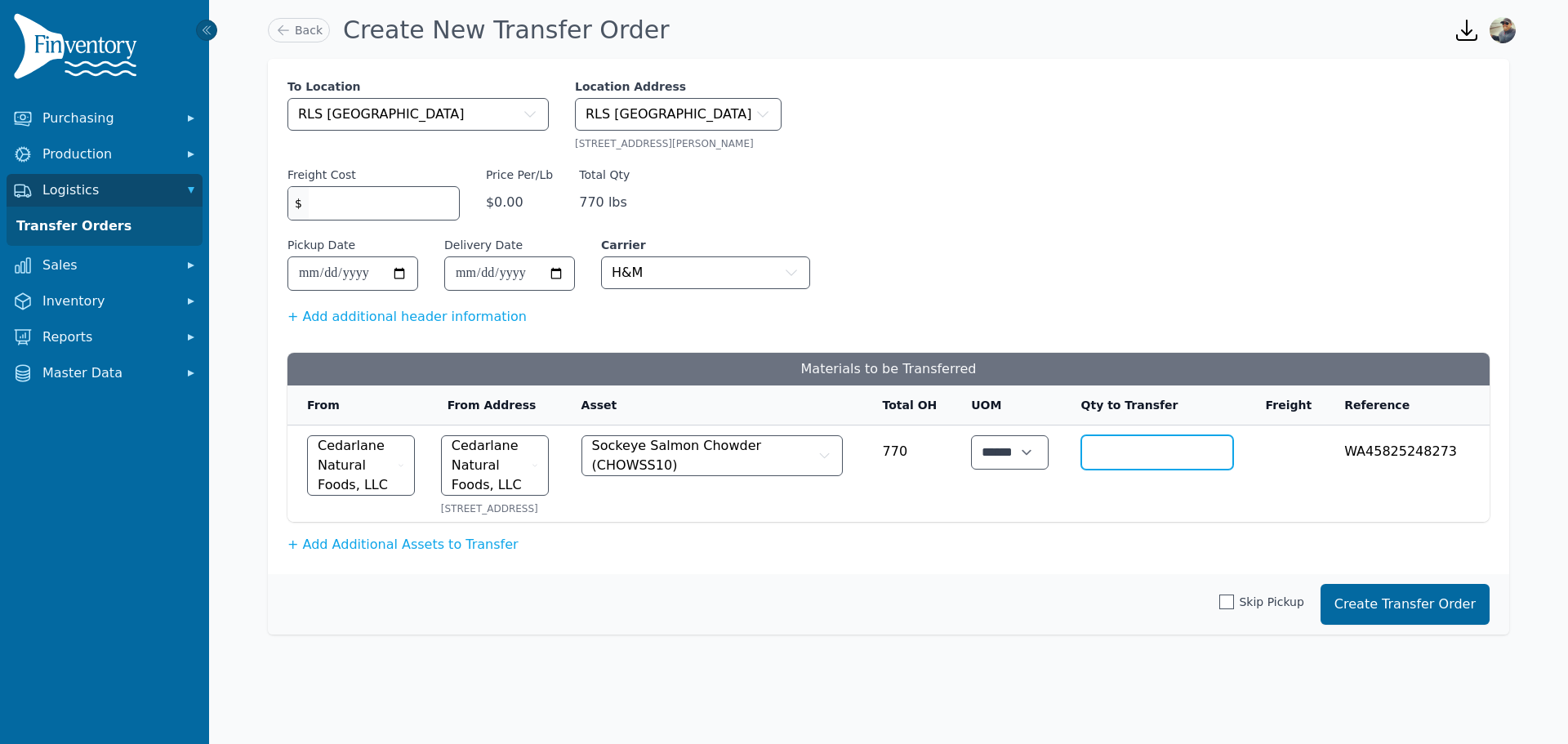
type input "***"
click at [1414, 615] on button "Create Transfer Order" at bounding box center [1405, 604] width 169 height 41
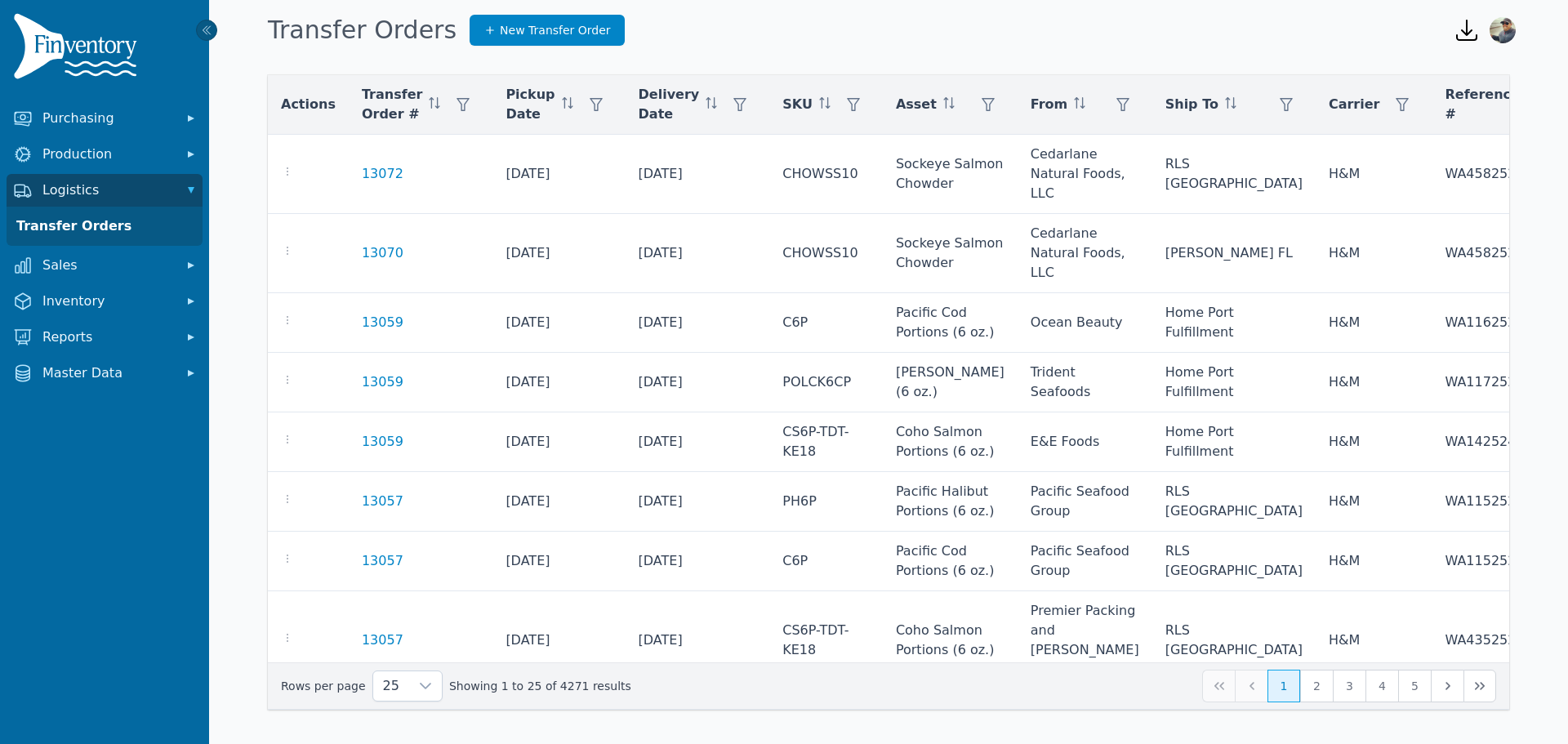
click at [1175, 24] on div "Transfer Orders New Transfer Order" at bounding box center [848, 30] width 1173 height 45
click at [73, 226] on link "Transfer Orders" at bounding box center [104, 226] width 190 height 33
click at [1270, 97] on button "button" at bounding box center [1286, 104] width 33 height 33
click at [1196, 141] on div "Any" at bounding box center [1206, 149] width 141 height 33
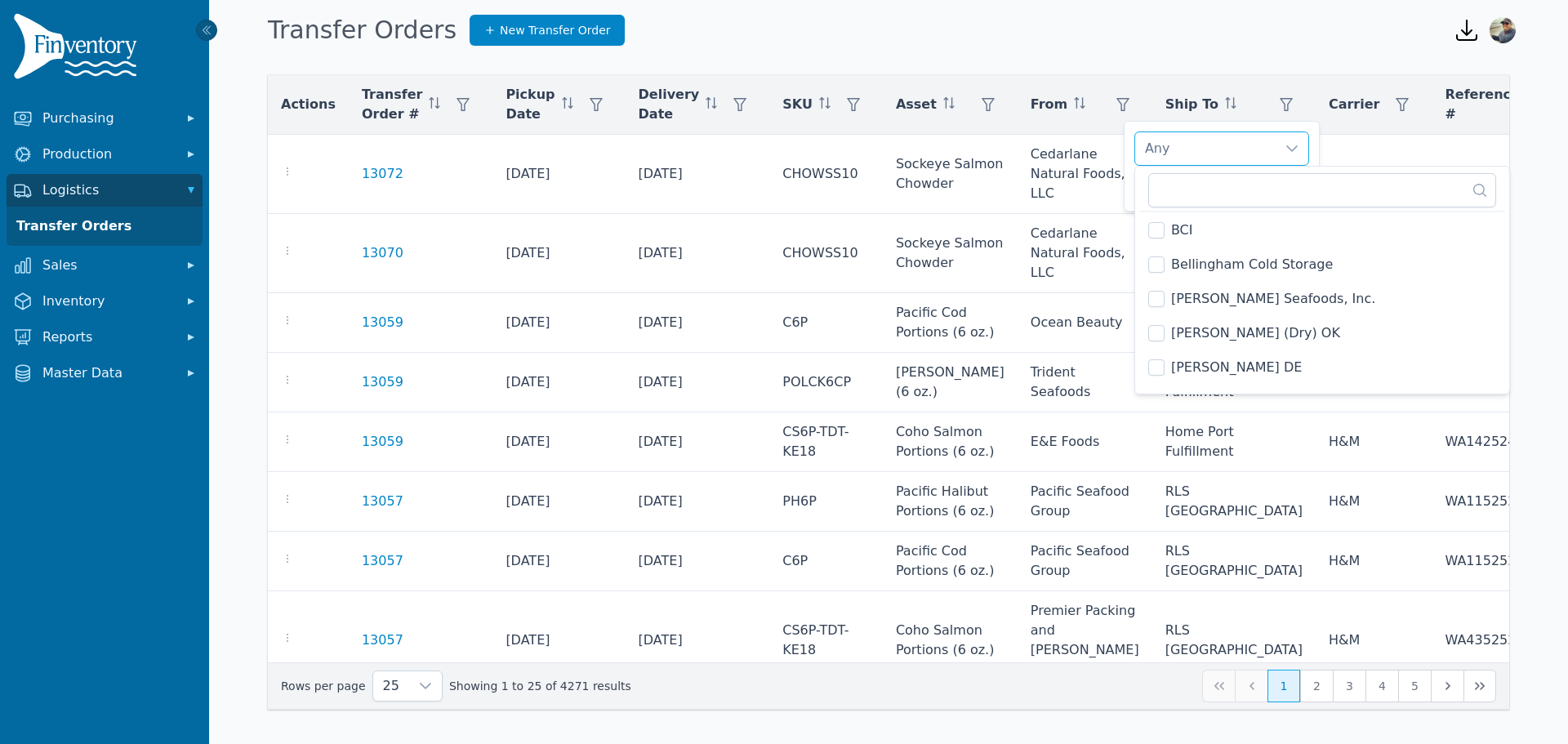
scroll to position [164, 0]
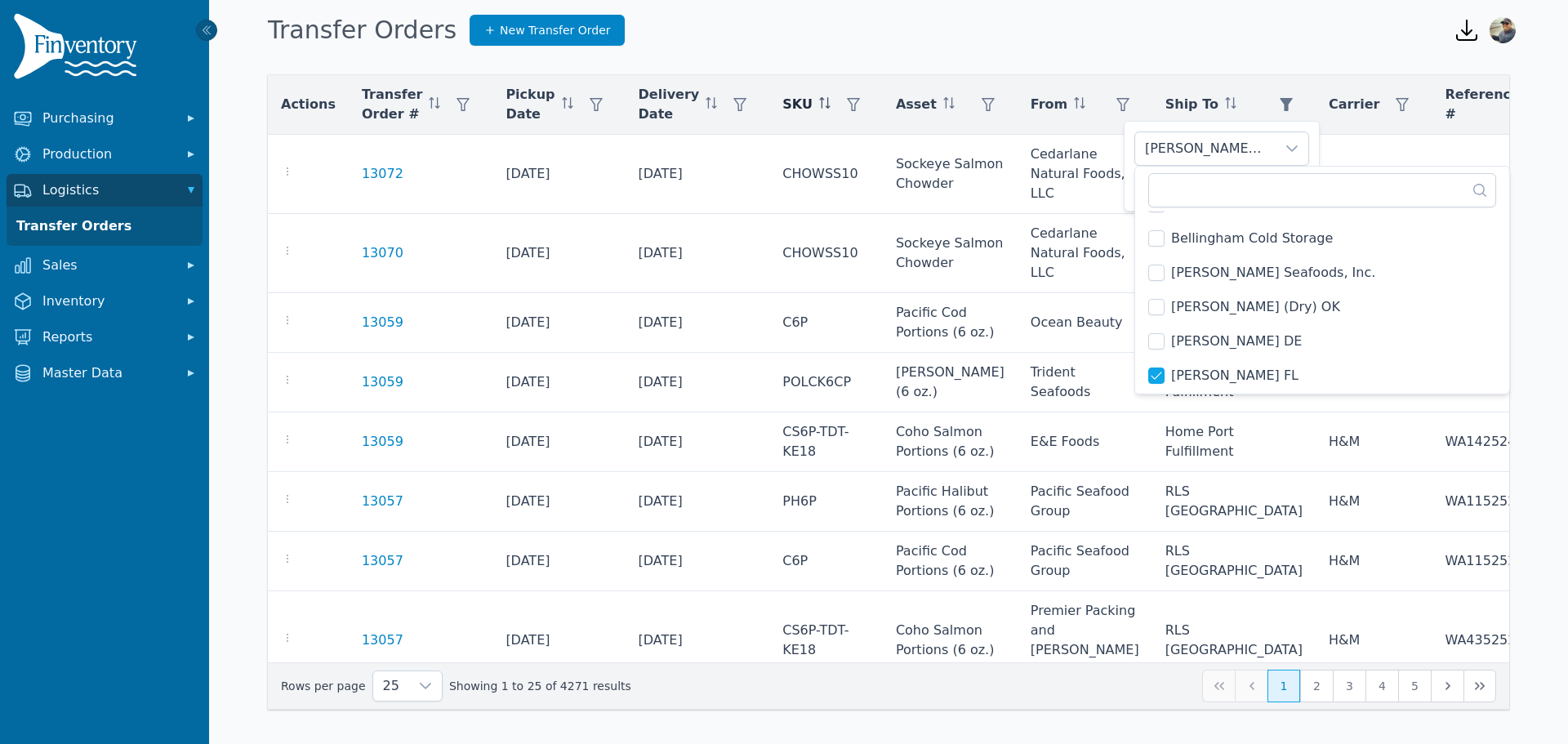
click at [819, 101] on icon at bounding box center [825, 103] width 12 height 12
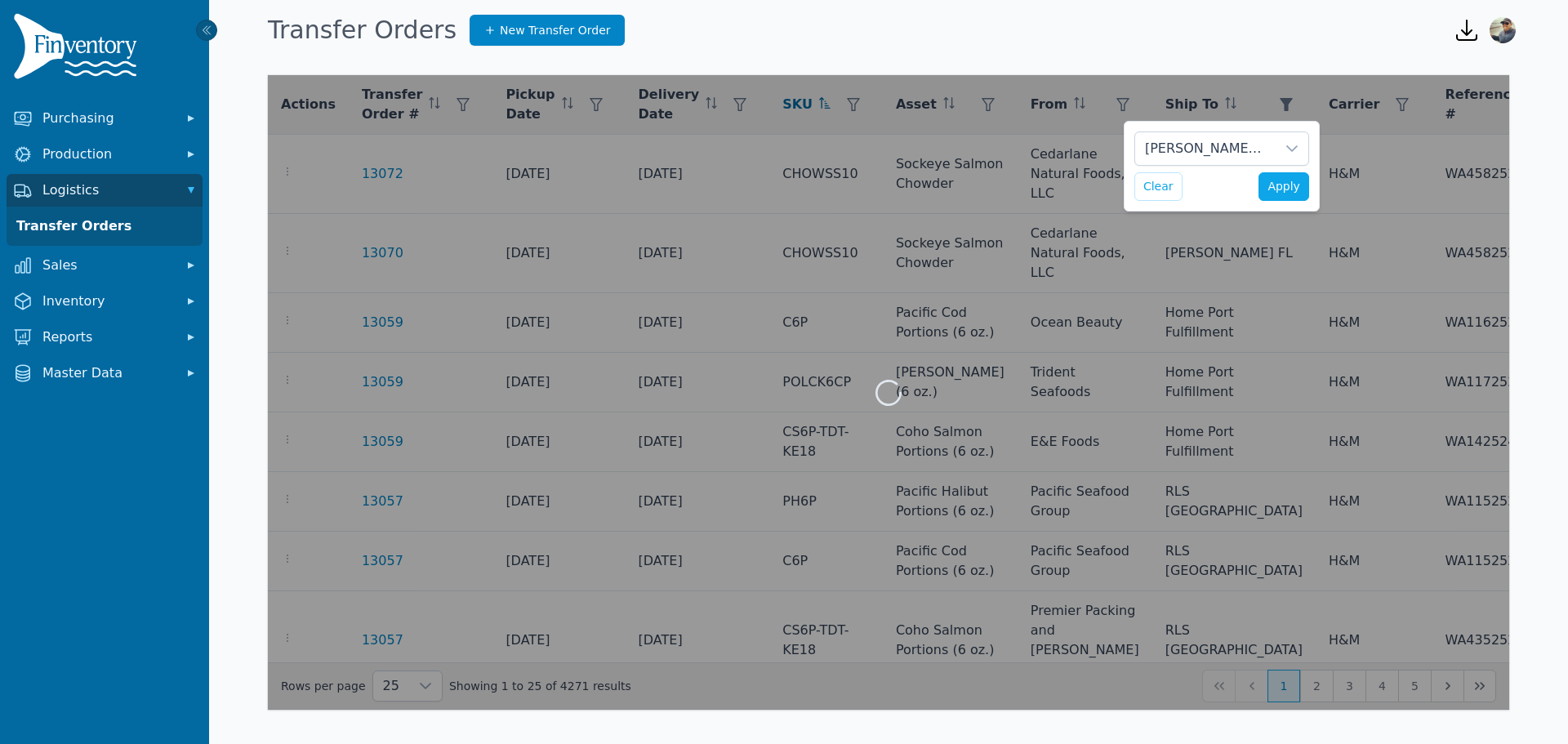
click at [1309, 187] on div "Burris FL Clear Apply" at bounding box center [1222, 166] width 196 height 91
click at [1276, 191] on span "Apply" at bounding box center [1285, 186] width 33 height 17
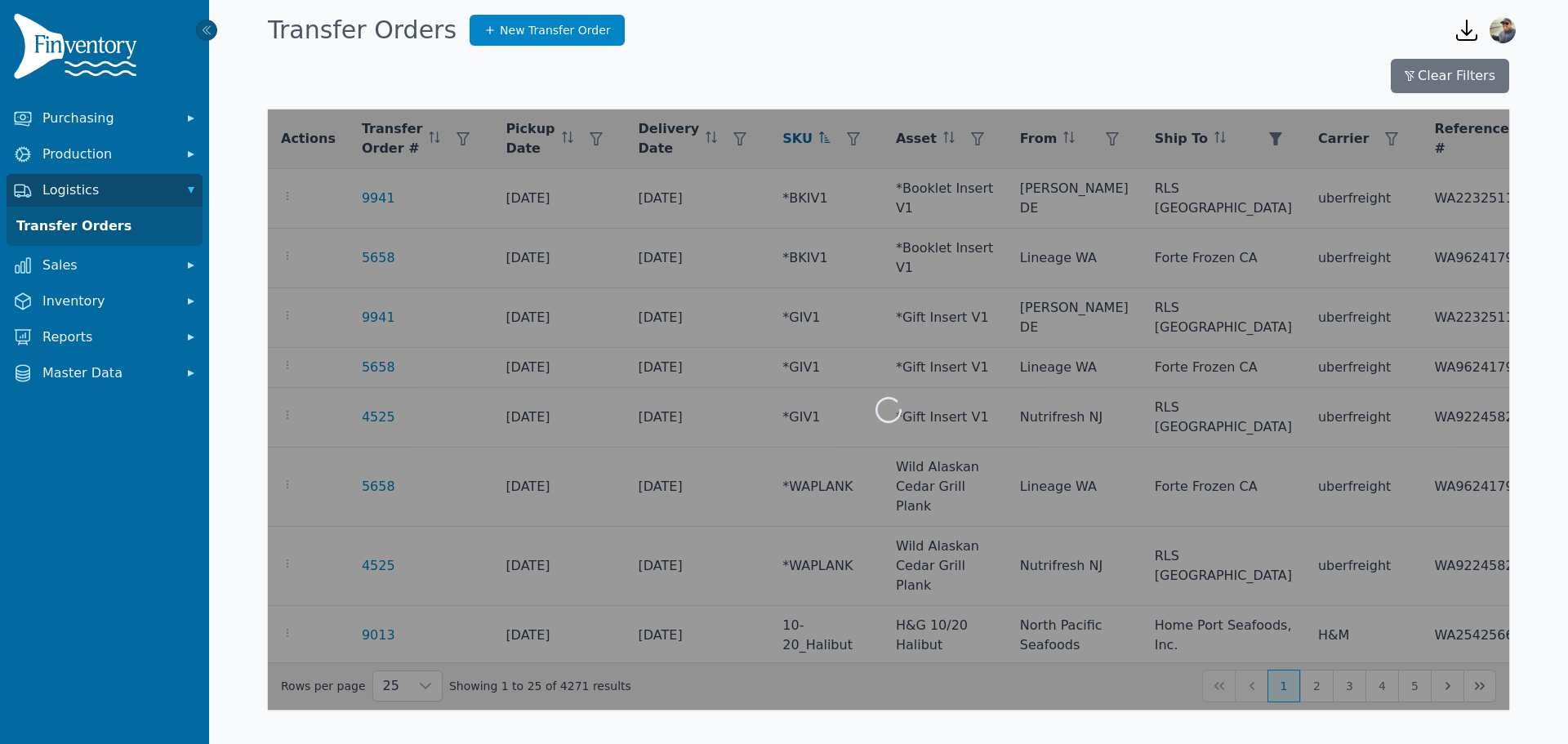
click at [803, 134] on div at bounding box center [888, 409] width 1242 height 600
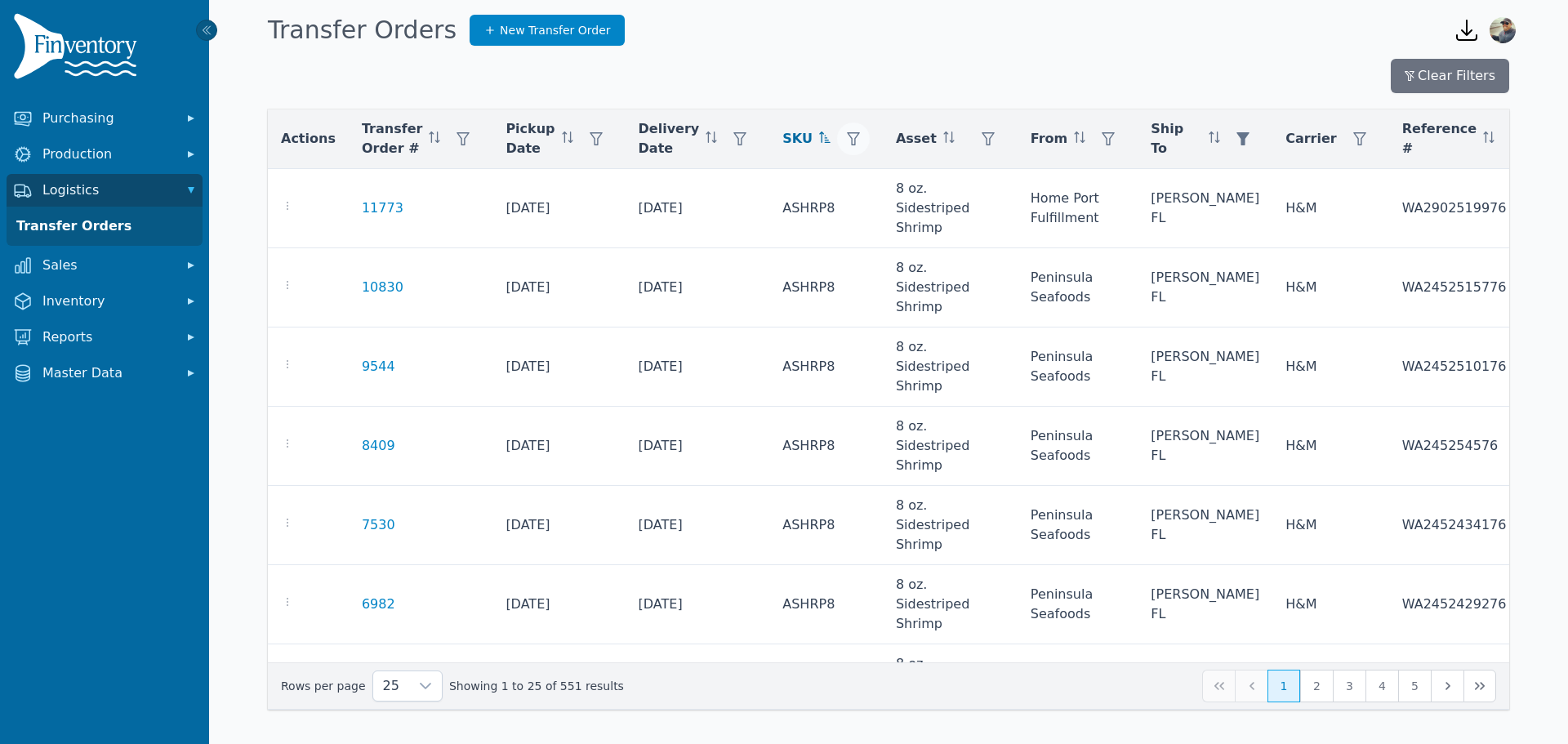
click at [847, 136] on icon "button" at bounding box center [853, 139] width 13 height 13
click at [830, 187] on div "Any" at bounding box center [868, 183] width 141 height 33
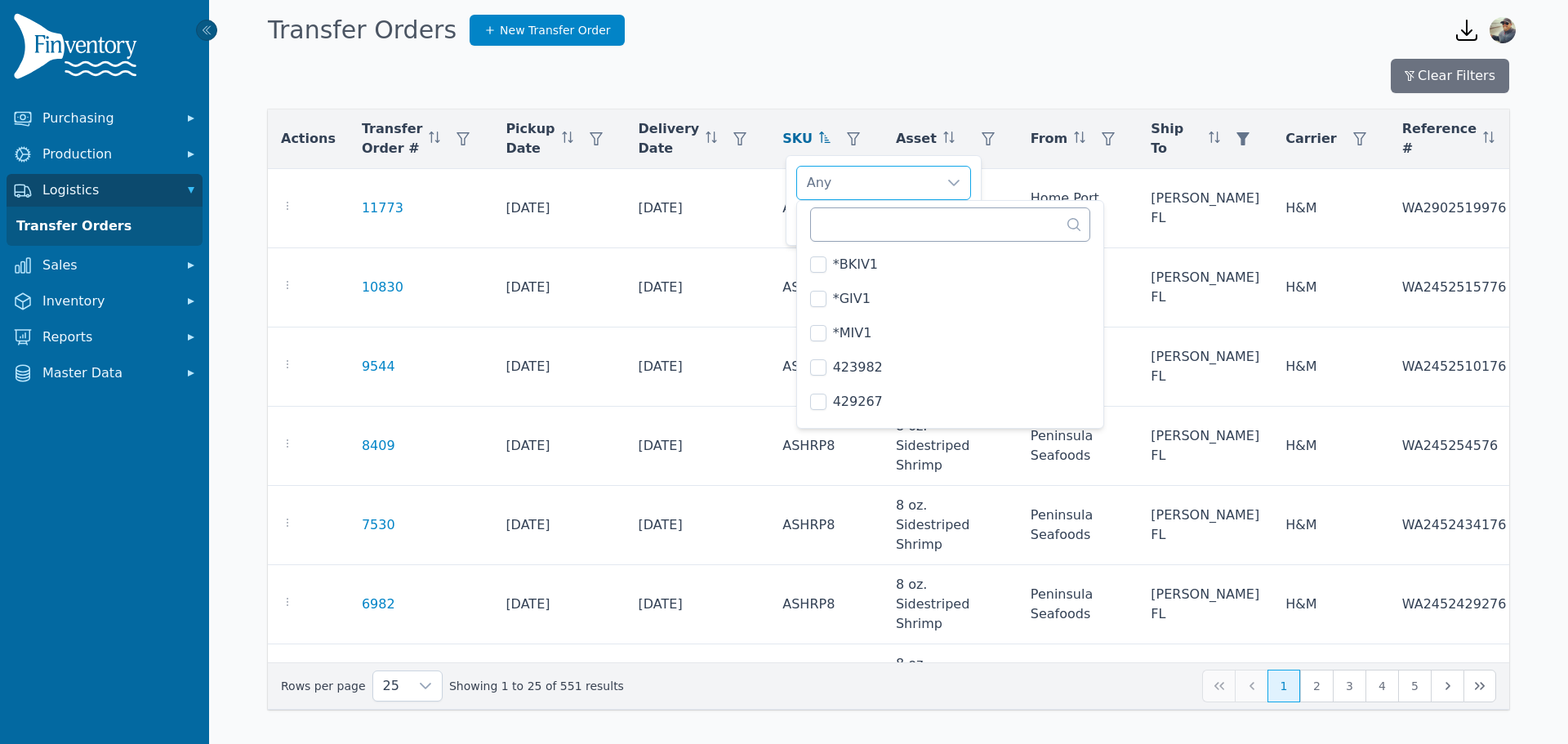
scroll to position [6522, 0]
click at [868, 234] on input "text" at bounding box center [950, 224] width 281 height 35
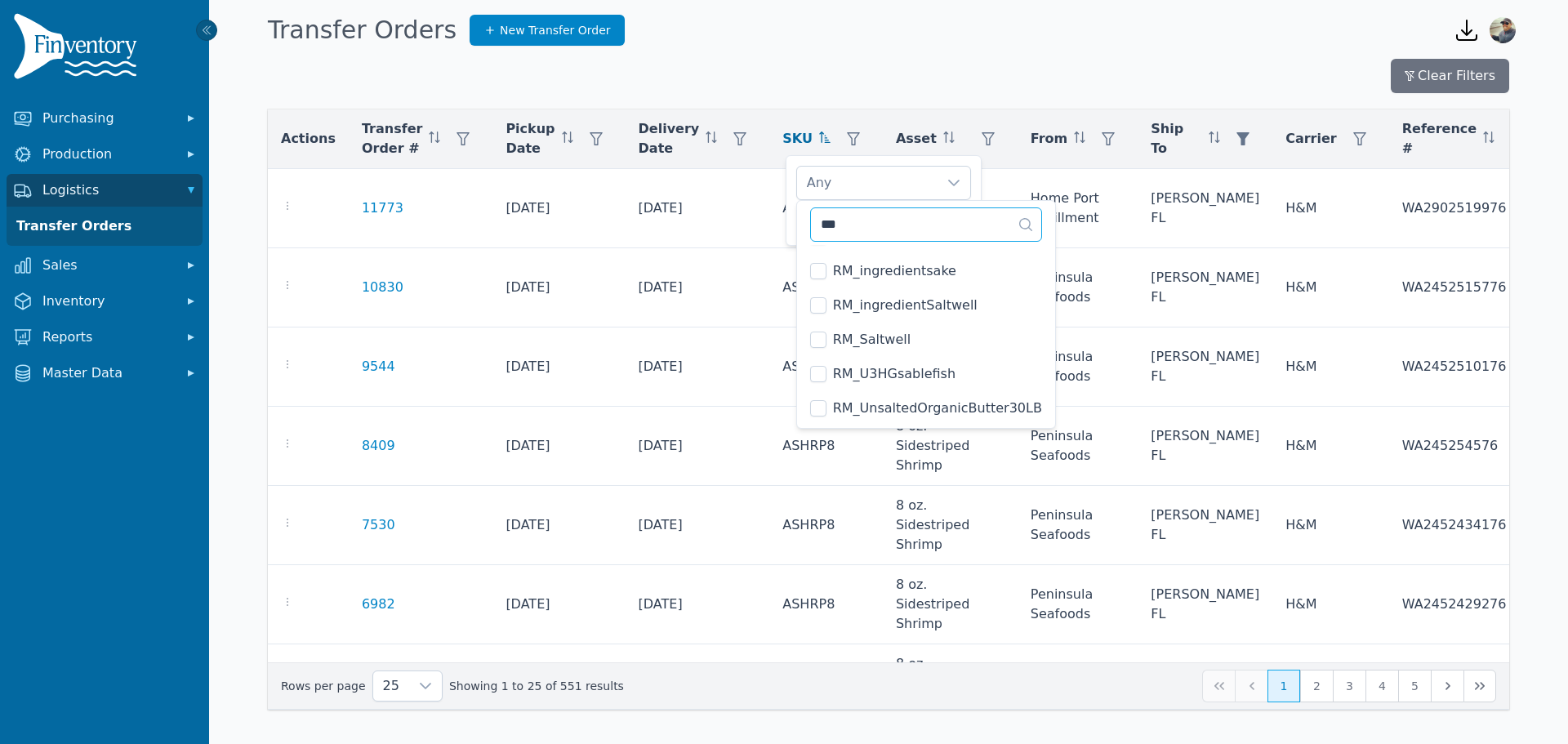
scroll to position [0, 0]
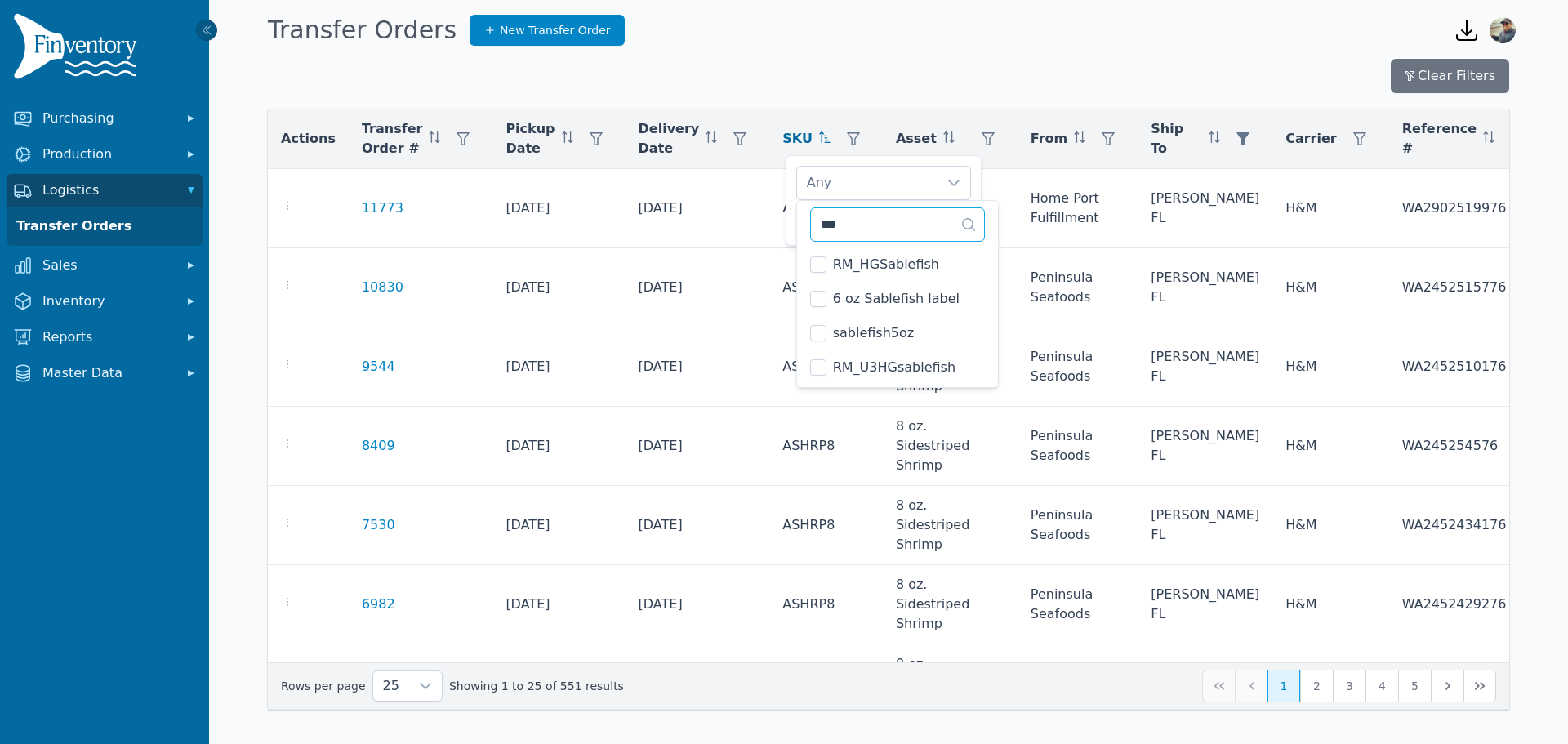
type input "****"
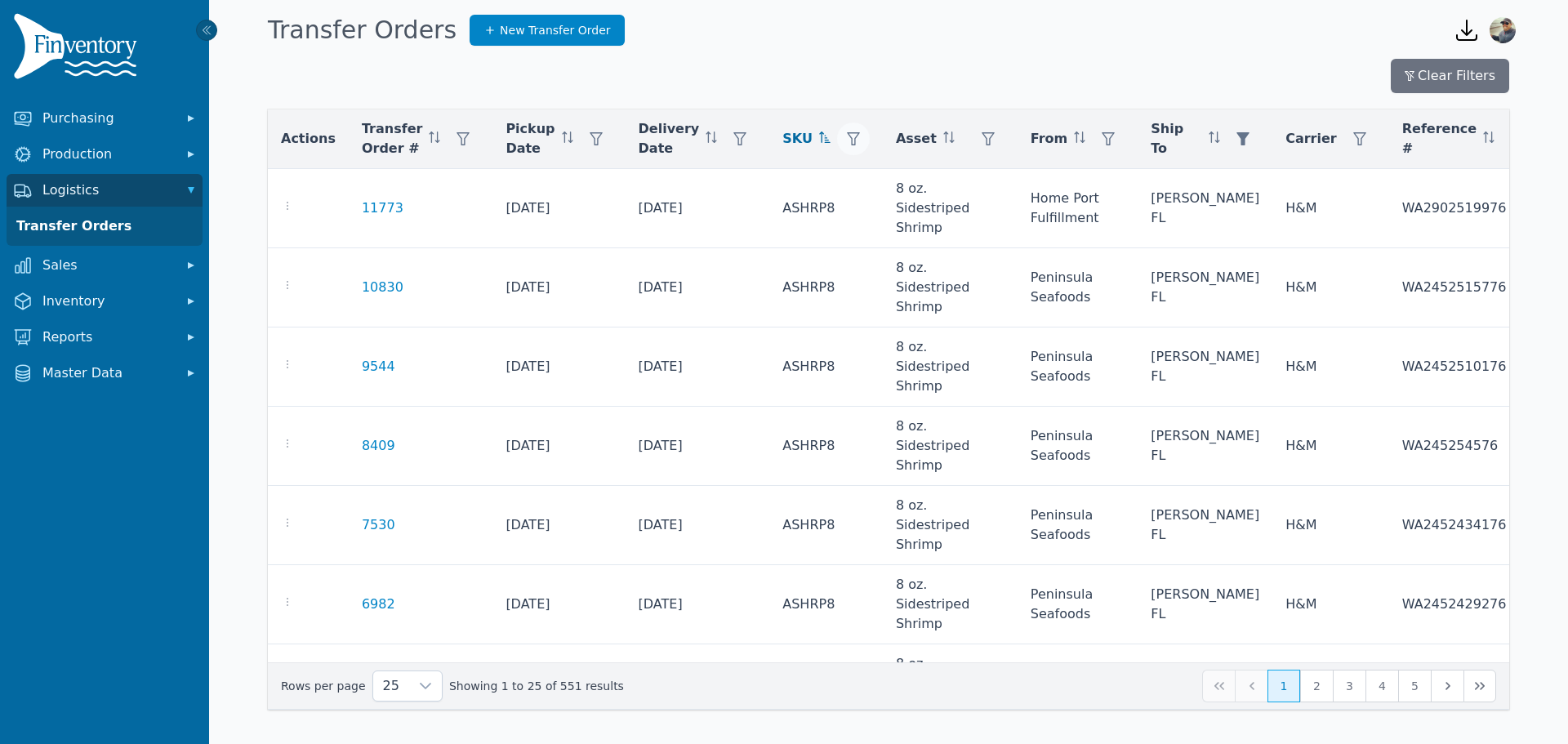
click at [847, 138] on icon "button" at bounding box center [853, 139] width 13 height 13
click at [982, 138] on icon "button" at bounding box center [988, 139] width 13 height 13
click at [838, 129] on button "button" at bounding box center [854, 139] width 33 height 33
click at [844, 183] on div "Any" at bounding box center [868, 183] width 141 height 33
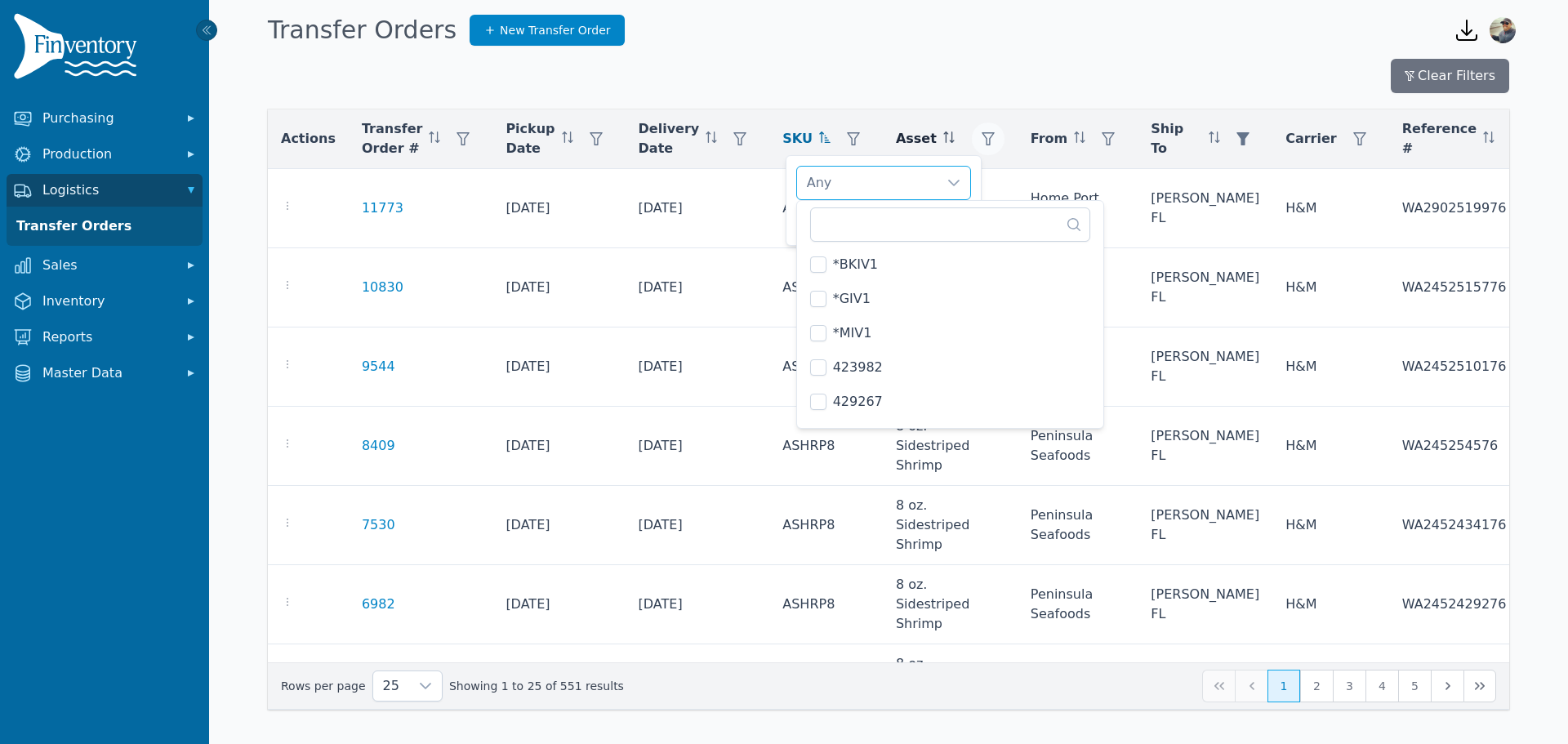
click at [972, 132] on button "button" at bounding box center [988, 139] width 33 height 33
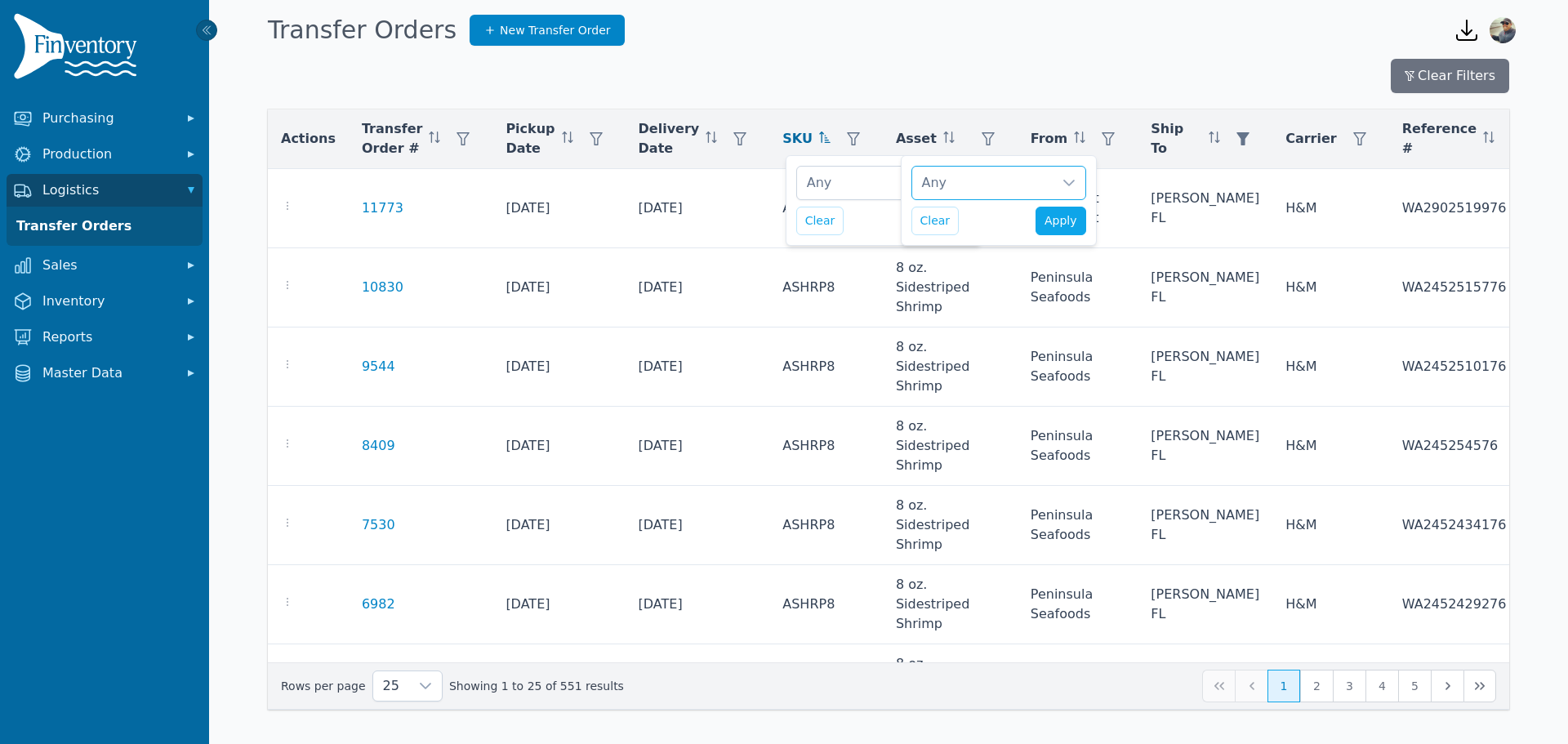
click at [1064, 182] on icon at bounding box center [1069, 183] width 13 height 13
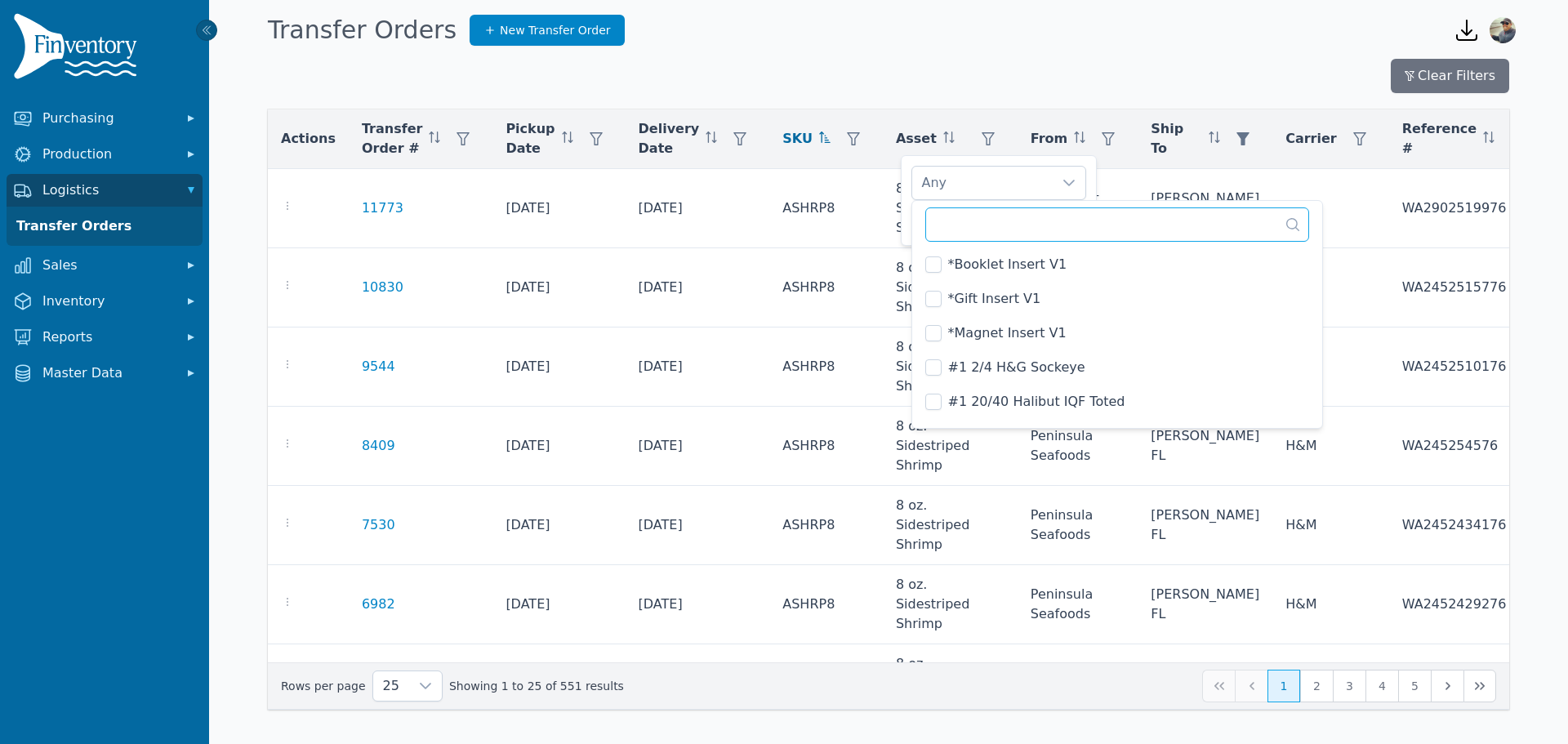
click at [1051, 225] on input "text" at bounding box center [1118, 224] width 385 height 35
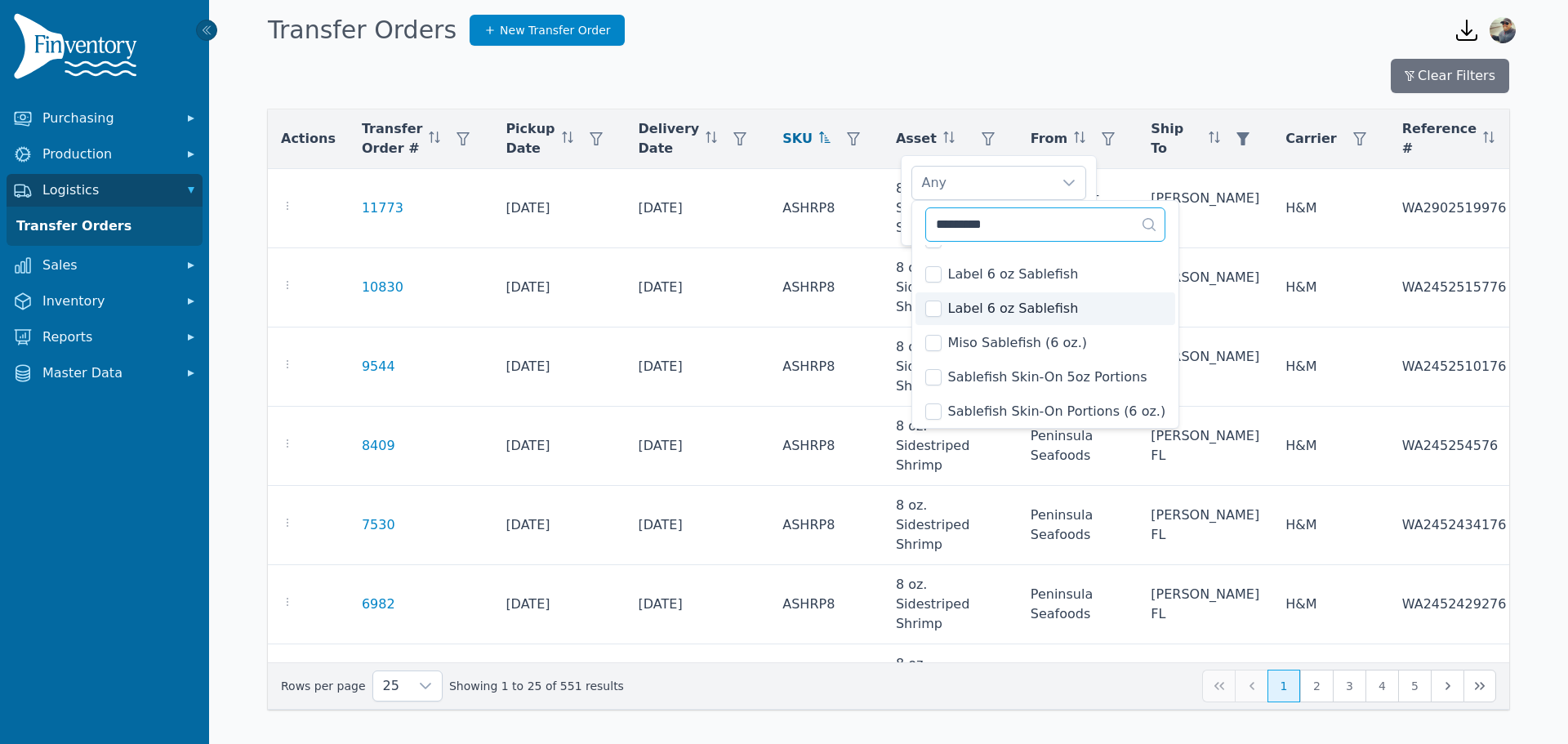
scroll to position [164, 0]
type input "*********"
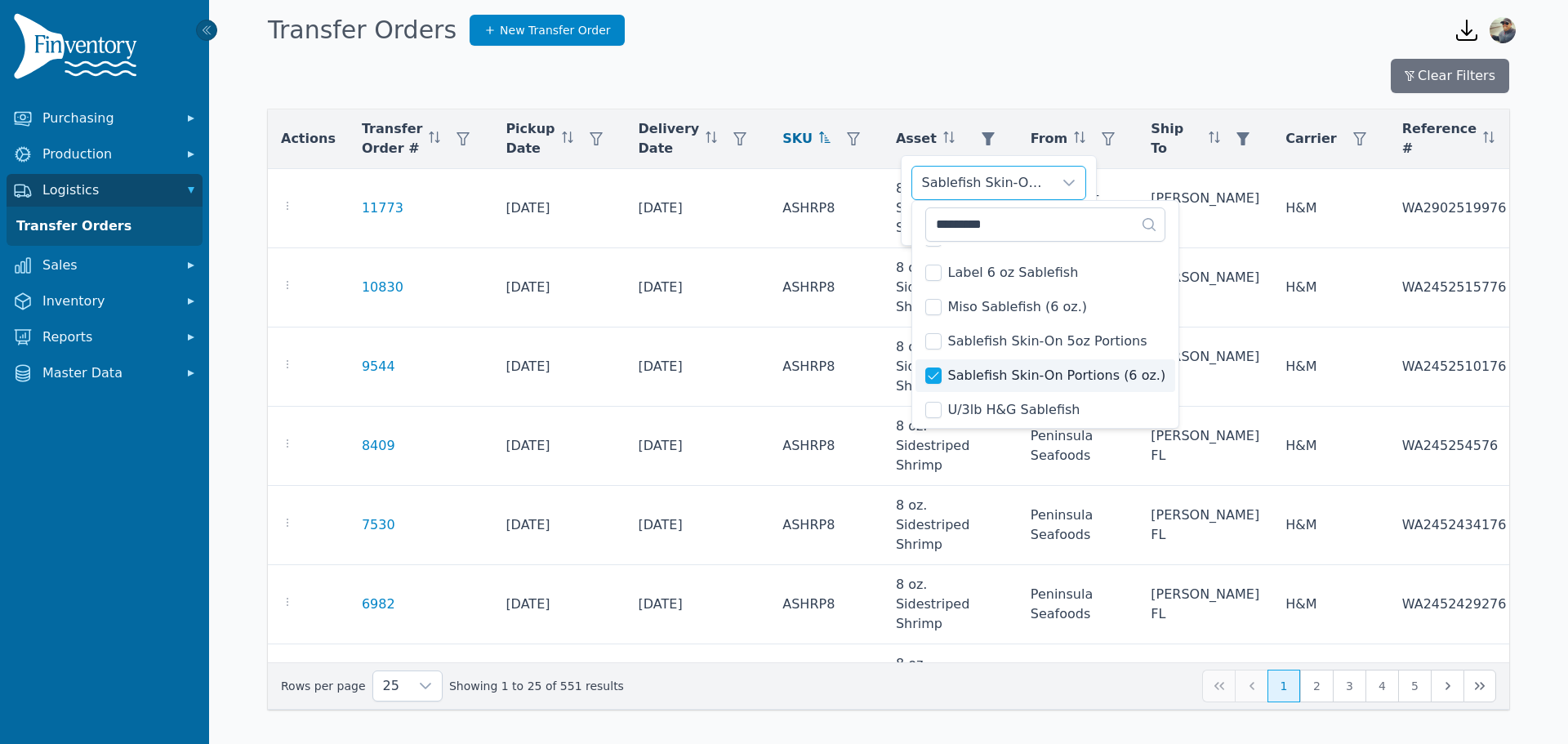
scroll to position [165, 0]
click at [1092, 188] on div "Sablefish Skin-On Portions (6 oz.) Clear Apply" at bounding box center [999, 201] width 196 height 91
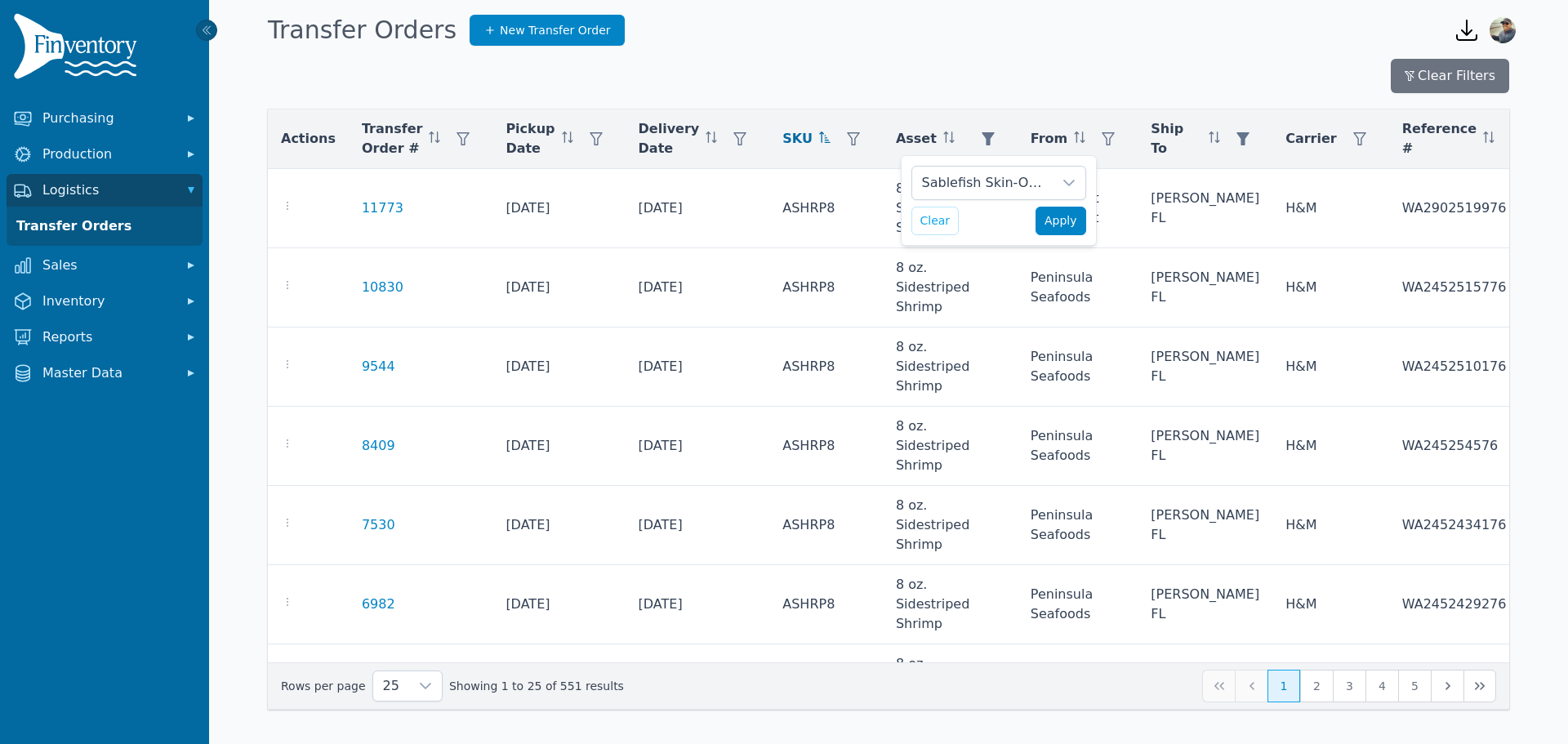
click at [1067, 223] on span "Apply" at bounding box center [1061, 221] width 33 height 17
